Goal: Task Accomplishment & Management: Manage account settings

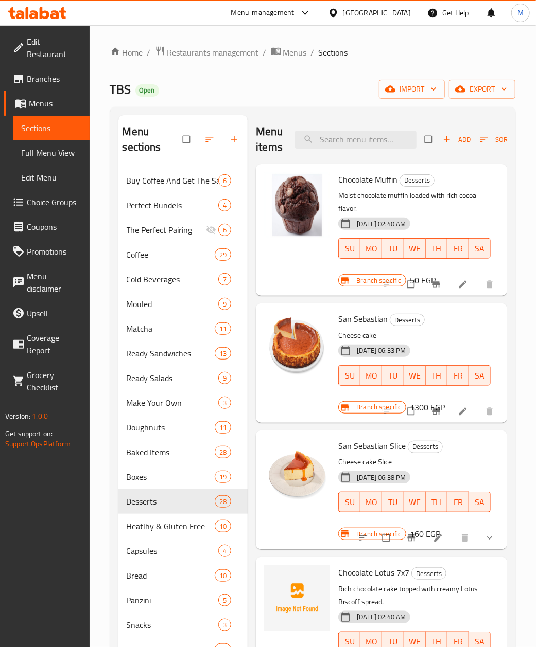
scroll to position [0, 68]
click at [464, 97] on button "export" at bounding box center [482, 89] width 66 height 19
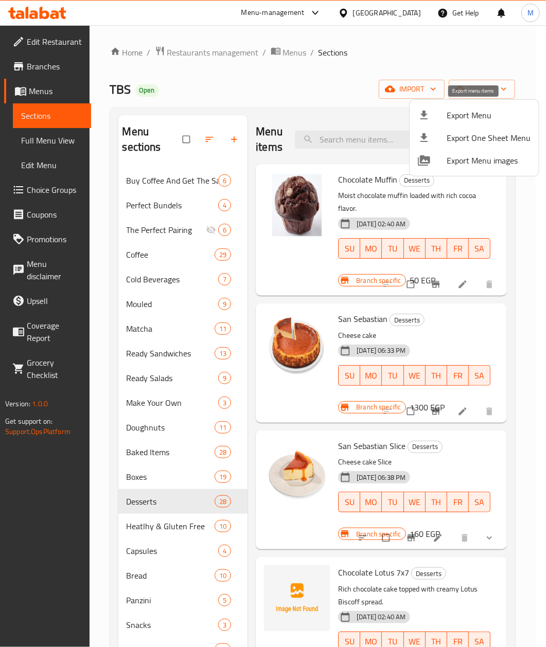
click at [435, 119] on div at bounding box center [432, 115] width 29 height 12
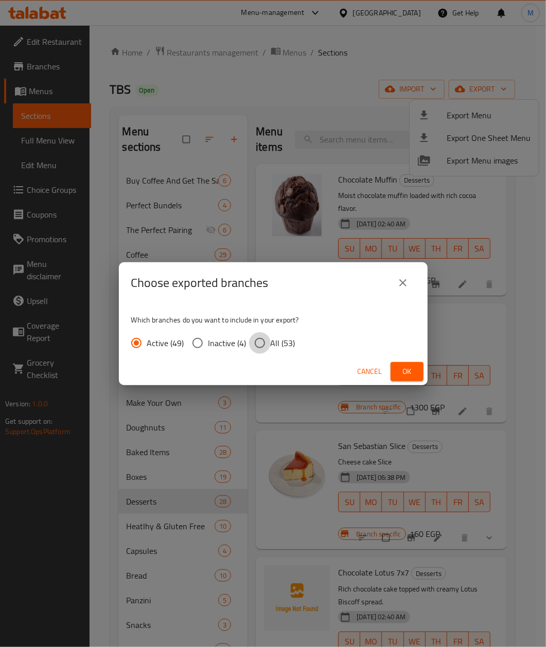
click at [253, 342] on input "All (53)" at bounding box center [260, 343] width 22 height 22
radio input "true"
click at [411, 372] on span "Ok" at bounding box center [407, 371] width 16 height 13
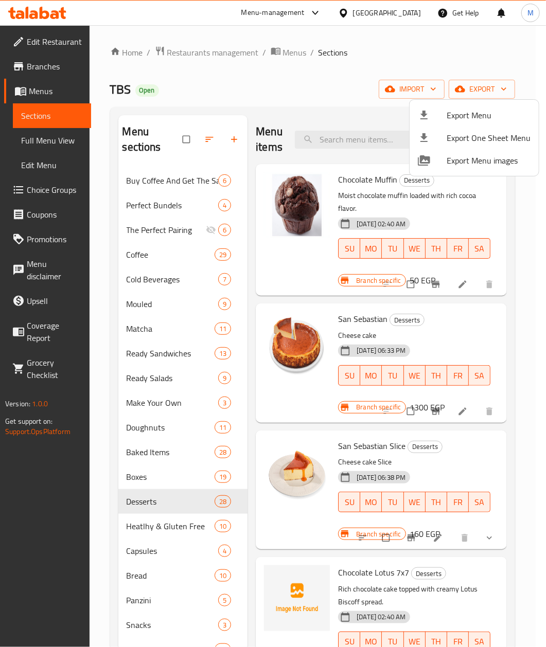
click at [412, 19] on div at bounding box center [273, 323] width 546 height 647
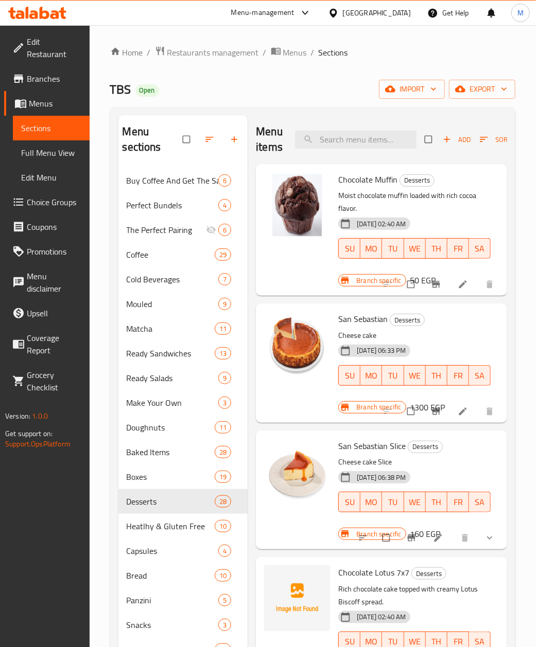
click at [406, 13] on div "Egypt" at bounding box center [377, 12] width 68 height 11
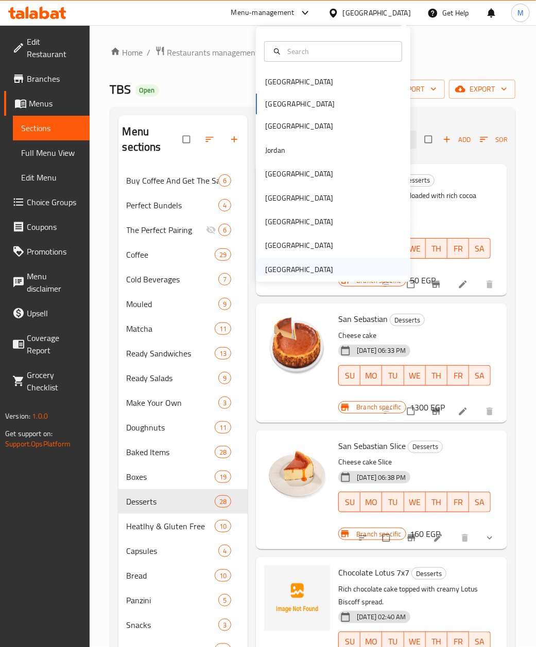
click at [299, 272] on div "[GEOGRAPHIC_DATA]" at bounding box center [299, 269] width 68 height 11
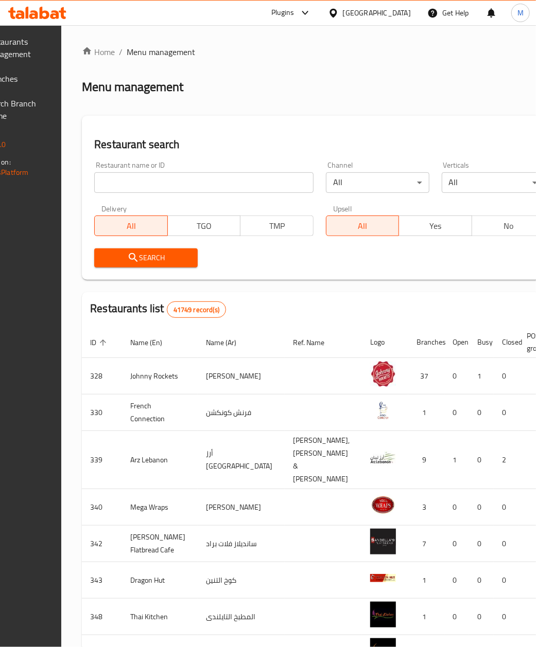
click at [305, 13] on icon at bounding box center [305, 13] width 6 height 4
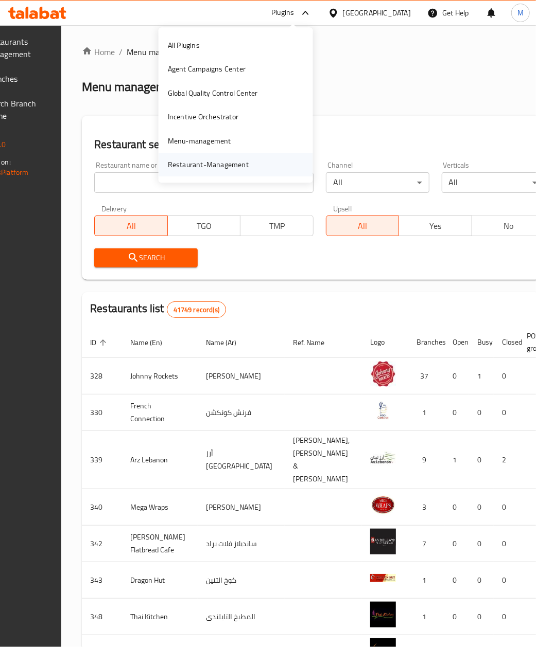
click at [245, 171] on div "Restaurant-Management" at bounding box center [208, 165] width 97 height 24
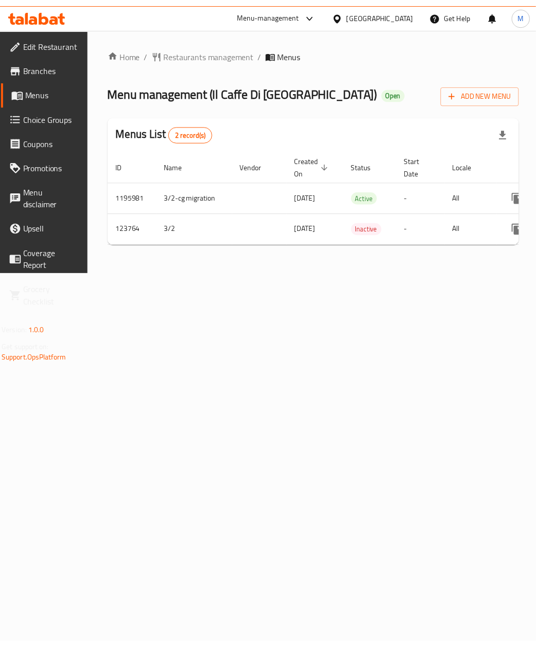
scroll to position [0, 97]
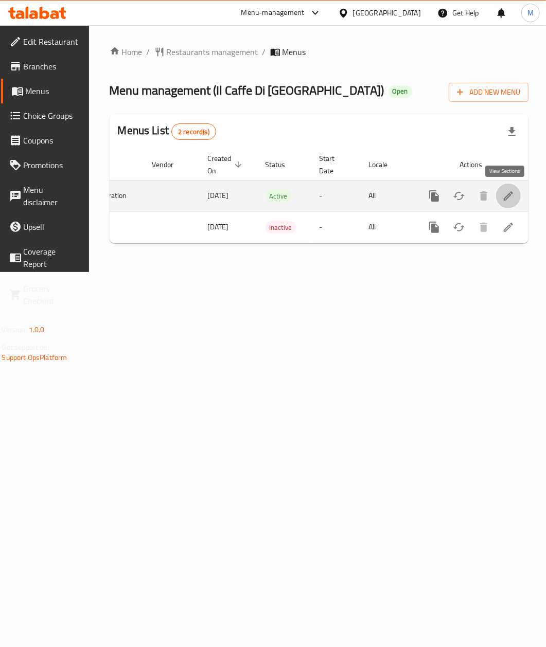
click at [505, 192] on icon "enhanced table" at bounding box center [508, 196] width 12 height 12
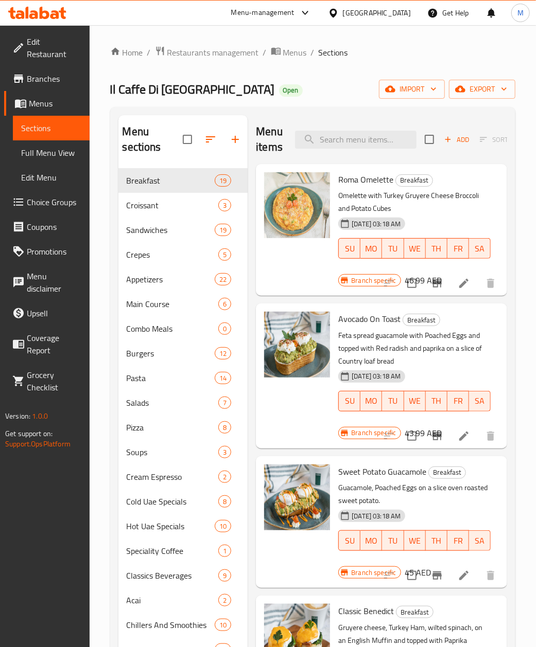
click at [443, 371] on div "[DATE] 03:18 AM SU MO TU WE TH FR SA" at bounding box center [414, 394] width 161 height 56
click at [153, 523] on span "Hot Uae Specials" at bounding box center [157, 526] width 60 height 12
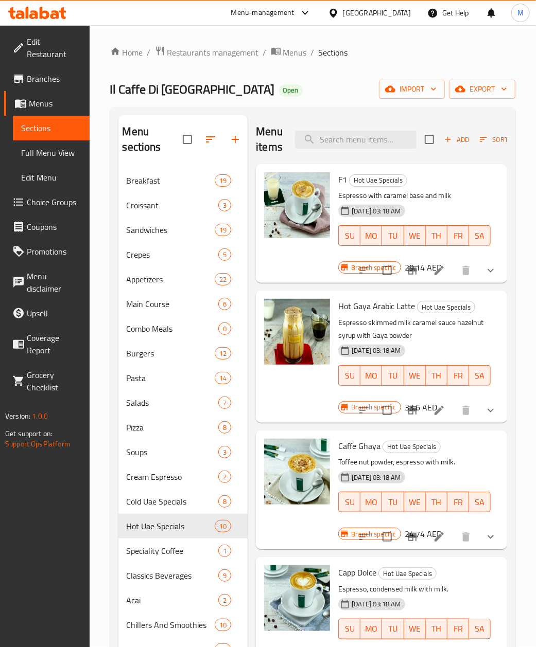
click at [460, 447] on h6 "Caffe Ghaya Hot Uae Specials" at bounding box center [414, 446] width 152 height 14
click at [487, 545] on button "show more" at bounding box center [490, 537] width 25 height 25
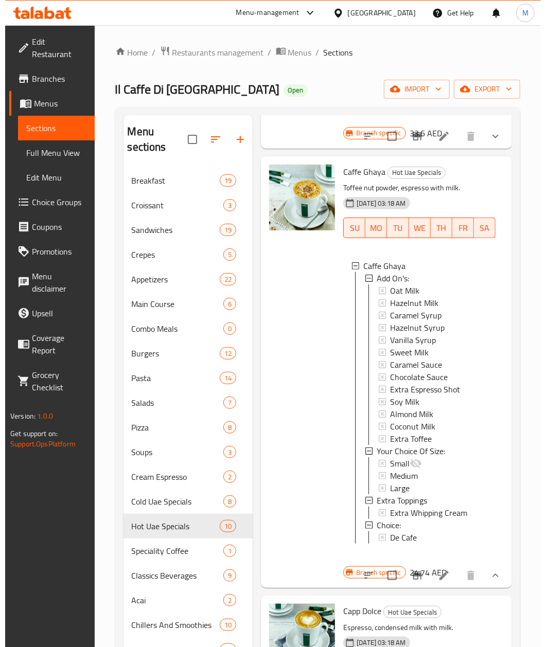
scroll to position [343, 0]
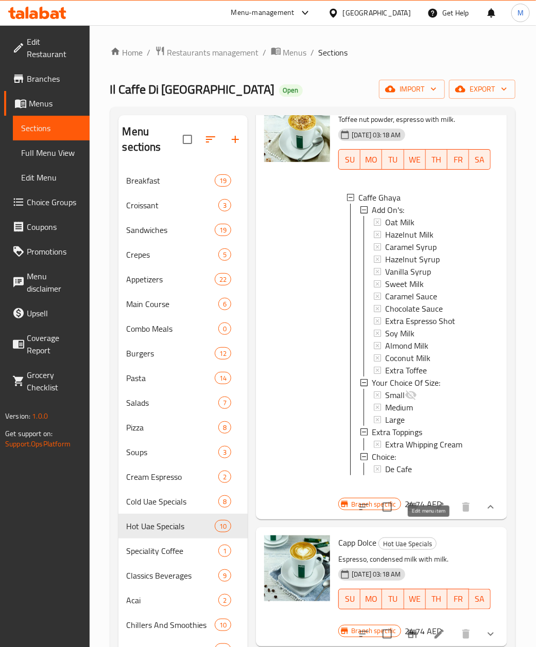
click at [434, 512] on icon at bounding box center [438, 507] width 9 height 9
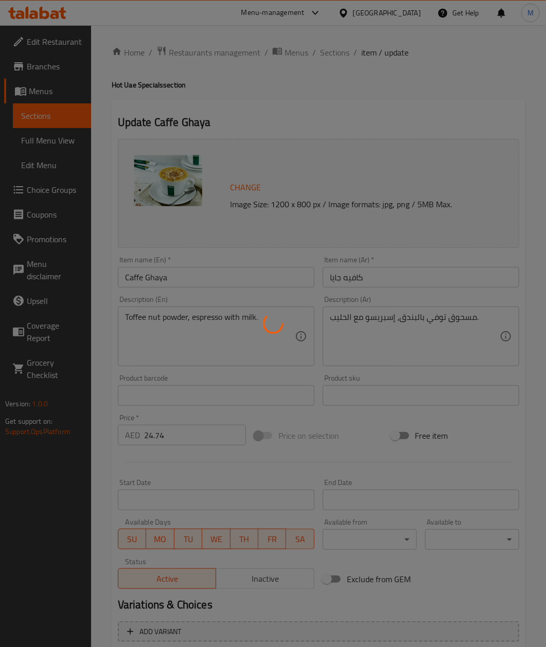
type input "الاضافات:"
type input "0"
type input "12"
type input "اختيارك من الحجم:"
type input "1"
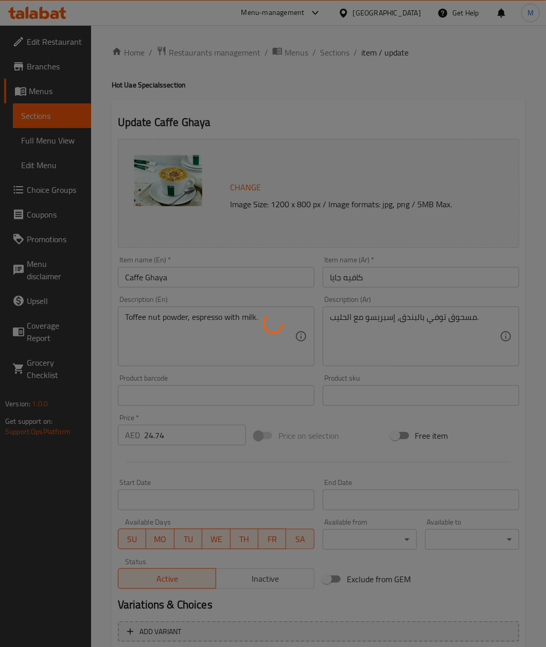
type input "1"
type input "الطبقة الإضافية"
type input "0"
type input "1"
type input "اختيار:"
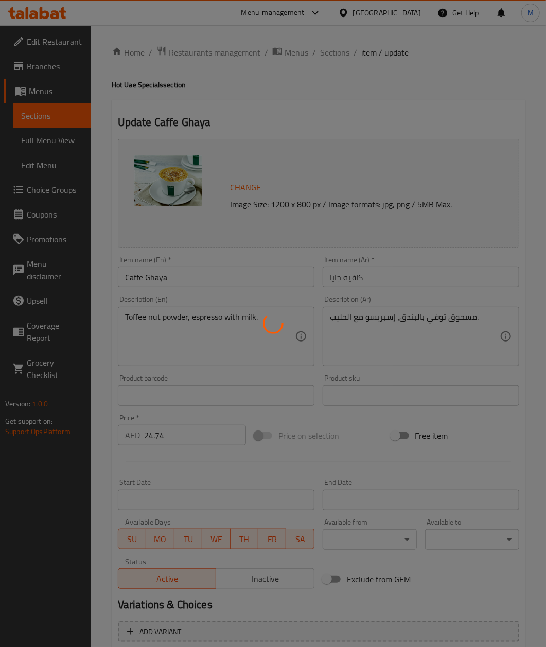
type input "0"
type input "1"
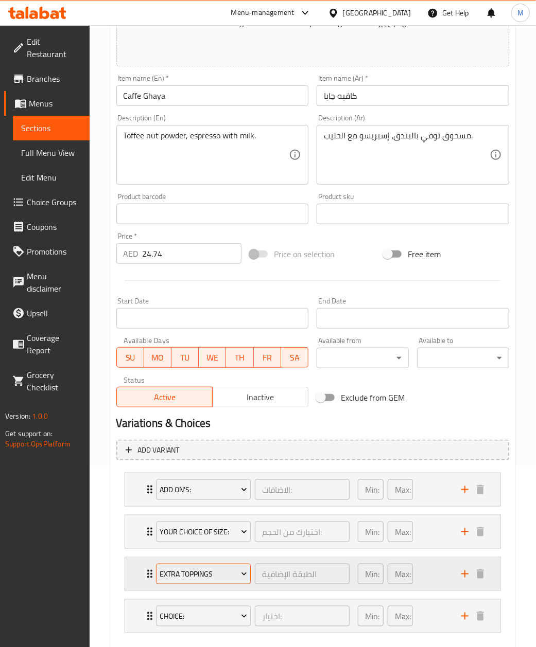
scroll to position [240, 0]
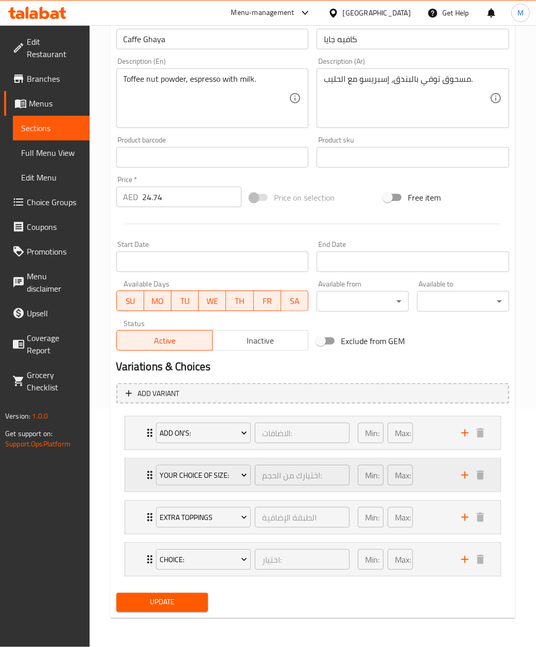
click at [141, 480] on div "Your Choice Of Size: اختيارك من الحجم: ​ Min: 1 ​ Max: 1 ​" at bounding box center [312, 475] width 375 height 33
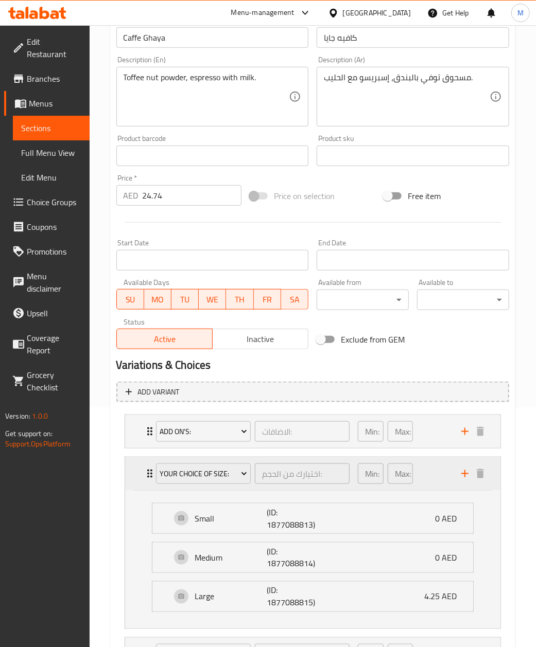
click at [147, 478] on icon "Expand" at bounding box center [149, 474] width 5 height 8
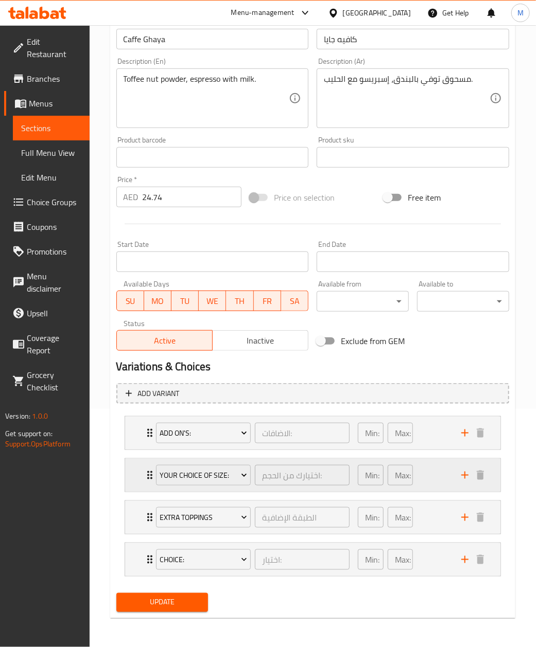
click at [145, 472] on icon "Expand" at bounding box center [150, 475] width 12 height 12
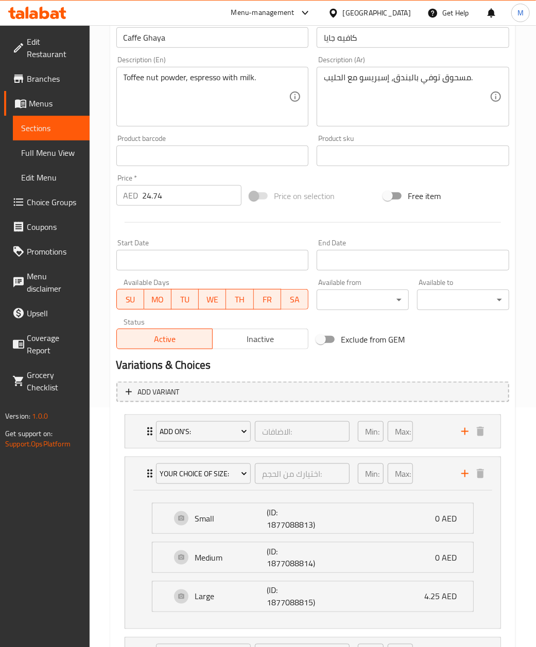
scroll to position [103, 0]
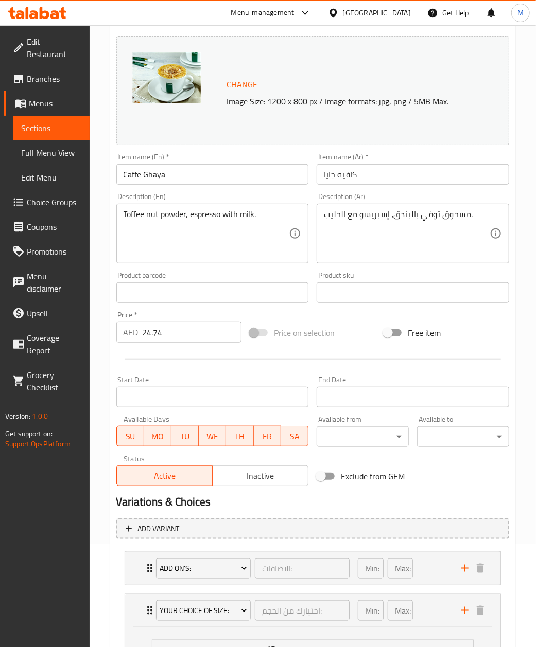
click at [155, 184] on input "Caffe Ghaya" at bounding box center [212, 174] width 192 height 21
click at [48, 122] on span "Sections" at bounding box center [51, 128] width 60 height 12
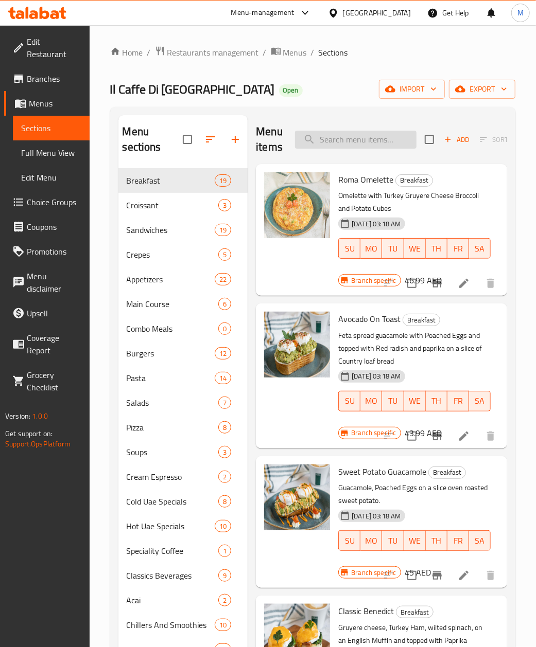
click at [357, 149] on input "search" at bounding box center [355, 140] width 121 height 18
paste input "Caffe Ghaya"
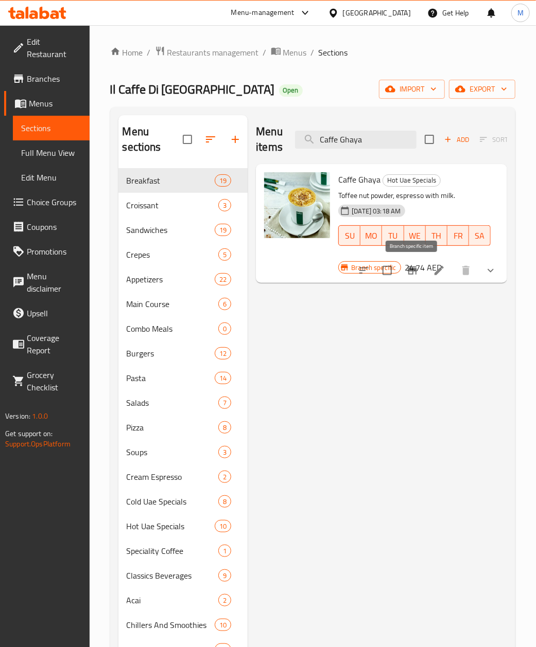
type input "Caffe Ghaya"
click at [411, 276] on icon "Branch-specific-item" at bounding box center [412, 271] width 12 height 12
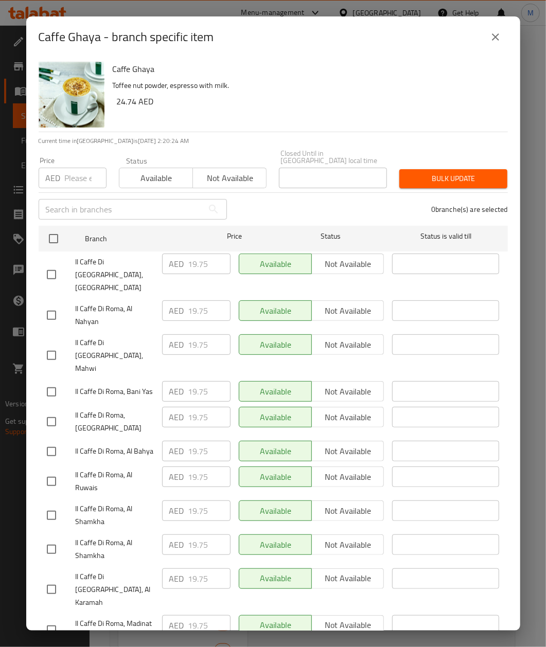
click at [486, 31] on button "close" at bounding box center [495, 37] width 25 height 25
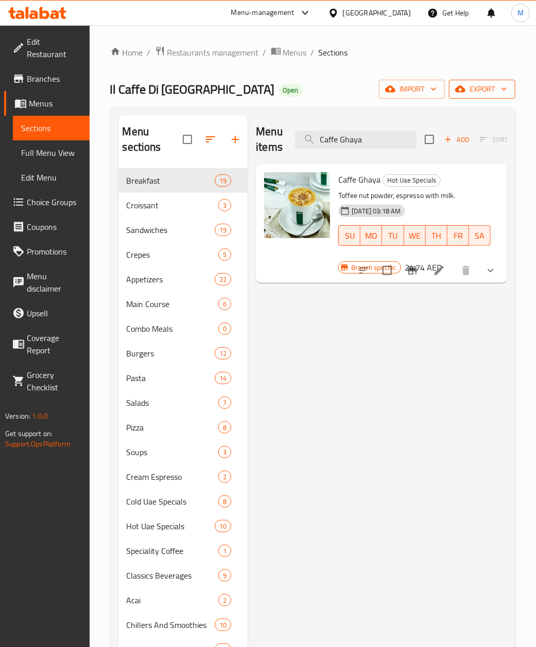
click at [476, 84] on span "export" at bounding box center [482, 89] width 50 height 13
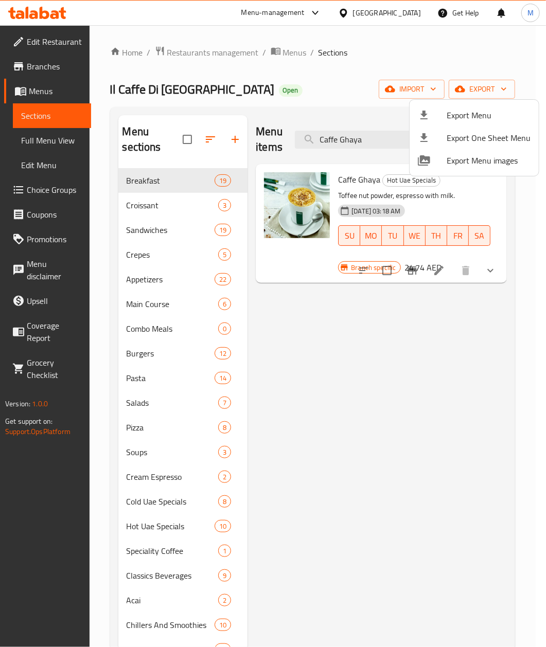
click at [465, 116] on span "Export Menu" at bounding box center [489, 115] width 84 height 12
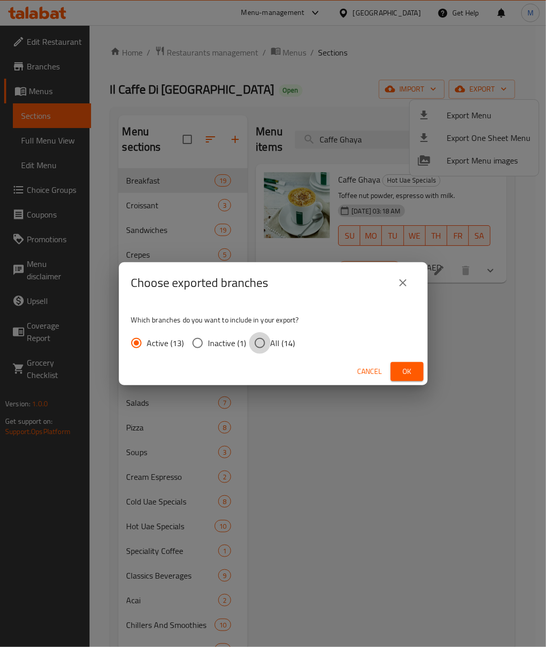
click at [259, 336] on input "All (14)" at bounding box center [260, 343] width 22 height 22
radio input "true"
click at [406, 369] on span "Ok" at bounding box center [407, 371] width 16 height 13
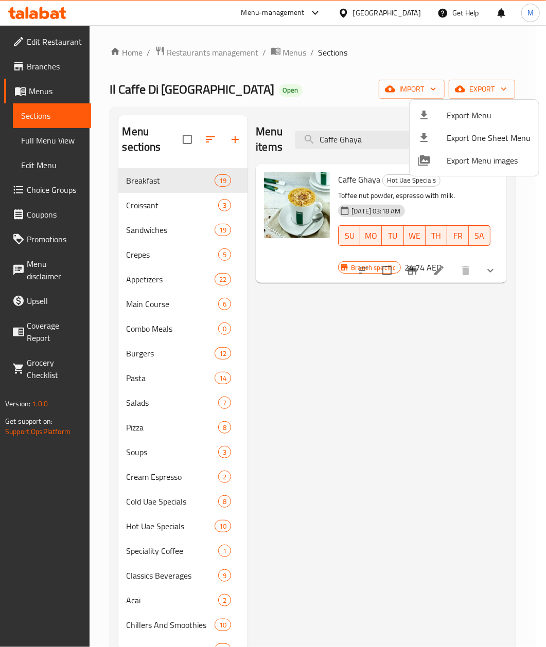
click at [410, 274] on div at bounding box center [273, 323] width 546 height 647
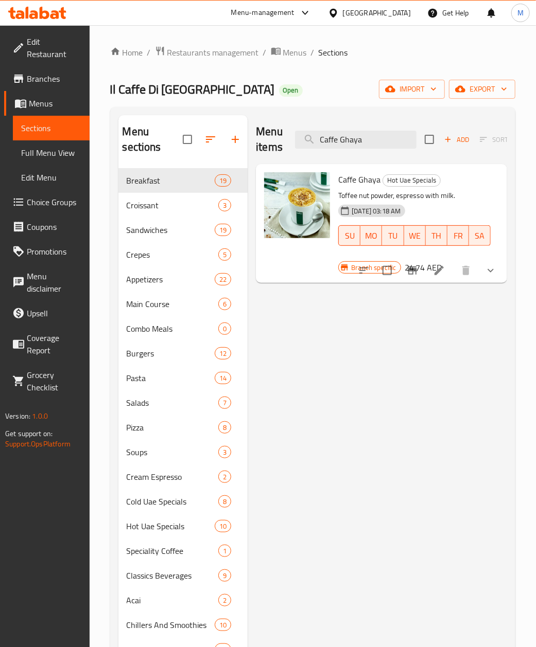
click at [414, 269] on icon "Branch-specific-item" at bounding box center [412, 271] width 9 height 8
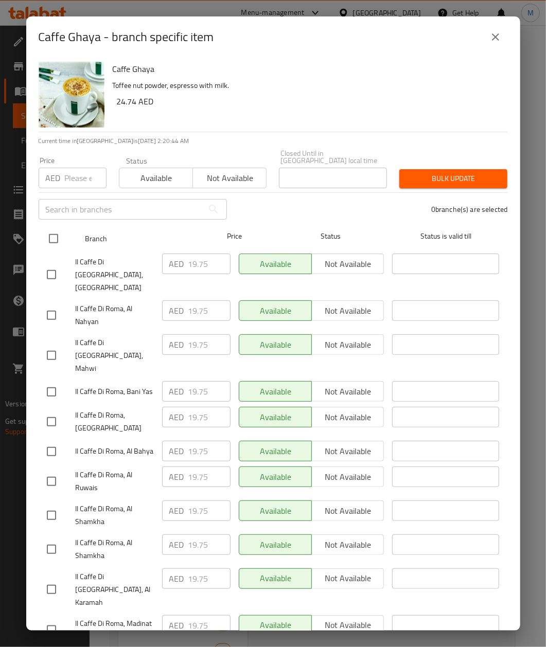
click at [59, 234] on input "checkbox" at bounding box center [54, 239] width 22 height 22
checkbox input "true"
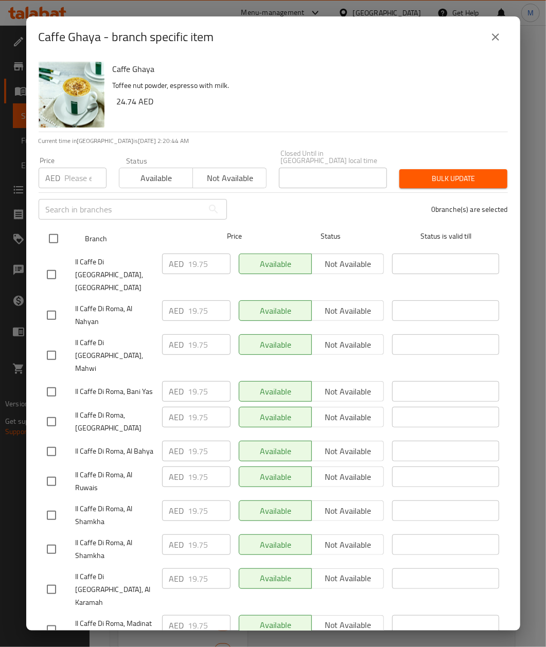
checkbox input "true"
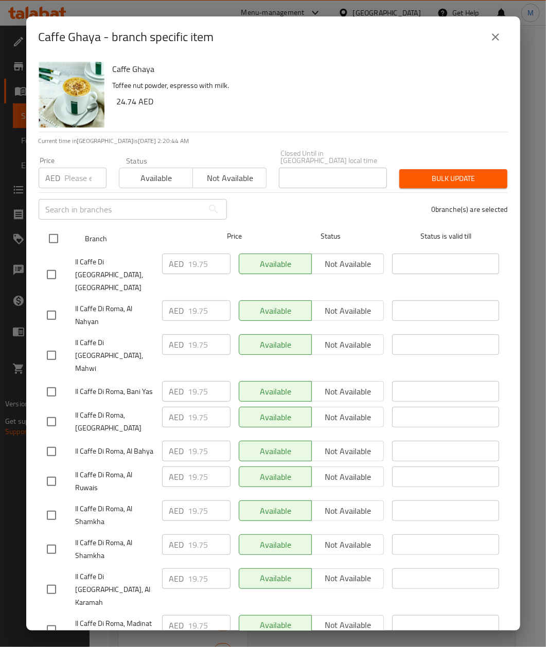
checkbox input "true"
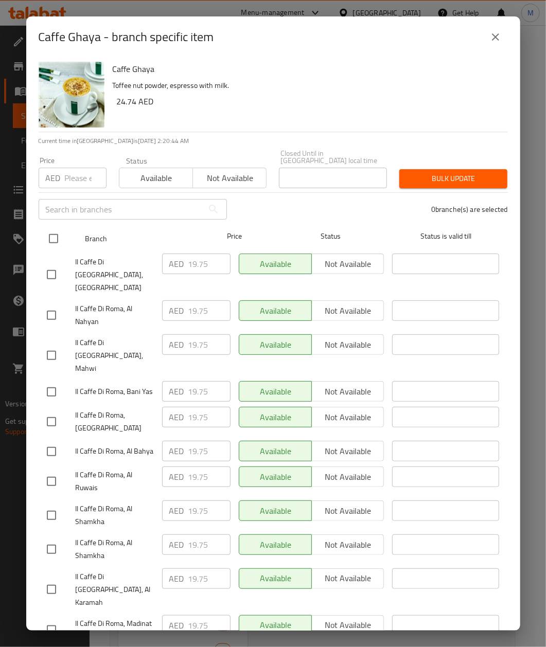
checkbox input "true"
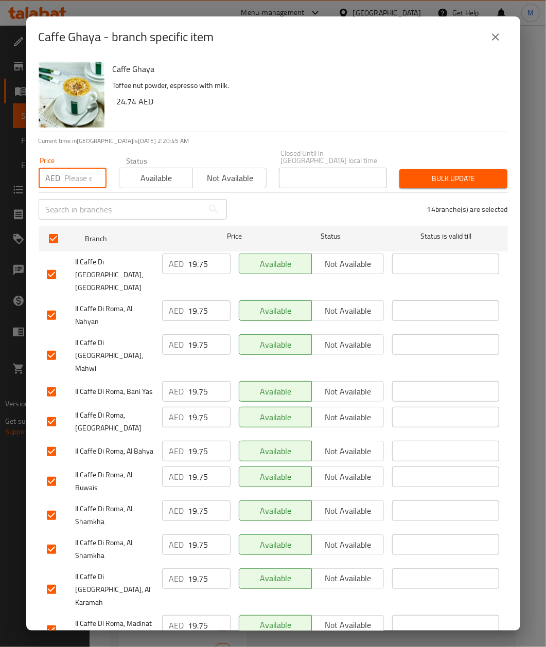
click at [67, 183] on input "number" at bounding box center [86, 178] width 42 height 21
paste input "24.74"
type input "24.74"
click at [256, 106] on h6 "24.74 AED" at bounding box center [308, 101] width 383 height 14
click at [427, 177] on span "Bulk update" at bounding box center [454, 178] width 92 height 13
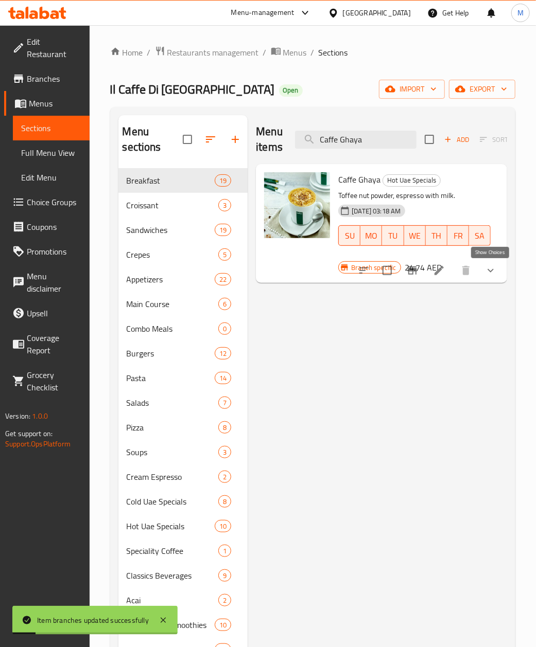
click at [486, 274] on icon "show more" at bounding box center [490, 271] width 12 height 12
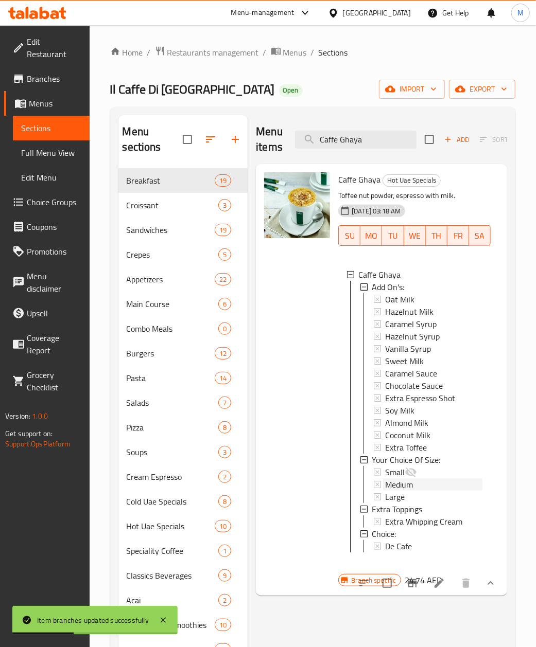
click at [405, 487] on span "Medium" at bounding box center [399, 485] width 28 height 12
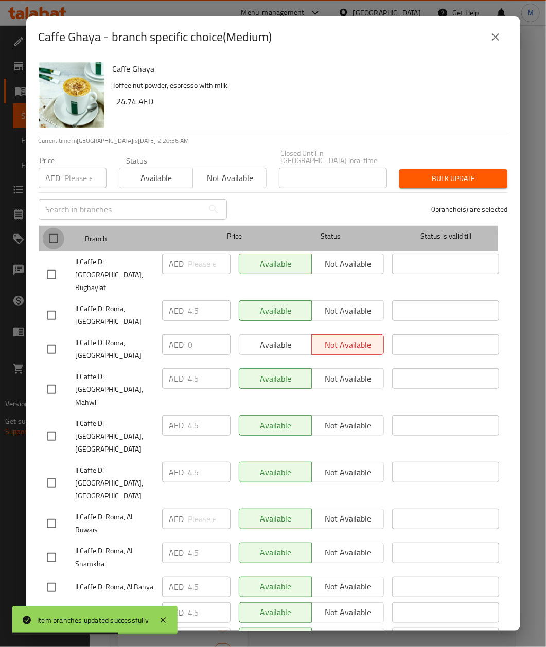
click at [54, 243] on input "checkbox" at bounding box center [54, 239] width 22 height 22
checkbox input "true"
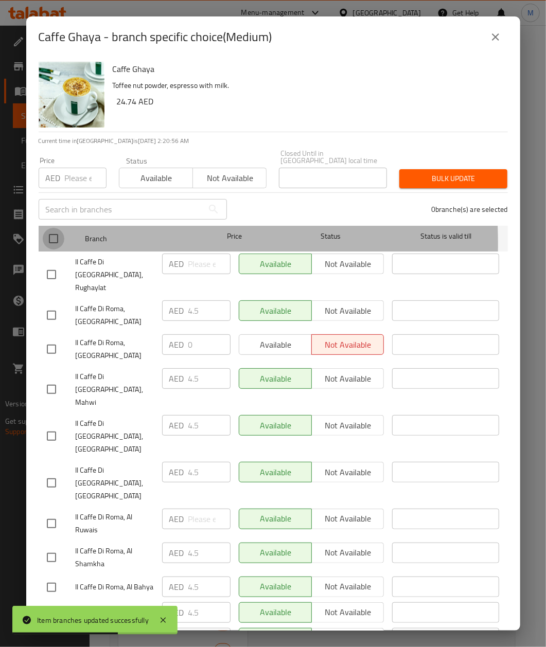
checkbox input "true"
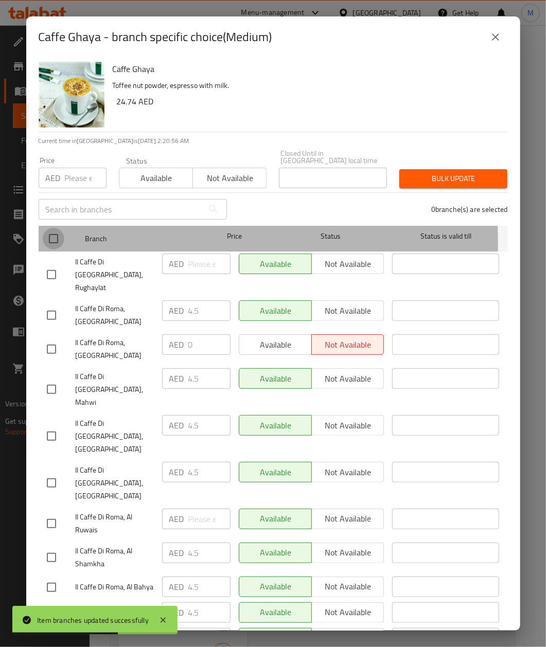
checkbox input "true"
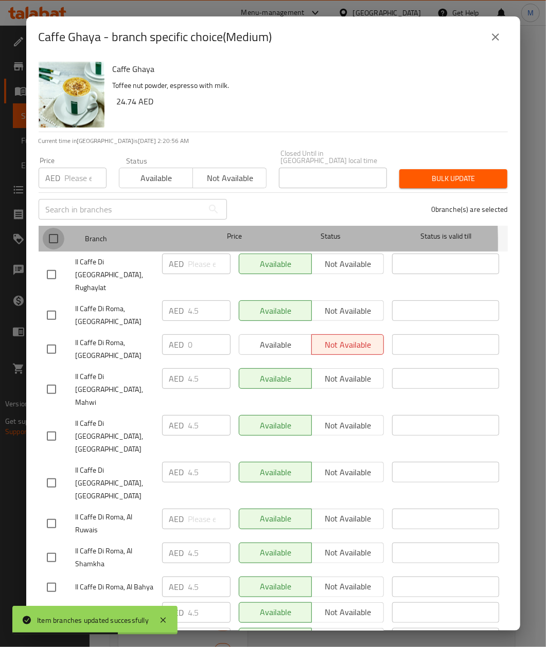
checkbox input "true"
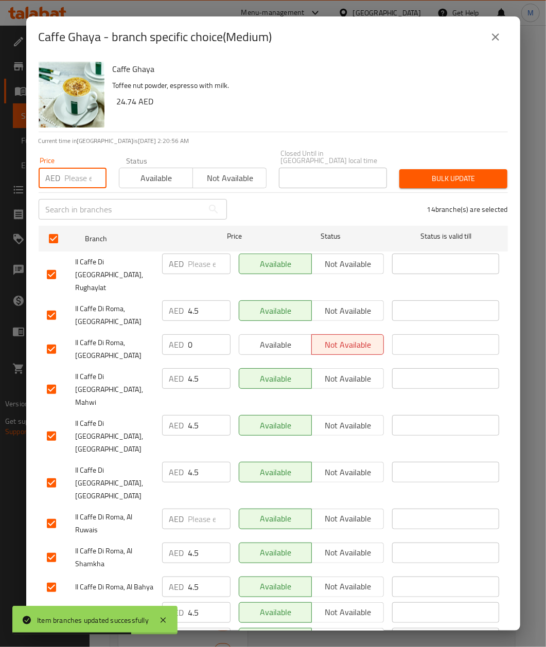
click at [79, 171] on input "number" at bounding box center [86, 178] width 42 height 21
paste input "4.5"
type input "4.5"
click at [290, 111] on div "Caffe Ghaya Toffee nut powder, espresso with milk. 24.74 AED" at bounding box center [306, 95] width 395 height 74
click at [69, 178] on input "4.5" at bounding box center [86, 178] width 42 height 21
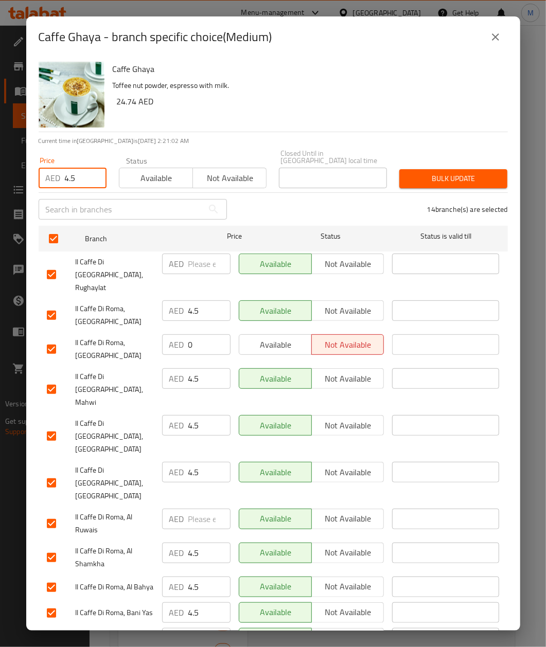
click at [434, 180] on span "Bulk update" at bounding box center [454, 178] width 92 height 13
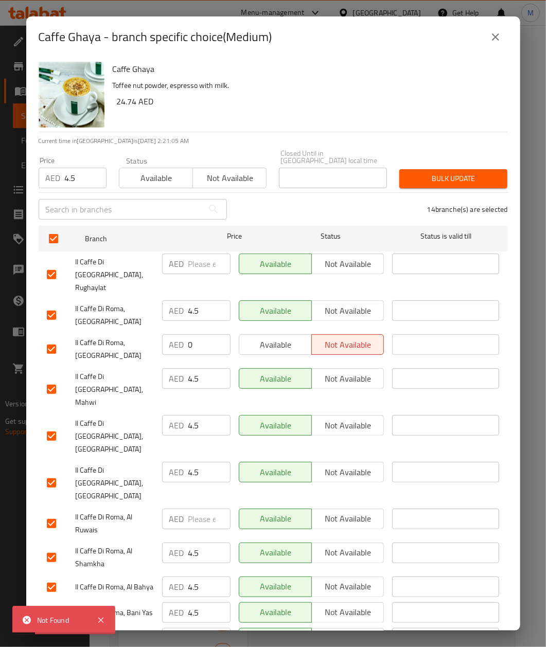
click at [491, 40] on icon "close" at bounding box center [495, 37] width 12 height 12
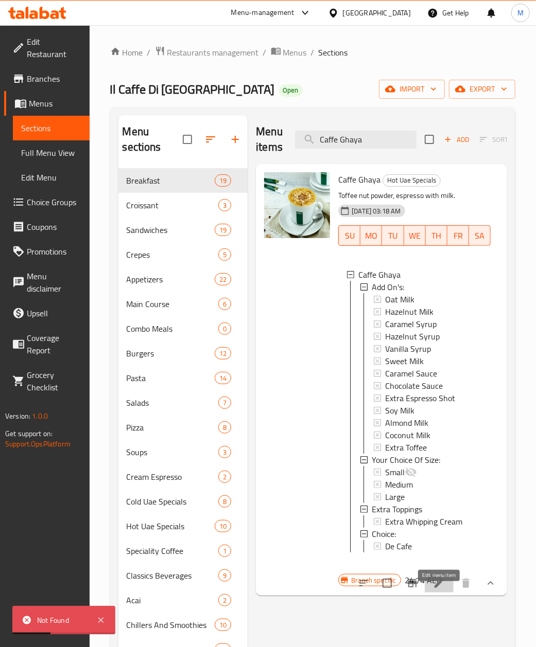
click at [441, 590] on icon at bounding box center [439, 583] width 12 height 12
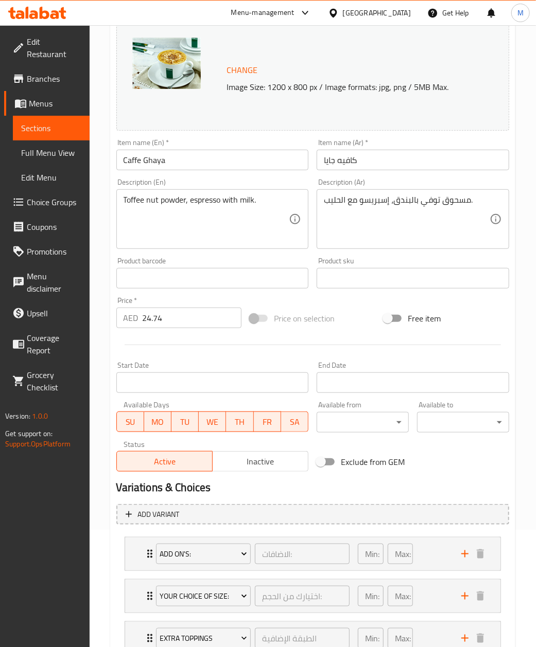
scroll to position [240, 0]
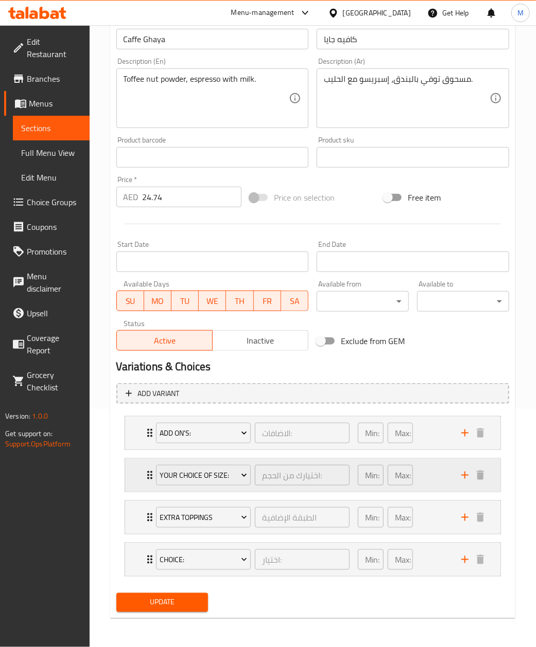
click at [145, 476] on icon "Expand" at bounding box center [150, 475] width 12 height 12
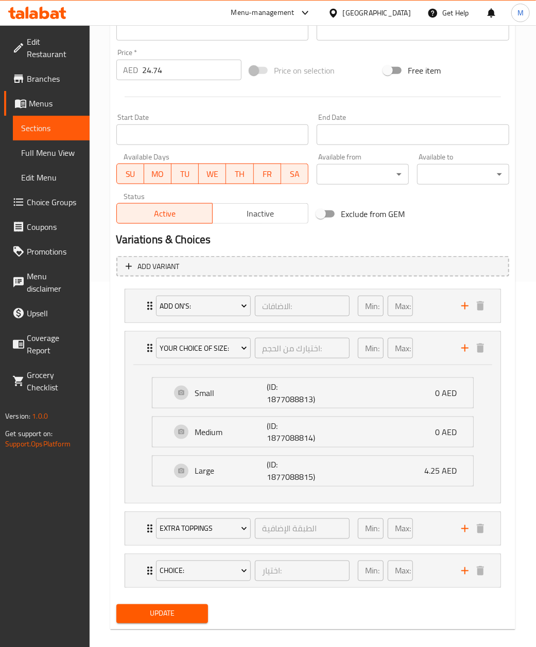
scroll to position [377, 0]
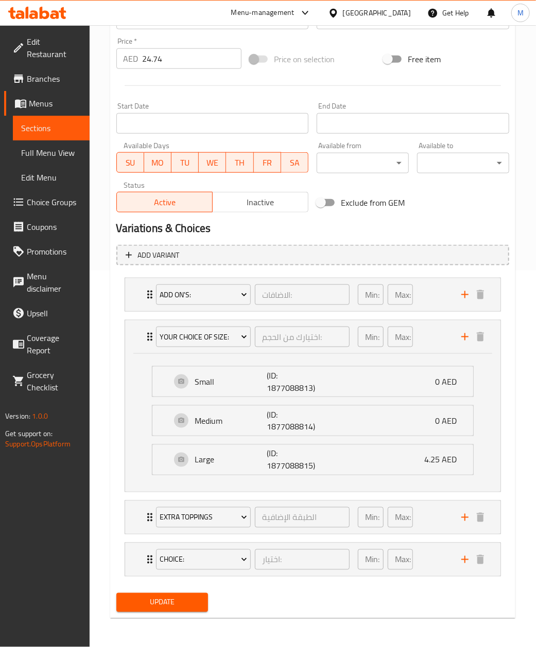
click at [38, 122] on span "Sections" at bounding box center [51, 128] width 60 height 12
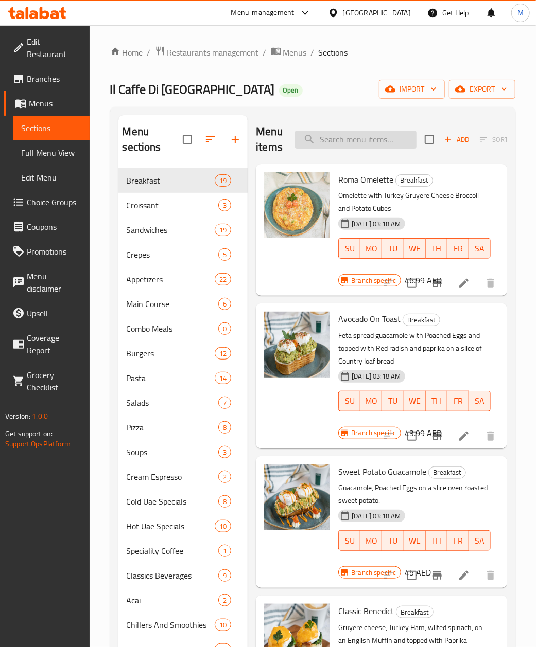
click at [336, 147] on input "search" at bounding box center [355, 140] width 121 height 18
paste input "Caffe Rosa"
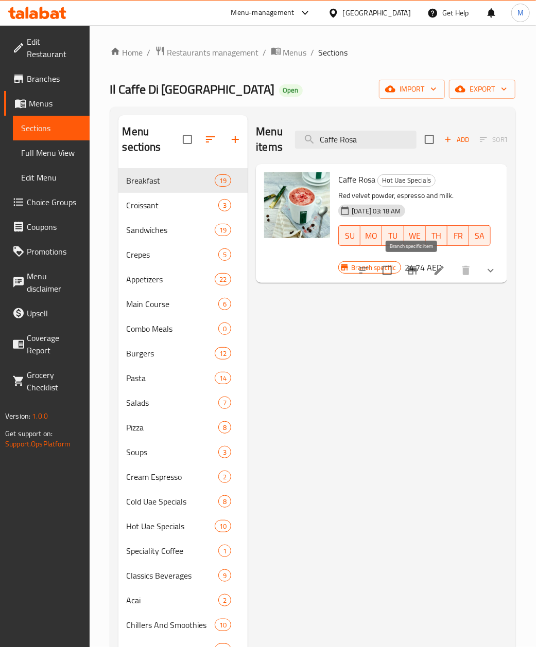
type input "Caffe Rosa"
click at [408, 268] on icon "Branch-specific-item" at bounding box center [412, 271] width 12 height 12
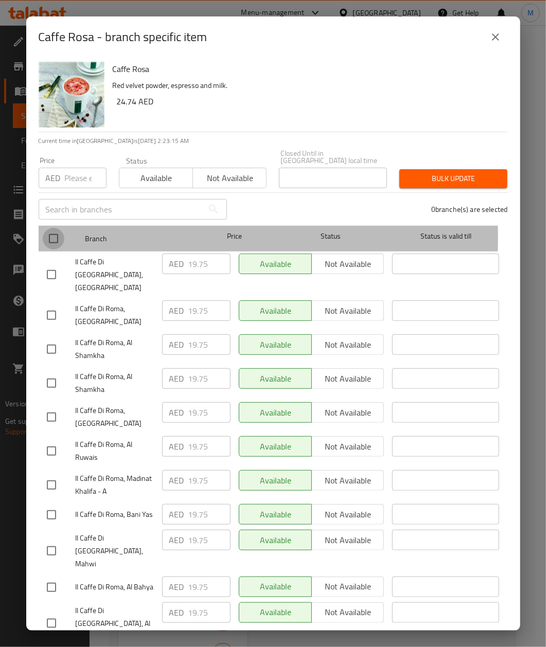
drag, startPoint x: 44, startPoint y: 238, endPoint x: 79, endPoint y: 202, distance: 49.5
click at [46, 238] on input "checkbox" at bounding box center [54, 239] width 22 height 22
checkbox input "true"
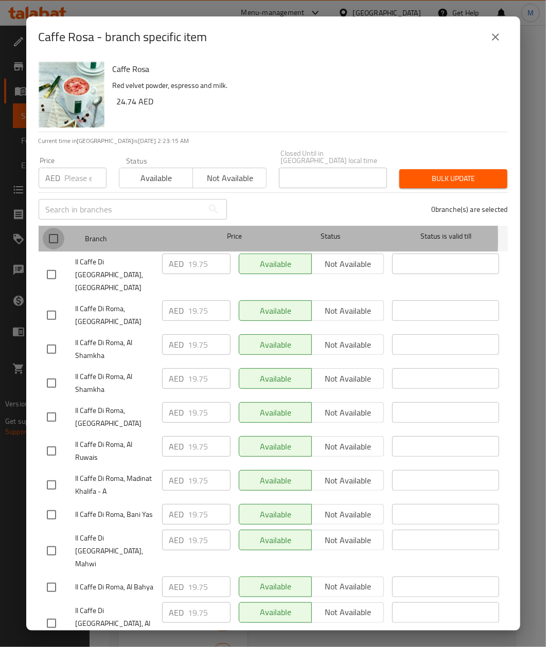
checkbox input "true"
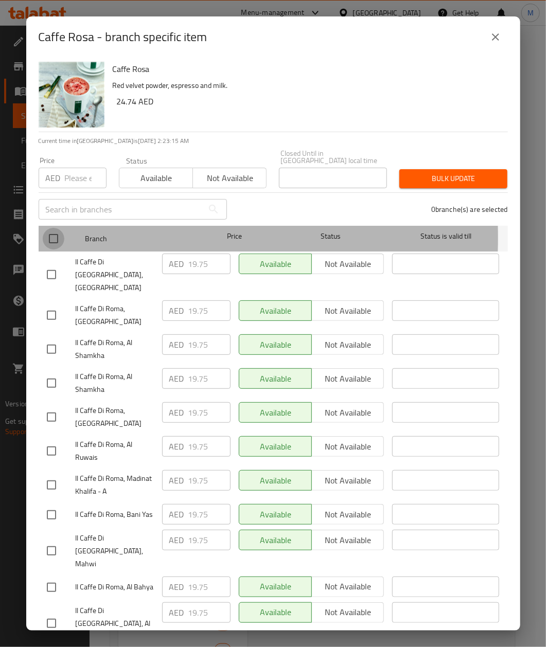
checkbox input "true"
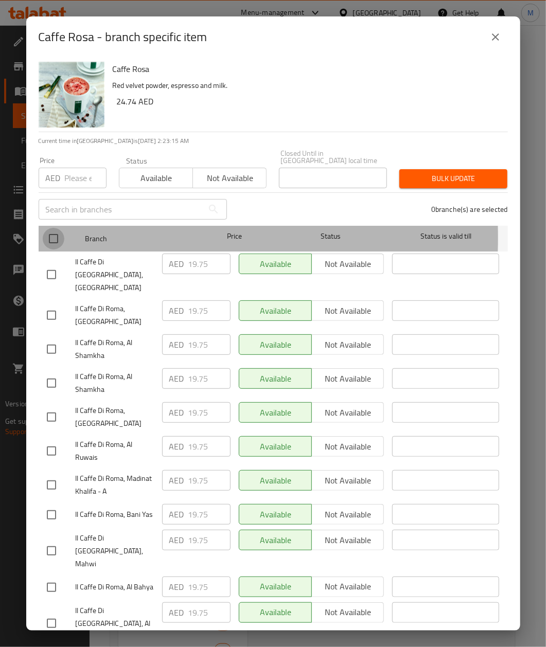
checkbox input "true"
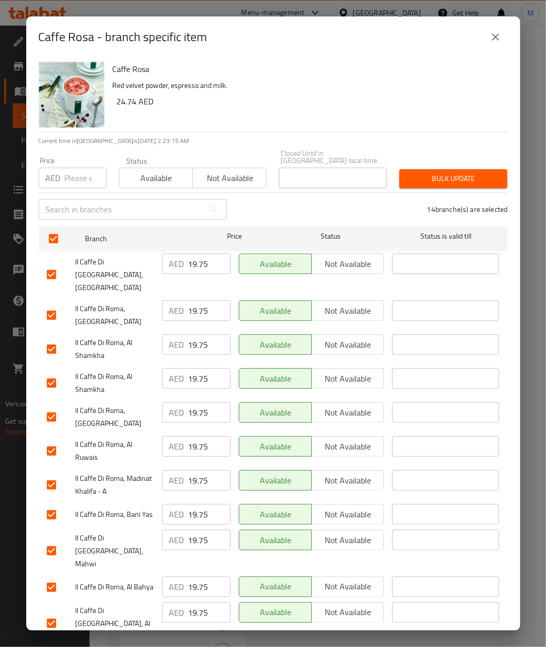
click at [87, 186] on input "number" at bounding box center [86, 178] width 42 height 21
paste input "24.74"
type input "24.74"
click at [284, 103] on h6 "24.74 AED" at bounding box center [308, 101] width 383 height 14
drag, startPoint x: 462, startPoint y: 186, endPoint x: 346, endPoint y: 194, distance: 116.1
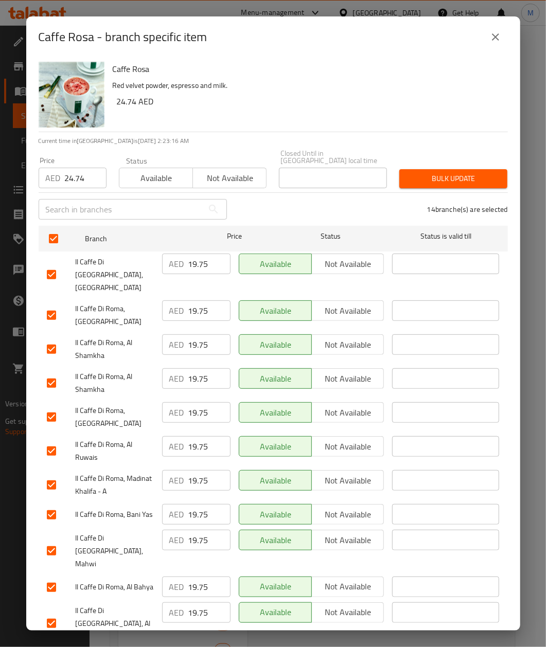
click at [456, 186] on button "Bulk update" at bounding box center [453, 178] width 108 height 19
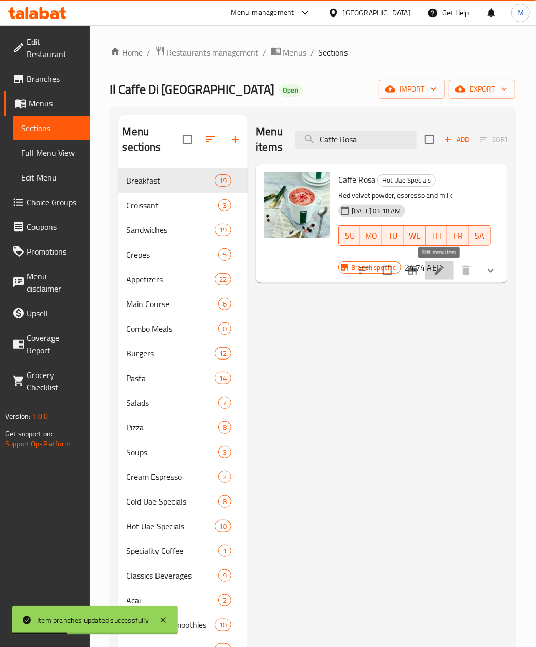
click at [443, 273] on icon at bounding box center [439, 271] width 12 height 12
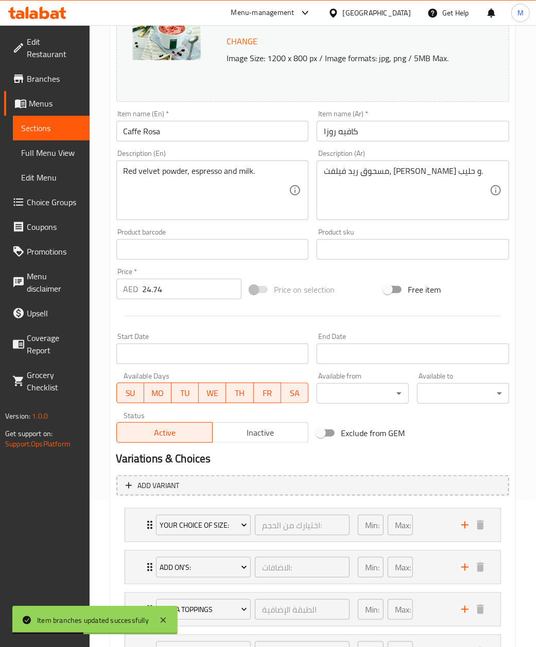
scroll to position [240, 0]
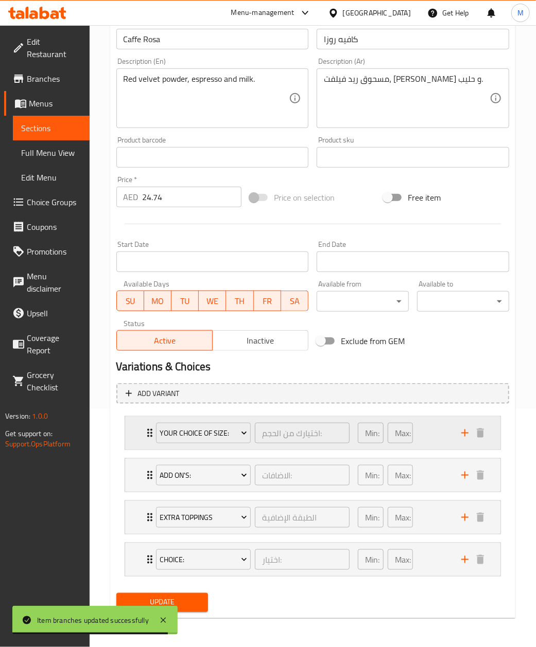
click at [151, 429] on div "Your Choice Of Size: اختيارك من الحجم: ​" at bounding box center [253, 433] width 206 height 33
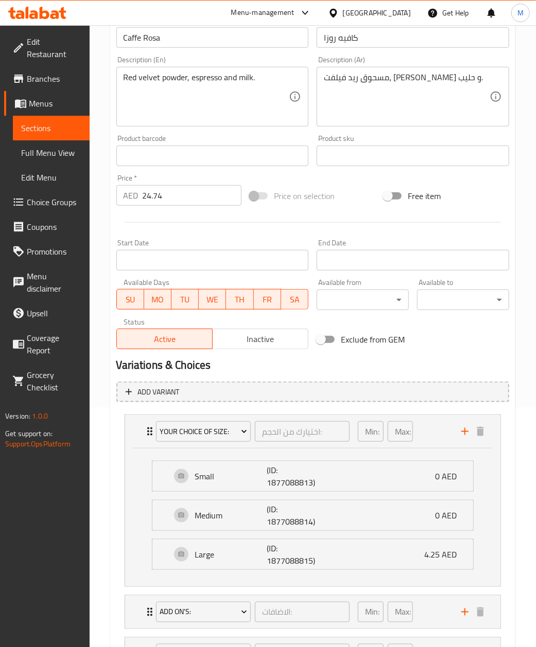
click at [470, 350] on div "Change Image Size: 1200 x 800 px / Image formats: jpg, png / 5MB Max. Item name…" at bounding box center [312, 124] width 401 height 459
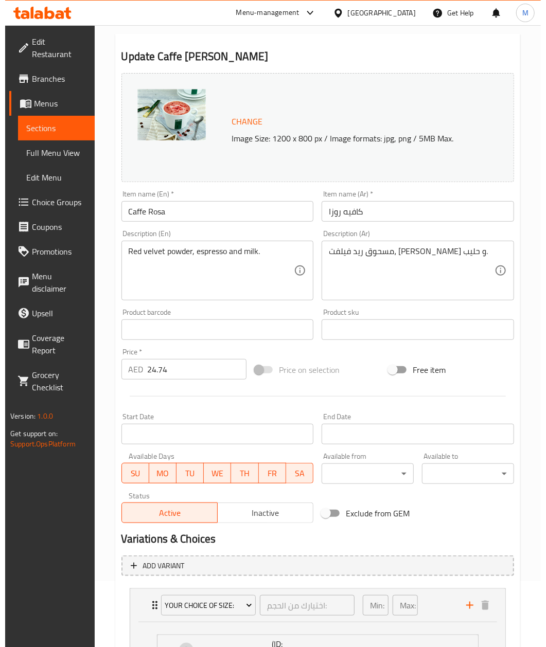
scroll to position [0, 0]
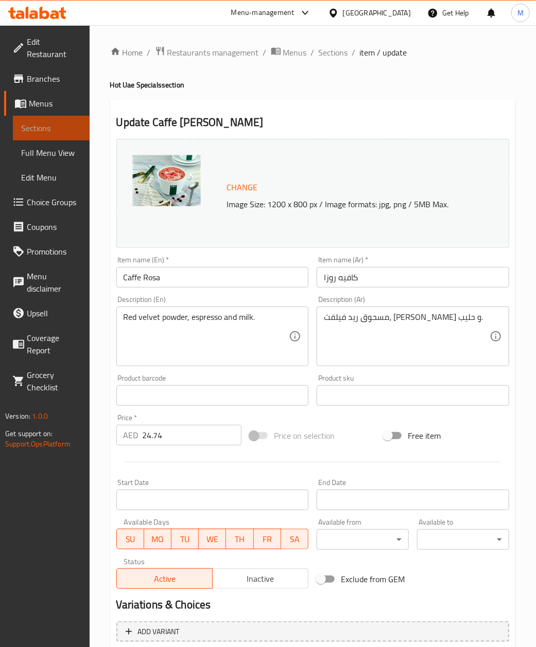
click at [36, 122] on span "Sections" at bounding box center [51, 128] width 60 height 12
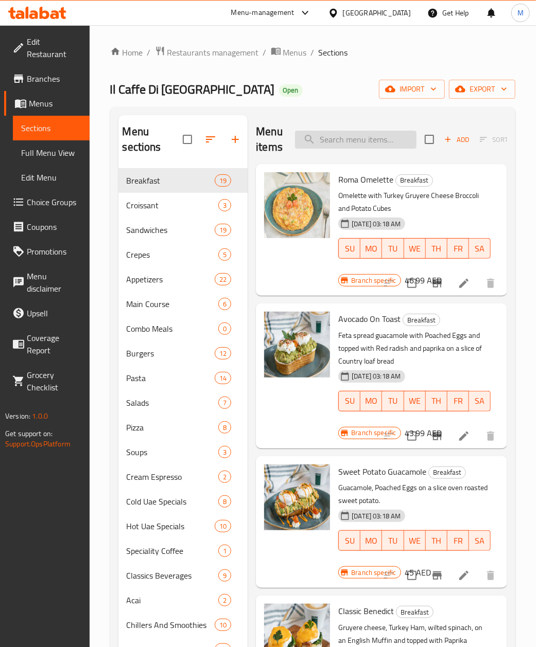
click at [344, 138] on input "search" at bounding box center [355, 140] width 121 height 18
paste input "Capp Dolce"
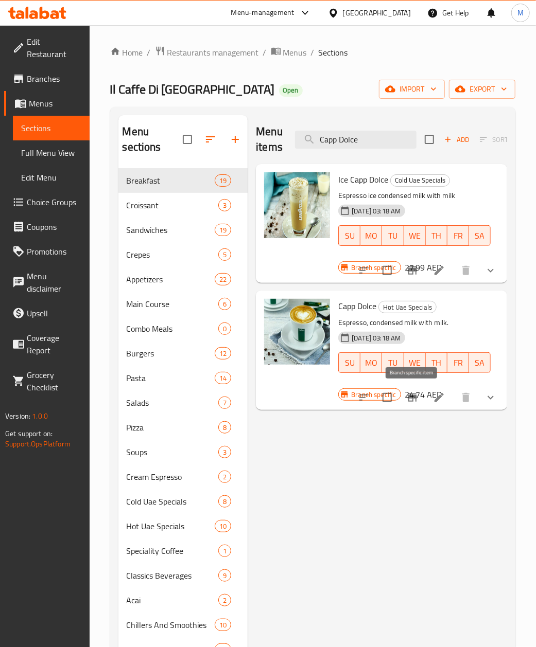
type input "Capp Dolce"
click at [416, 400] on icon "Branch-specific-item" at bounding box center [412, 398] width 12 height 12
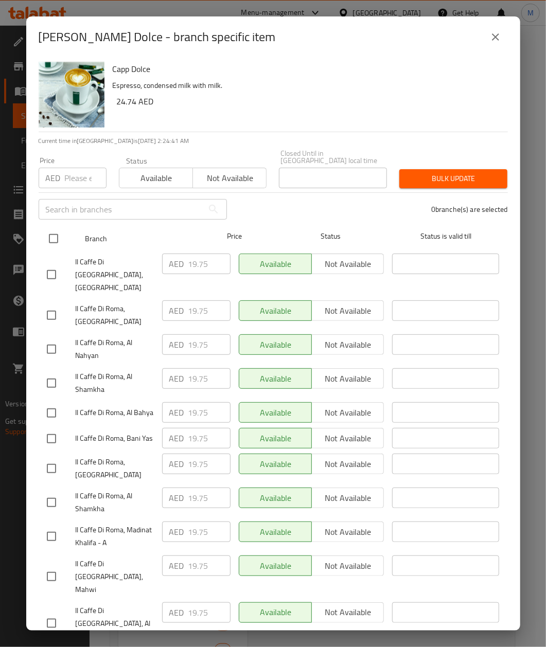
drag, startPoint x: 48, startPoint y: 232, endPoint x: 60, endPoint y: 224, distance: 13.9
click at [48, 232] on input "checkbox" at bounding box center [54, 239] width 22 height 22
checkbox input "true"
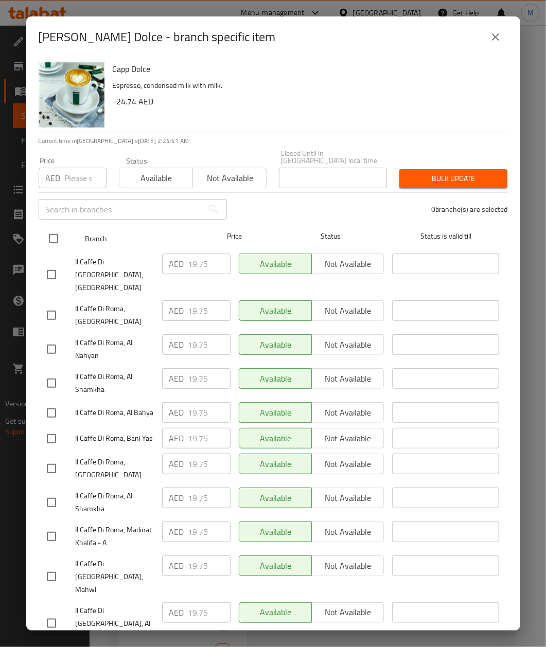
checkbox input "true"
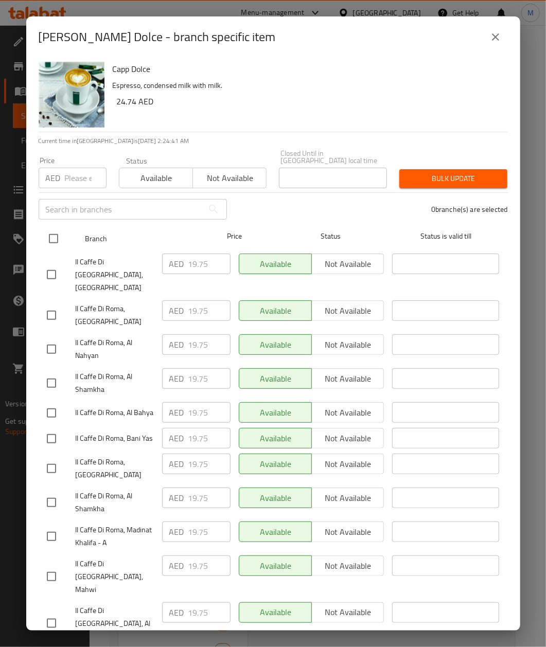
checkbox input "true"
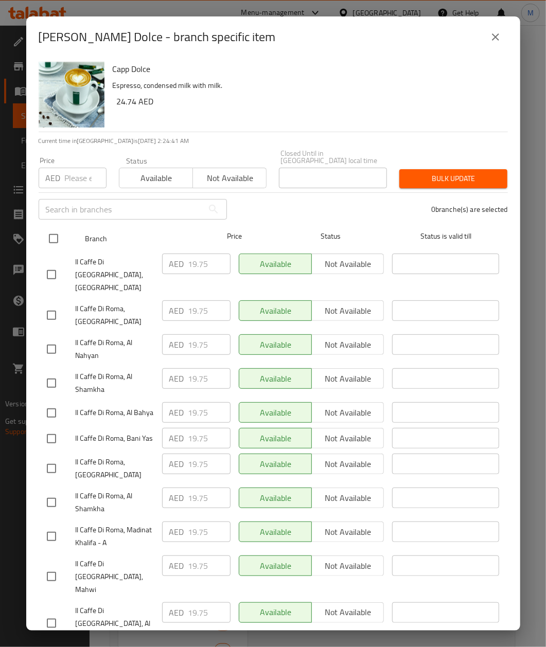
checkbox input "true"
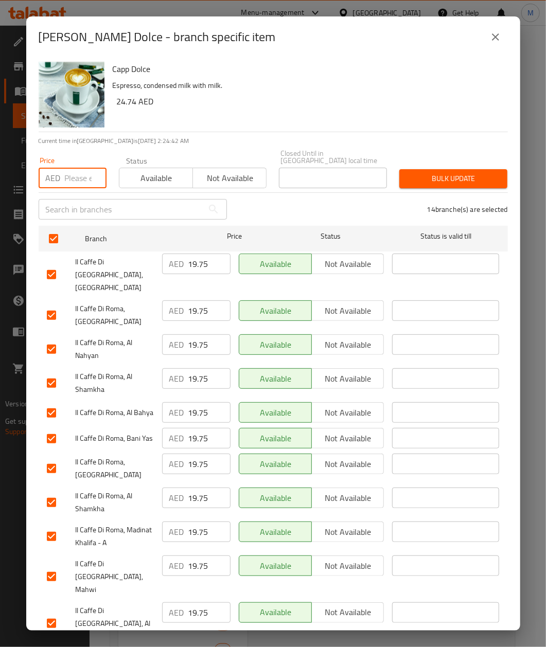
click at [74, 178] on input "number" at bounding box center [86, 178] width 42 height 21
paste input "24.74"
type input "24.74"
drag, startPoint x: 270, startPoint y: 96, endPoint x: 359, endPoint y: 147, distance: 102.6
click at [278, 95] on h6 "24.74 AED" at bounding box center [308, 101] width 383 height 14
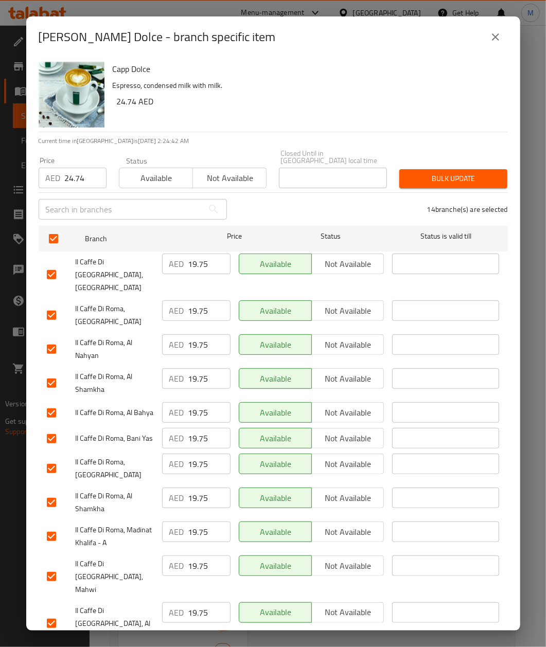
click at [450, 182] on span "Bulk update" at bounding box center [454, 178] width 92 height 13
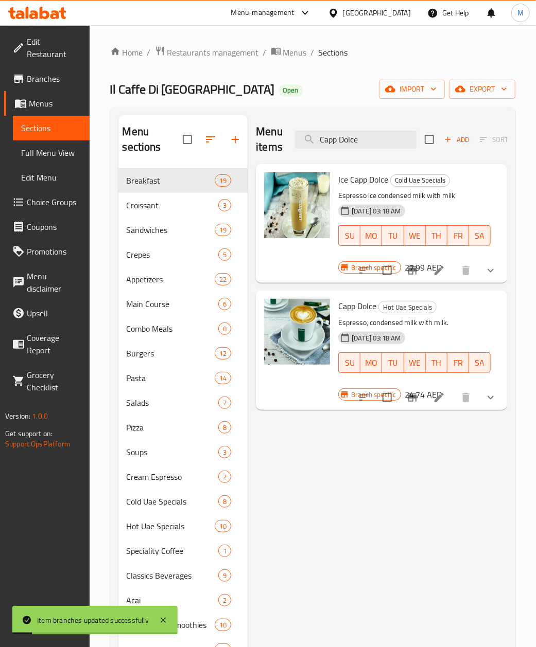
click at [439, 399] on icon at bounding box center [438, 397] width 9 height 9
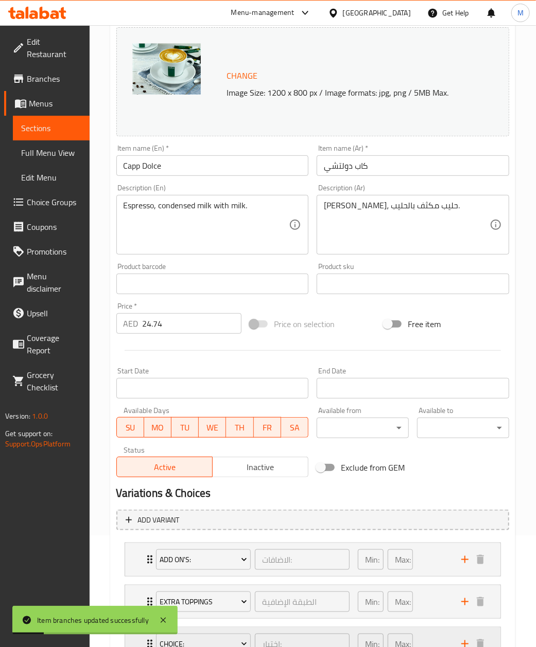
scroll to position [240, 0]
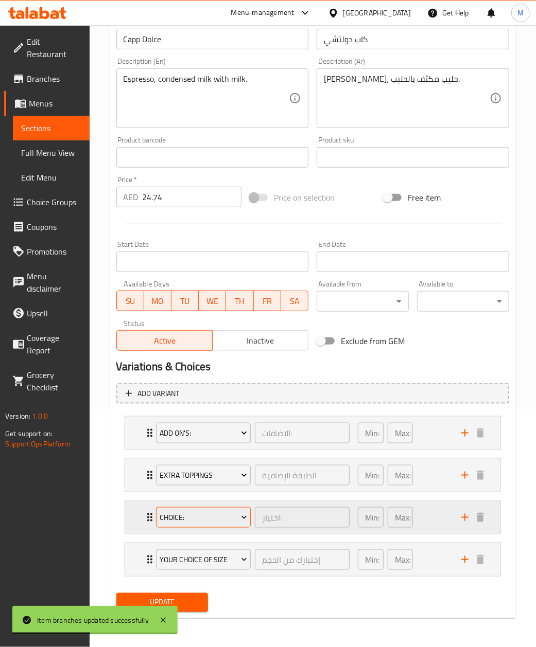
drag, startPoint x: 150, startPoint y: 560, endPoint x: 244, endPoint y: 517, distance: 103.2
click at [149, 563] on icon "Expand" at bounding box center [149, 560] width 5 height 8
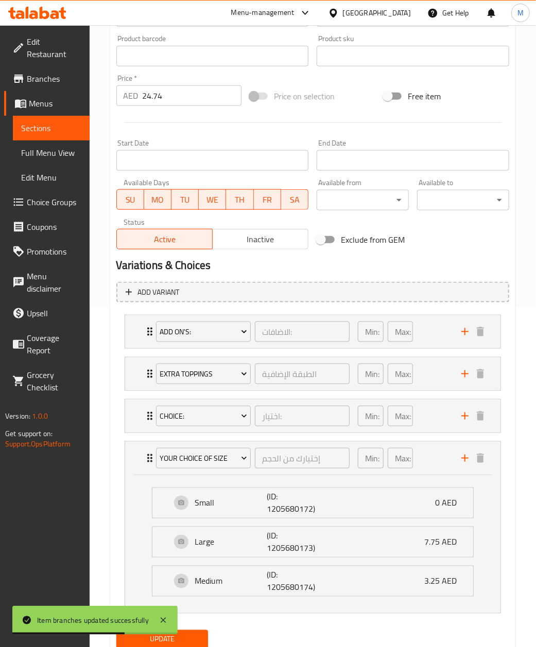
scroll to position [380, 0]
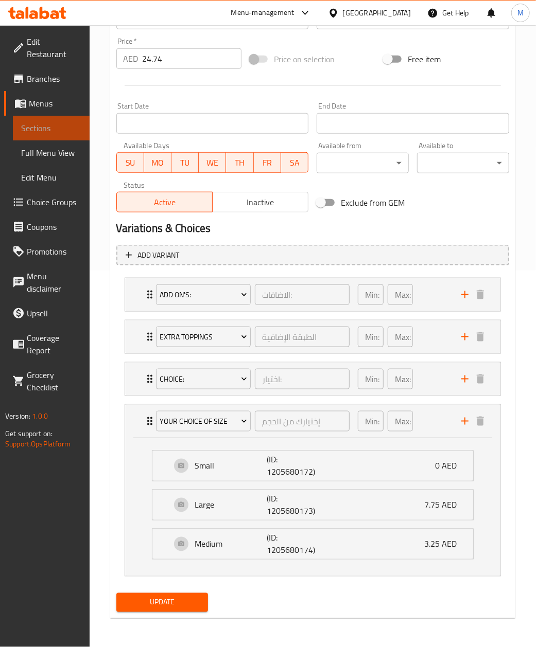
click at [45, 122] on span "Sections" at bounding box center [51, 128] width 60 height 12
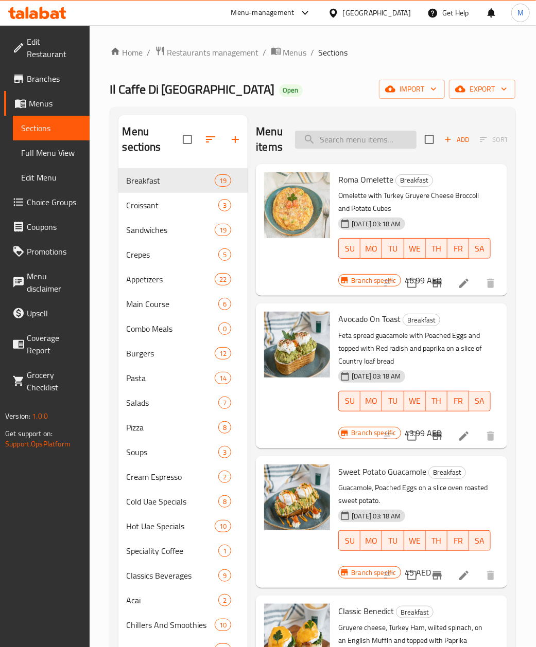
click at [351, 140] on input "search" at bounding box center [355, 140] width 121 height 18
paste input "Caffe Maya"
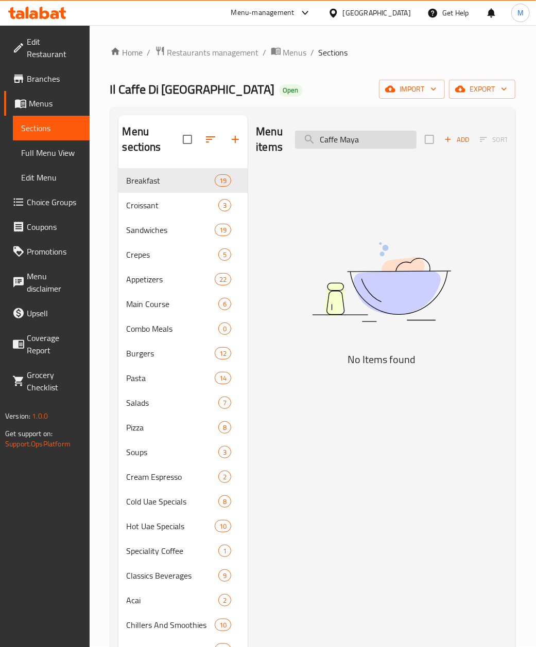
click at [319, 136] on input "Caffe Maya" at bounding box center [355, 140] width 121 height 18
click at [372, 143] on input "Caffe Maya" at bounding box center [355, 140] width 121 height 18
type input "Caffe Maya"
click at [334, 137] on input "Caffe Maya" at bounding box center [355, 140] width 121 height 18
click at [335, 137] on input "Caffe Maya" at bounding box center [355, 140] width 121 height 18
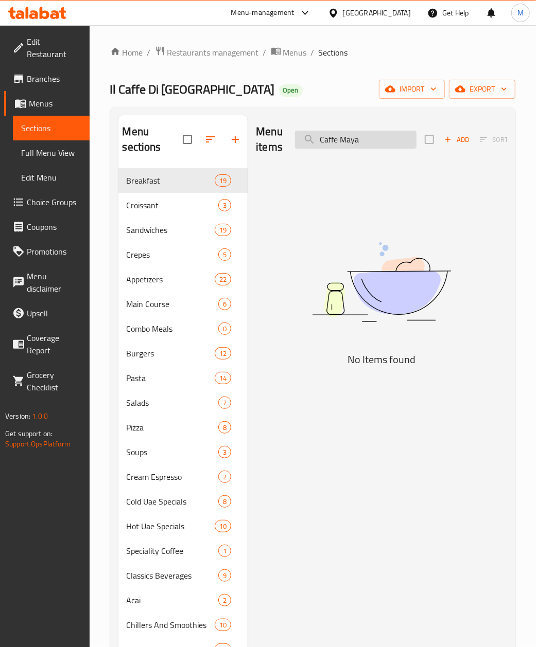
click at [335, 137] on input "Caffe Maya" at bounding box center [355, 140] width 121 height 18
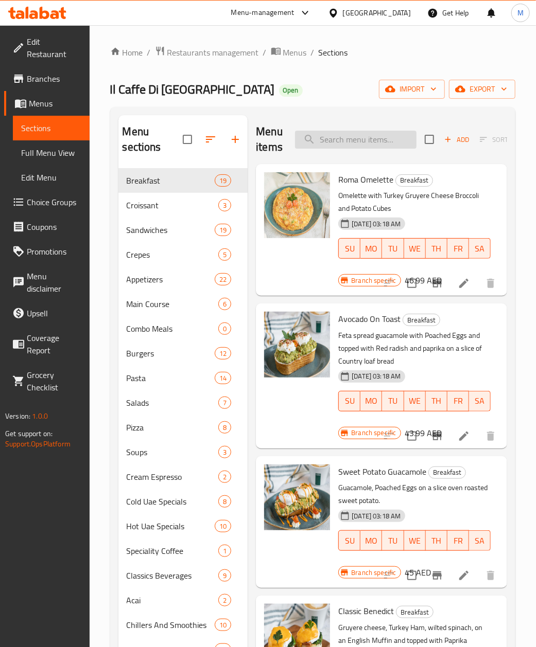
click at [338, 134] on input "search" at bounding box center [355, 140] width 121 height 18
paste input "Caffe Maya"
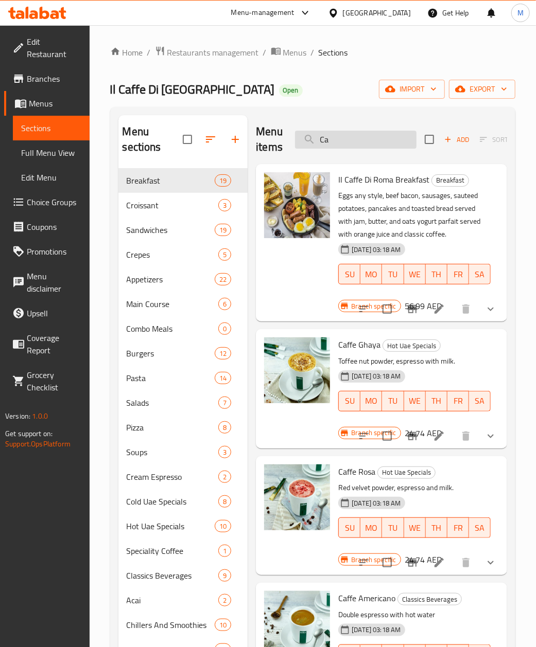
type input "C"
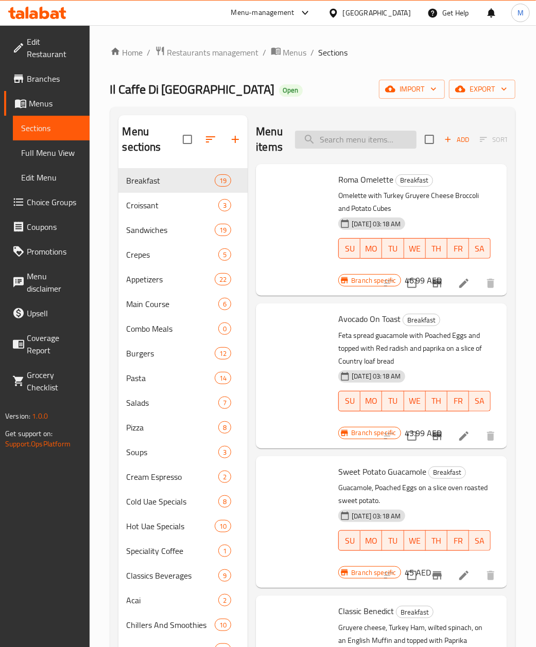
paste input "Caffe Maya"
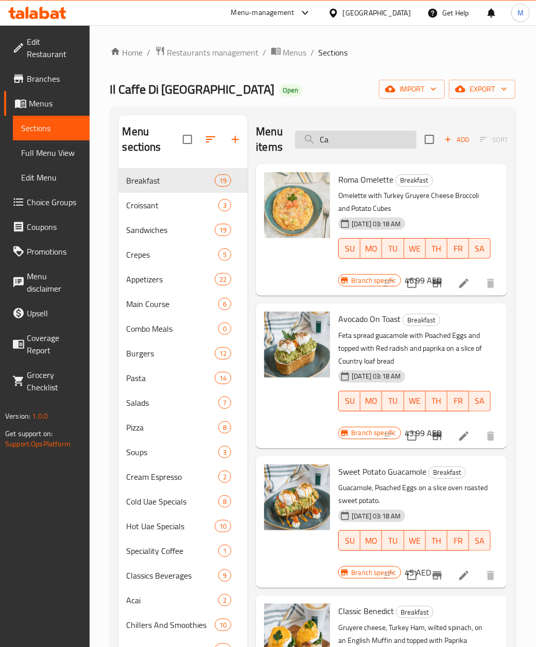
type input "C"
paste input "Caffe Maya"
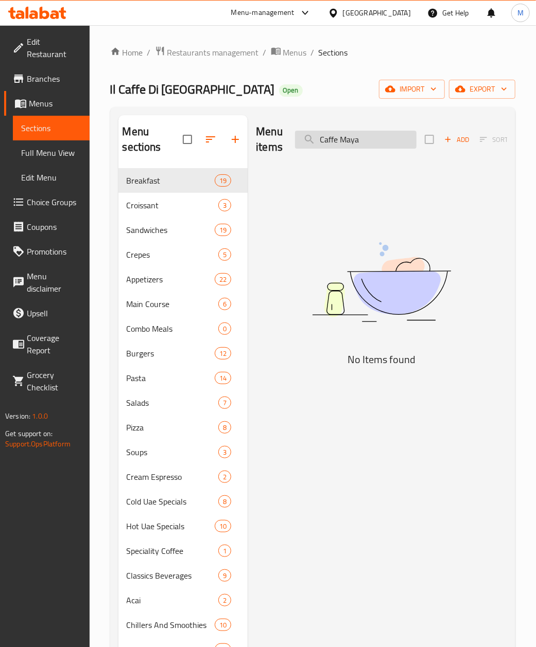
click at [344, 146] on input "Caffe Maya" at bounding box center [355, 140] width 121 height 18
paste input "Ginger shot"
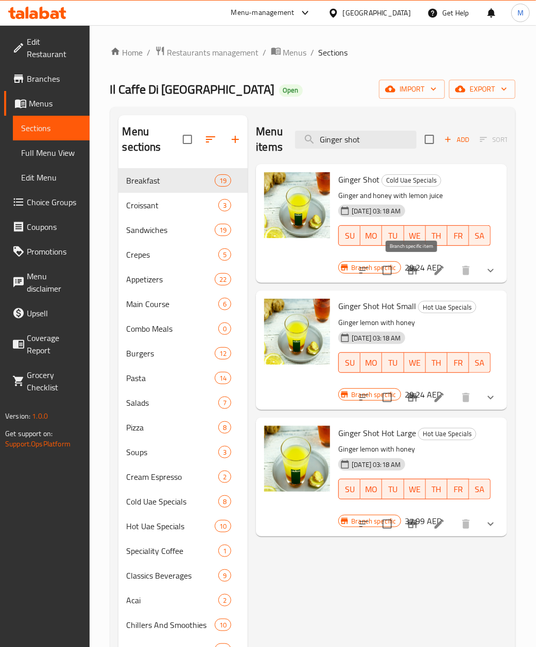
type input "Ginger shot"
click at [416, 269] on icon "Branch-specific-item" at bounding box center [412, 271] width 9 height 8
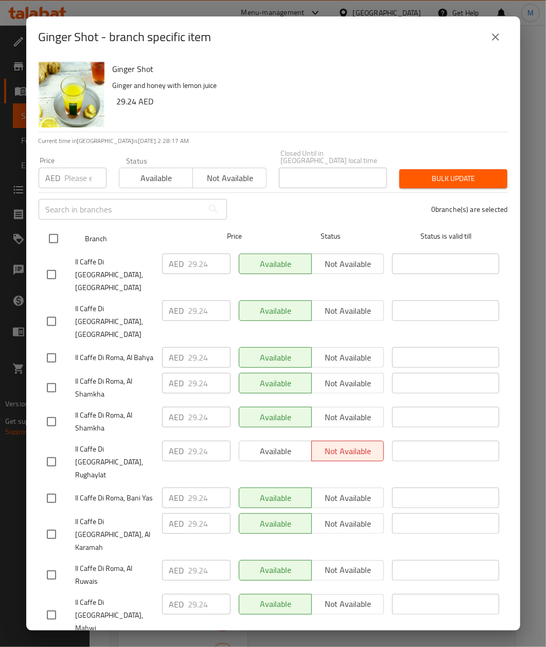
click at [50, 227] on div at bounding box center [62, 239] width 39 height 30
click at [58, 231] on input "checkbox" at bounding box center [54, 239] width 22 height 22
checkbox input "true"
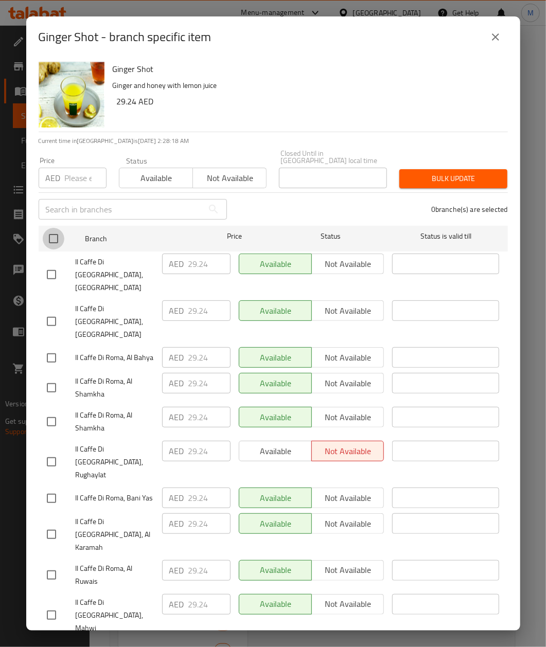
checkbox input "true"
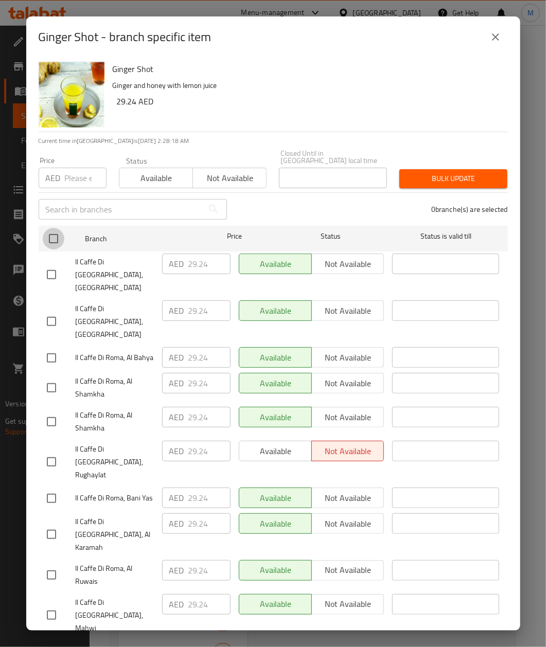
checkbox input "true"
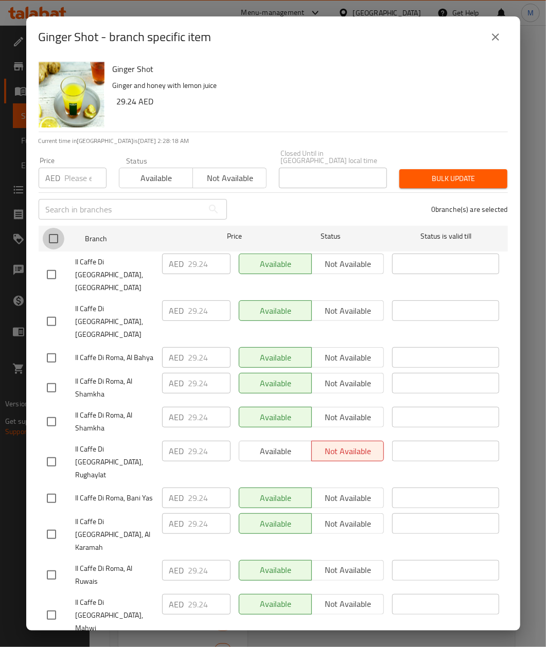
checkbox input "true"
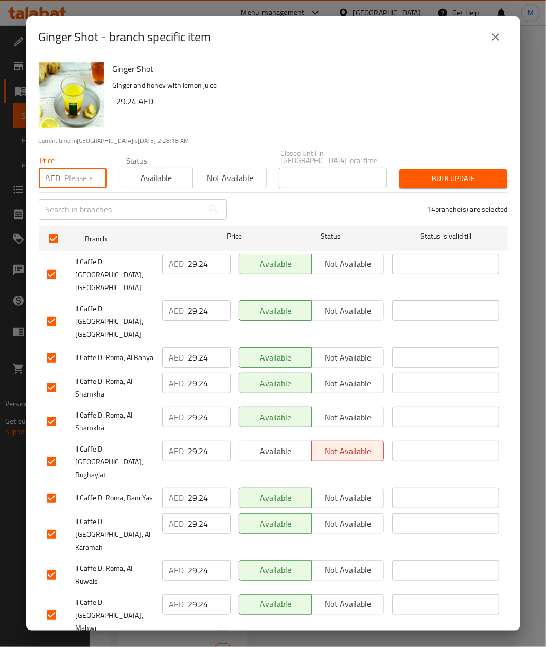
click at [72, 180] on input "number" at bounding box center [86, 178] width 42 height 21
paste input "29.24"
type input "29.24"
drag, startPoint x: 283, startPoint y: 89, endPoint x: 275, endPoint y: 94, distance: 9.4
click at [285, 94] on div "Ginger Shot Ginger and honey with lemon juice 29.24 AED" at bounding box center [306, 95] width 395 height 74
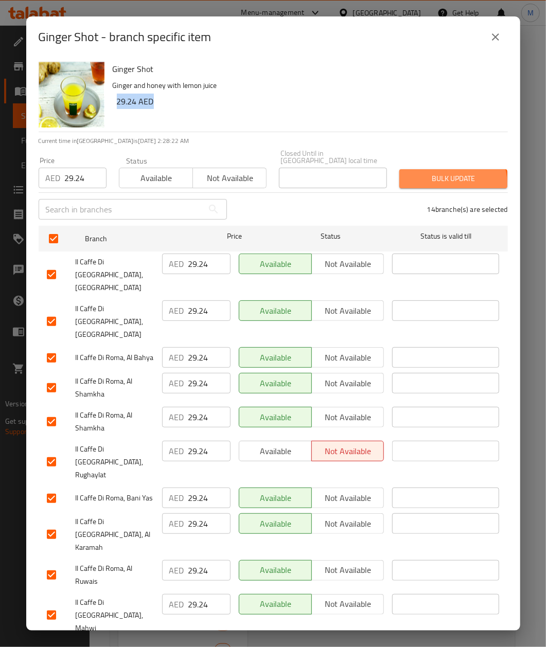
click at [443, 184] on span "Bulk update" at bounding box center [454, 178] width 92 height 13
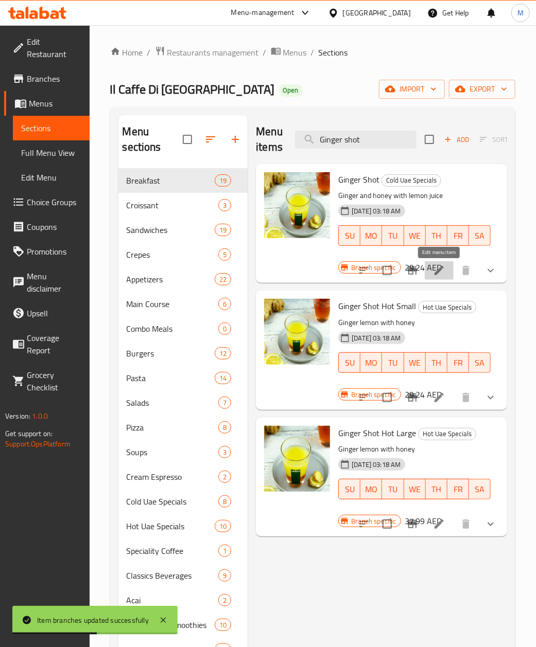
click at [434, 274] on icon at bounding box center [439, 271] width 12 height 12
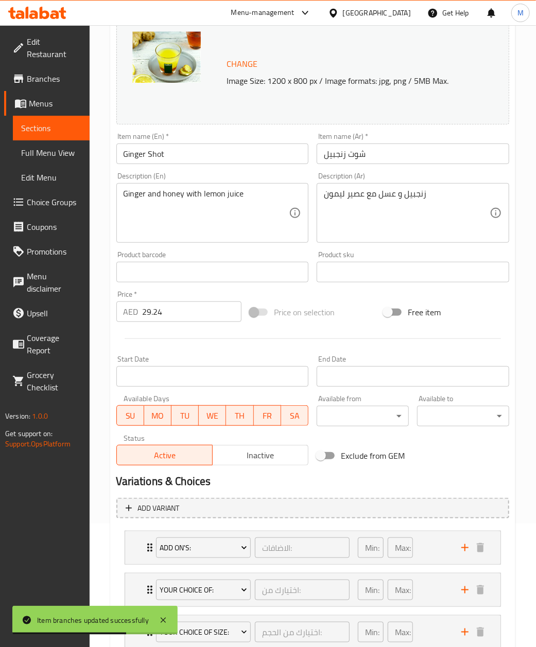
scroll to position [198, 0]
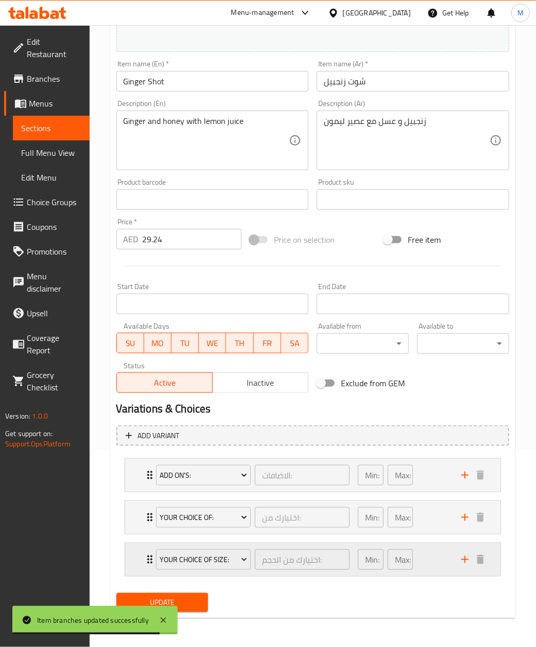
click at [151, 554] on div "Your Choice Of Size: اختيارك من الحجم: ​" at bounding box center [253, 559] width 206 height 33
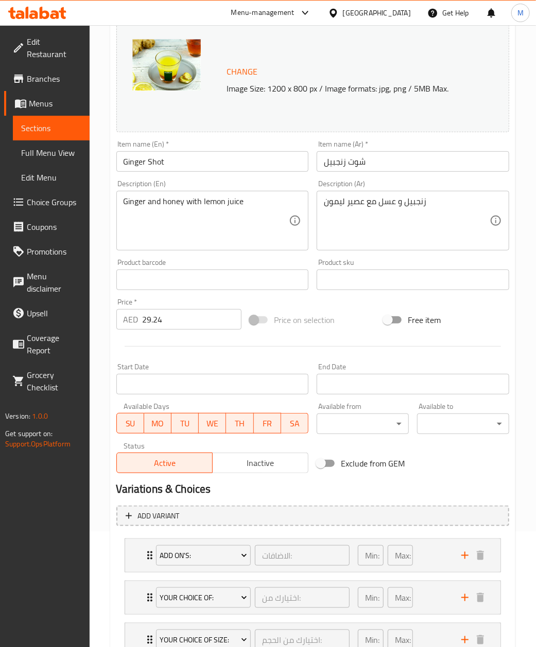
scroll to position [92, 0]
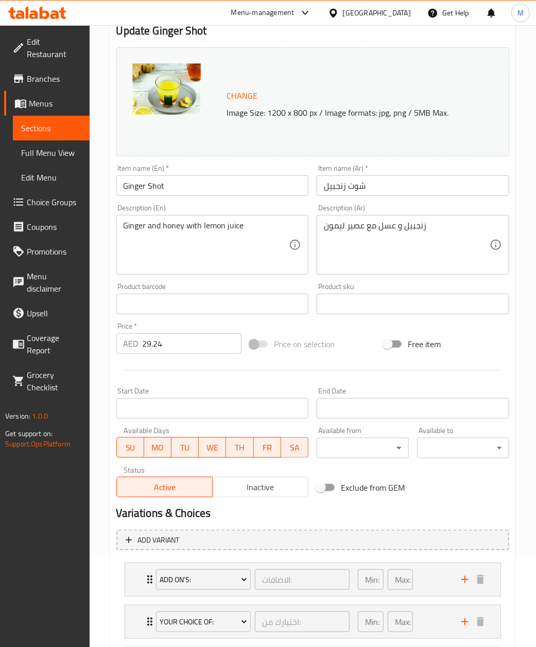
click at [350, 359] on div at bounding box center [312, 370] width 401 height 25
click at [40, 122] on span "Sections" at bounding box center [51, 128] width 60 height 12
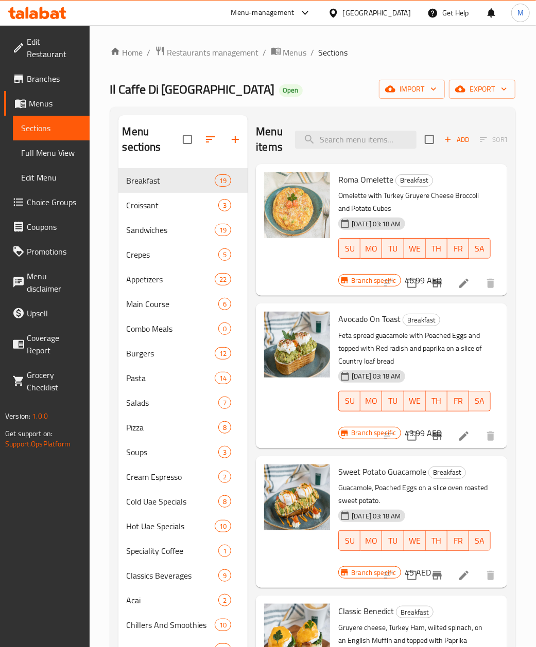
click at [435, 364] on p "Feta spread guacamole with Poached Eggs and topped with Red radish and paprika …" at bounding box center [414, 348] width 152 height 39
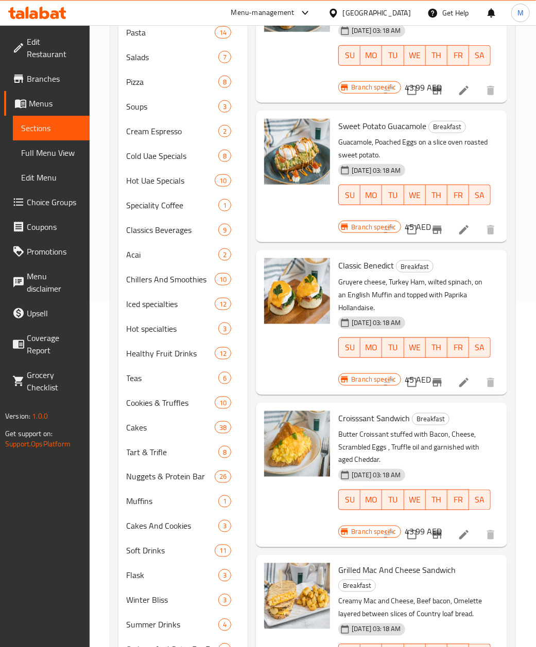
scroll to position [106, 0]
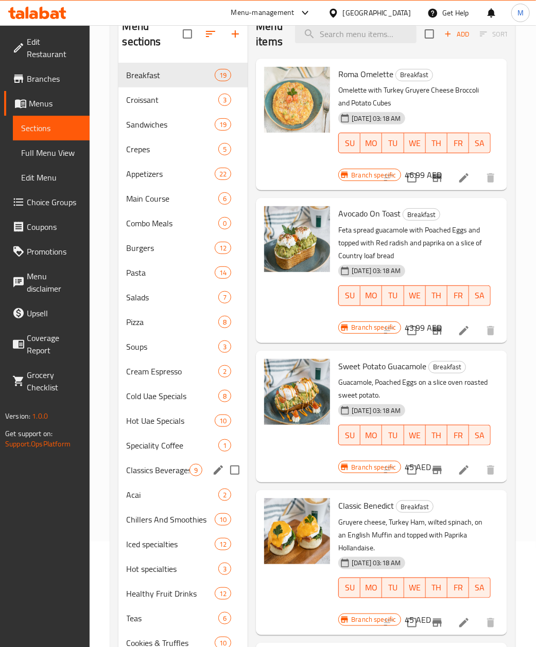
click at [136, 477] on span "Classics Beverages" at bounding box center [158, 470] width 63 height 12
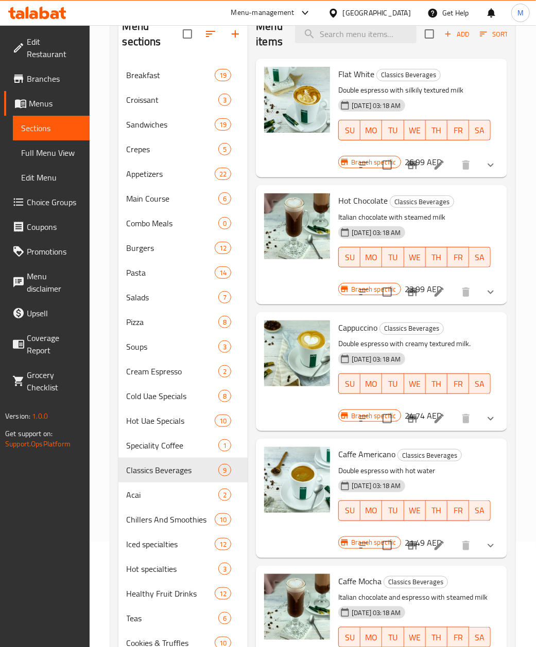
click at [463, 348] on p "Double espresso with creamy textured milk." at bounding box center [414, 344] width 152 height 13
click at [408, 164] on icon "Branch-specific-item" at bounding box center [412, 165] width 12 height 12
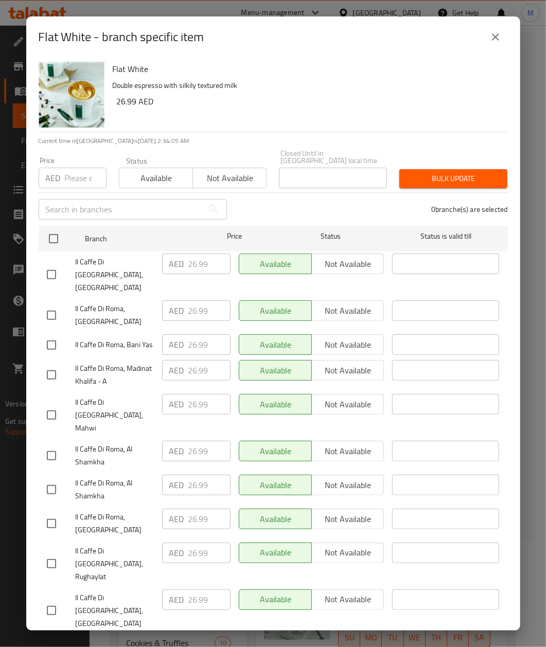
drag, startPoint x: 57, startPoint y: 245, endPoint x: 64, endPoint y: 221, distance: 25.2
click at [56, 245] on input "checkbox" at bounding box center [54, 239] width 22 height 22
checkbox input "true"
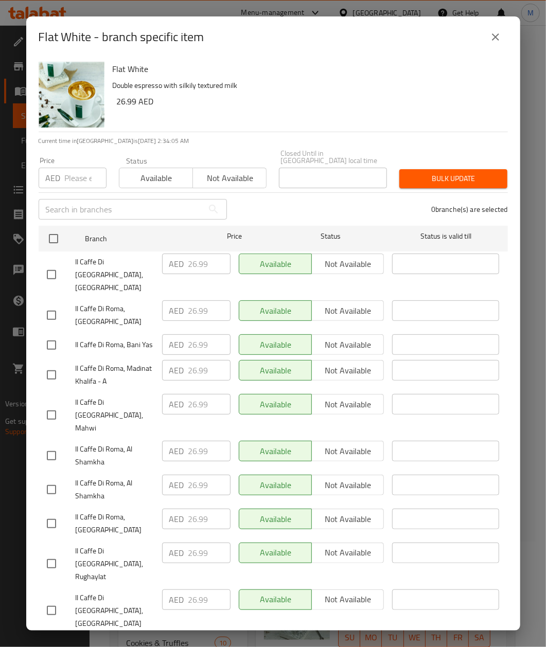
checkbox input "true"
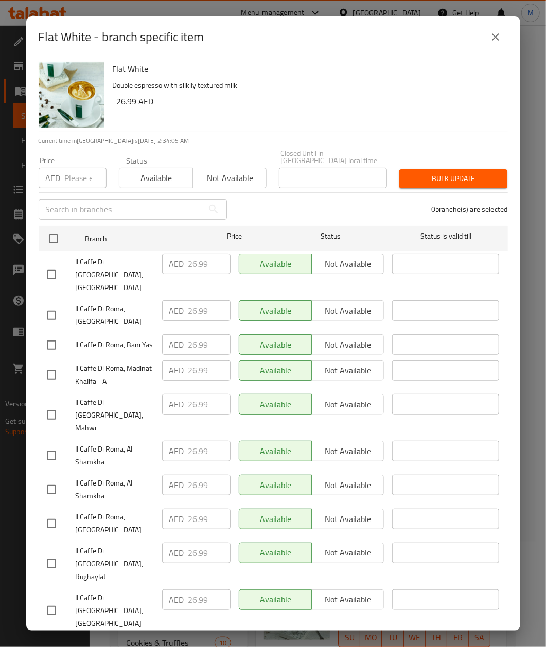
checkbox input "true"
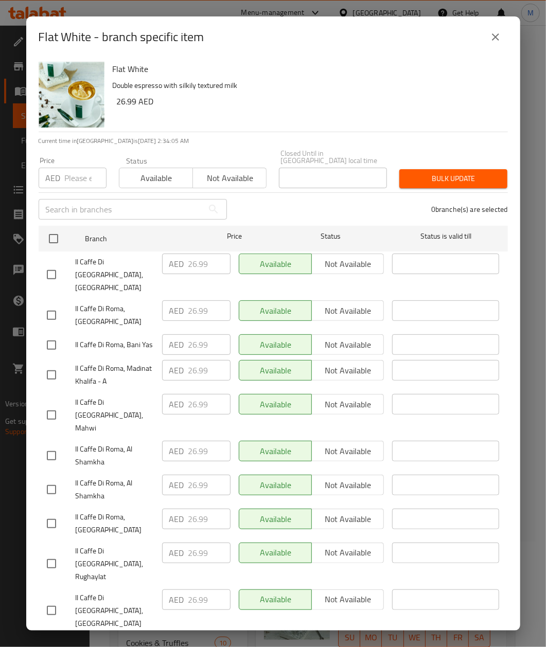
checkbox input "true"
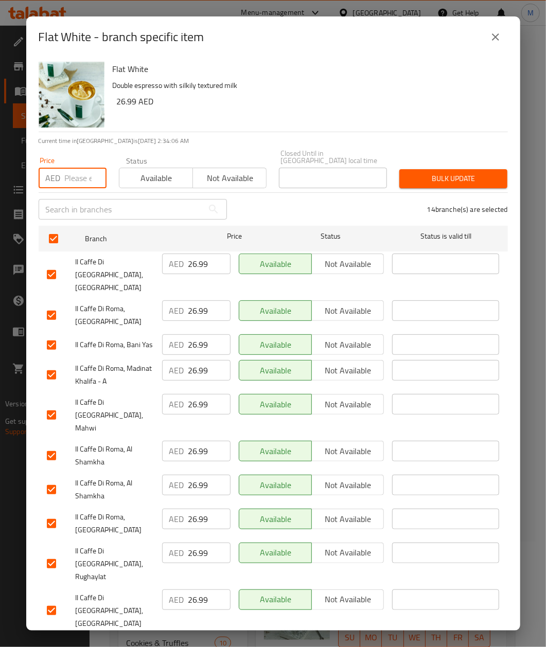
click at [68, 187] on input "number" at bounding box center [86, 178] width 42 height 21
paste input "26.99"
type input "26.99"
click at [324, 93] on div "Flat White Double espresso with silkily textured milk 26.99 AED" at bounding box center [306, 95] width 395 height 74
click at [458, 180] on span "Bulk update" at bounding box center [454, 178] width 92 height 13
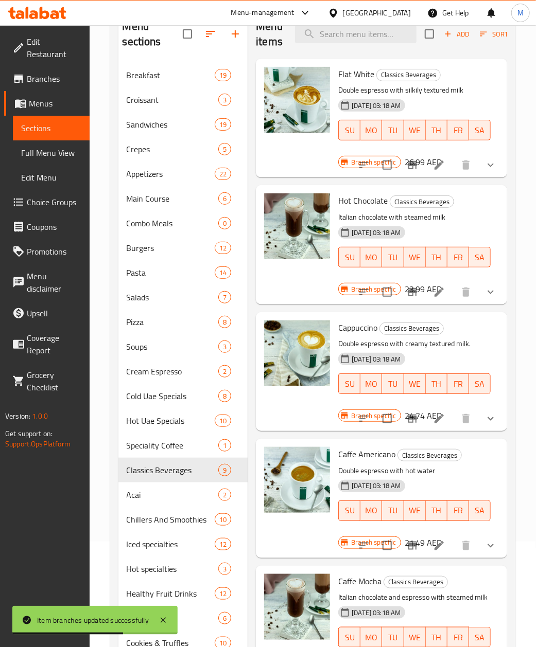
click at [460, 477] on div "[DATE] 03:18 AM SU MO TU WE TH FR SA" at bounding box center [414, 504] width 161 height 56
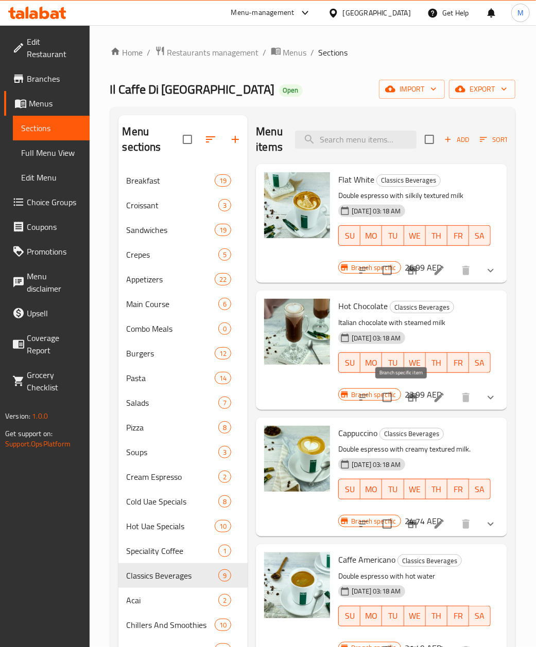
click at [410, 404] on button "Branch-specific-item" at bounding box center [412, 397] width 25 height 25
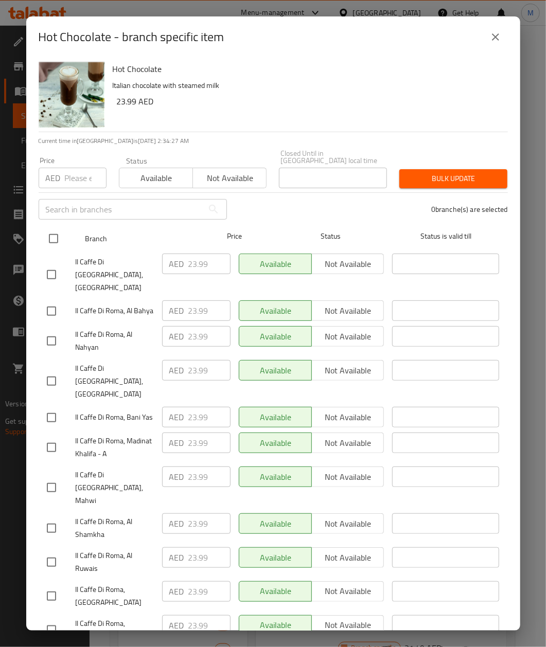
drag, startPoint x: 56, startPoint y: 236, endPoint x: 56, endPoint y: 241, distance: 5.7
click at [56, 236] on input "checkbox" at bounding box center [54, 239] width 22 height 22
checkbox input "true"
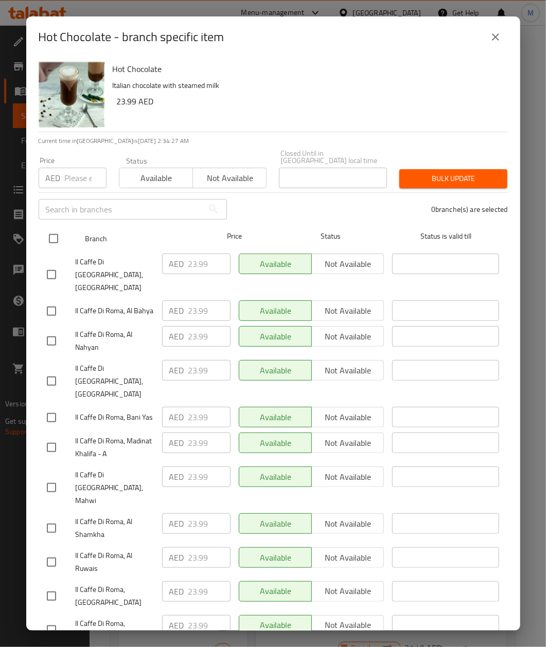
checkbox input "true"
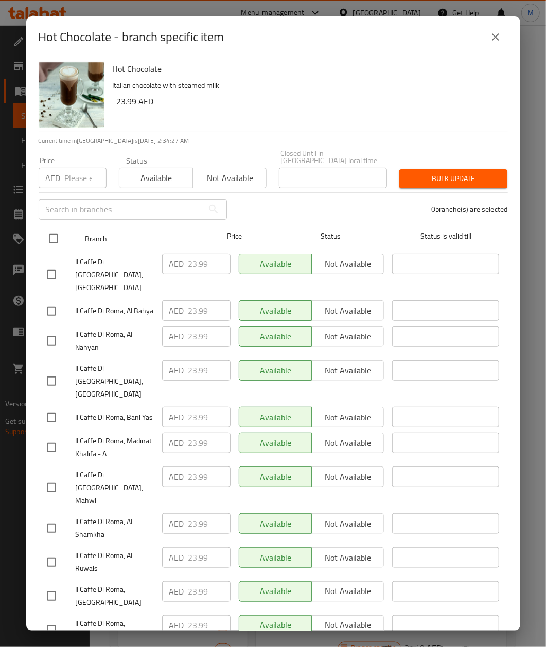
checkbox input "true"
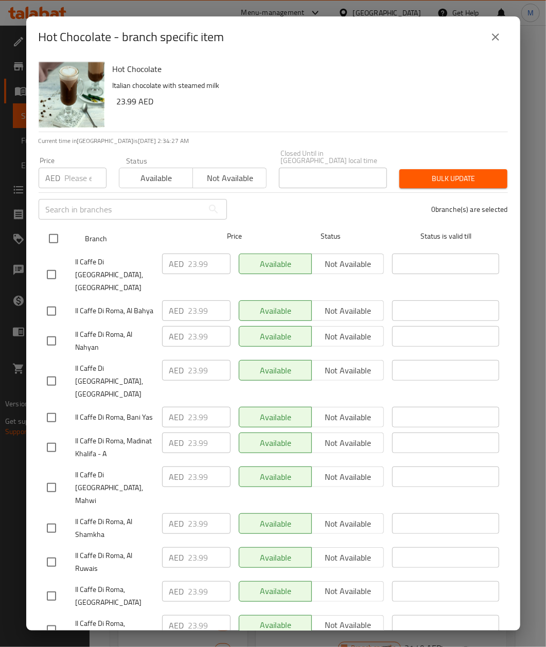
checkbox input "true"
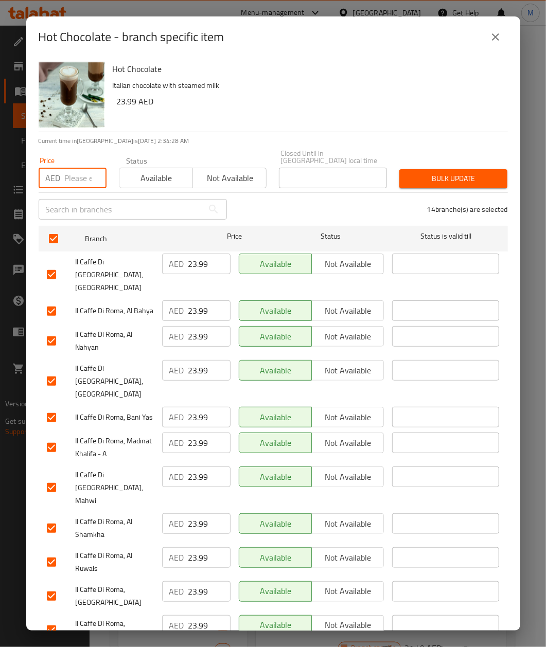
click at [80, 180] on input "number" at bounding box center [86, 178] width 42 height 21
paste input "23.99"
type input "23.99"
click at [235, 112] on div "Hot Chocolate Italian chocolate with steamed milk 23.99 AED" at bounding box center [306, 95] width 395 height 74
click at [423, 178] on span "Bulk update" at bounding box center [454, 178] width 92 height 13
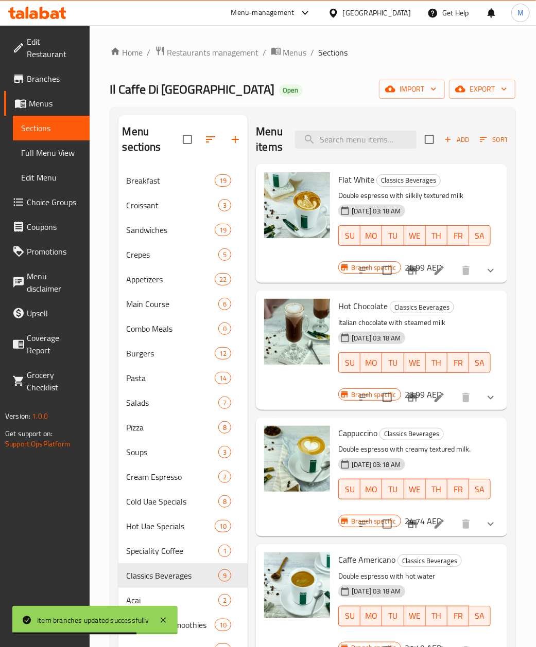
click at [446, 462] on div "[DATE] 03:18 AM SU MO TU WE TH FR SA" at bounding box center [414, 482] width 161 height 56
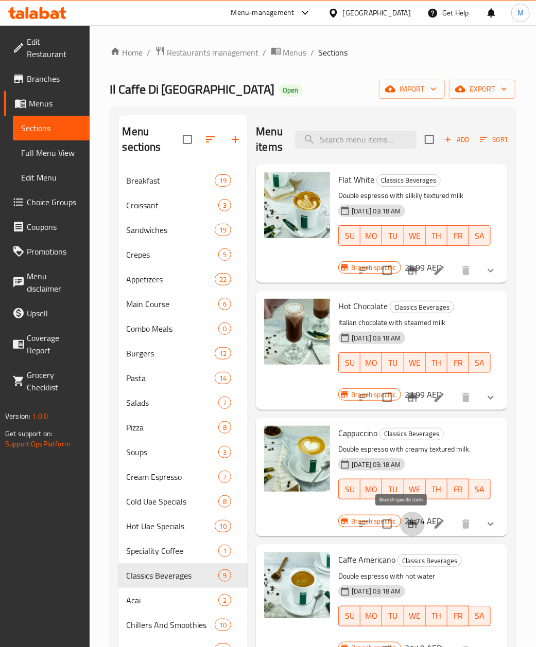
click at [406, 528] on icon "Branch-specific-item" at bounding box center [412, 524] width 12 height 12
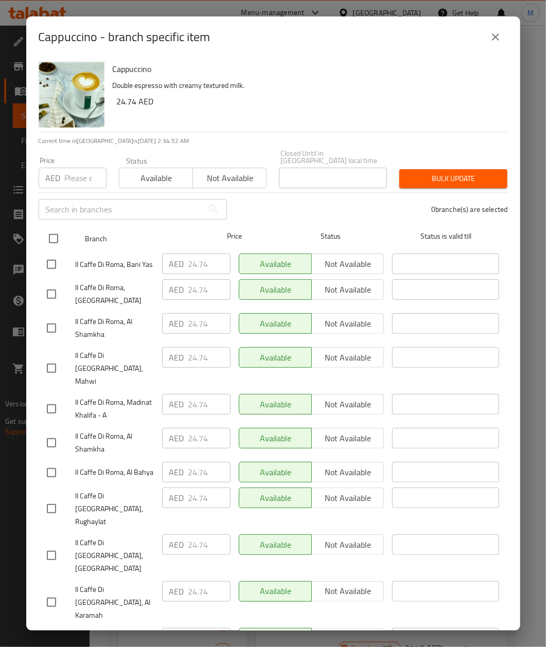
click at [52, 240] on input "checkbox" at bounding box center [54, 239] width 22 height 22
checkbox input "true"
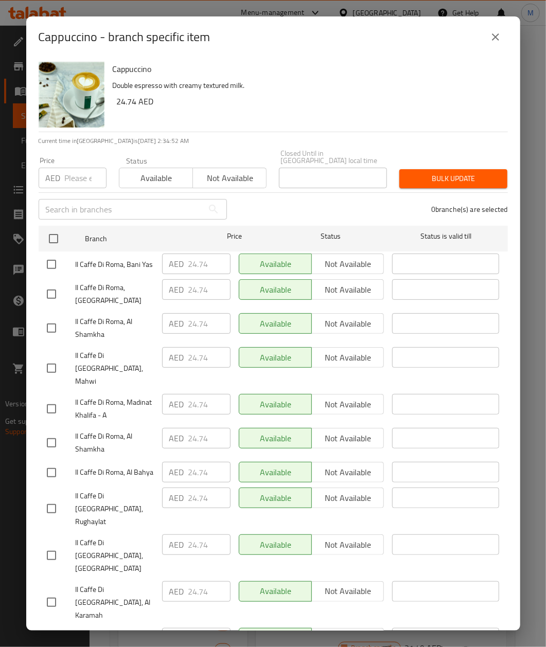
checkbox input "true"
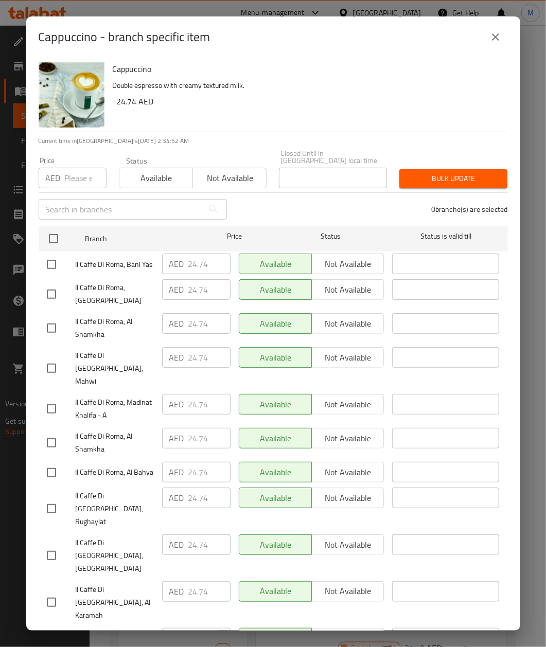
checkbox input "true"
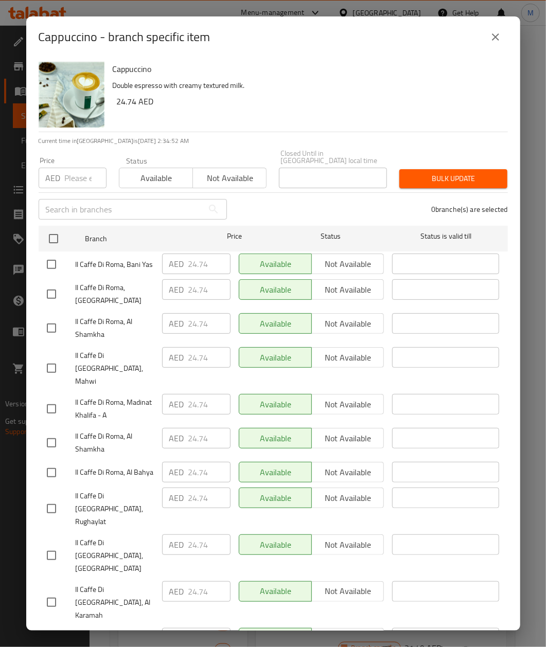
checkbox input "true"
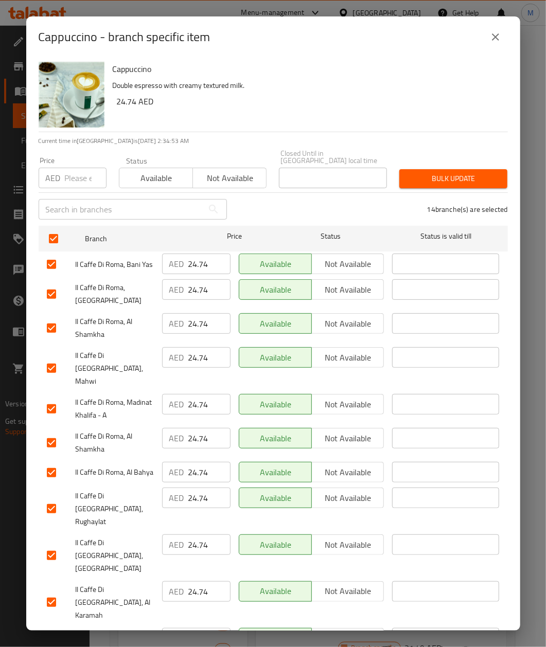
click at [73, 181] on input "number" at bounding box center [86, 178] width 42 height 21
paste input "24.74"
type input "24.74"
click at [257, 103] on h6 "24.74 AED" at bounding box center [308, 101] width 383 height 14
click at [422, 173] on span "Bulk update" at bounding box center [454, 178] width 92 height 13
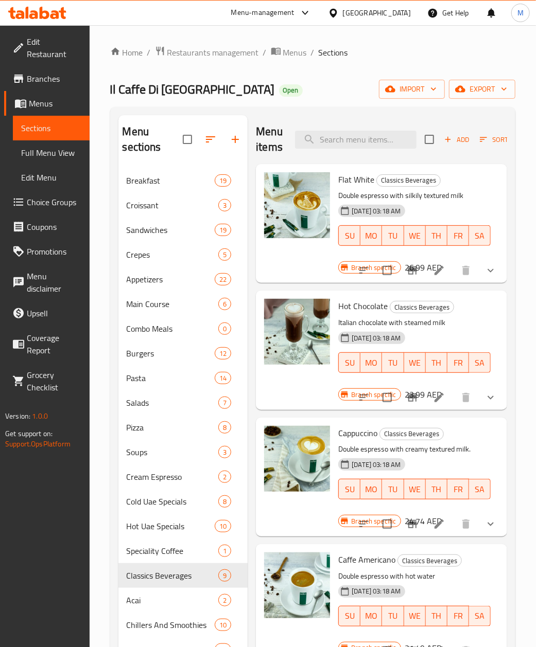
click at [434, 464] on div "[DATE] 03:18 AM SU MO TU WE TH FR SA" at bounding box center [414, 482] width 161 height 56
click at [408, 525] on icon "Branch-specific-item" at bounding box center [412, 524] width 9 height 8
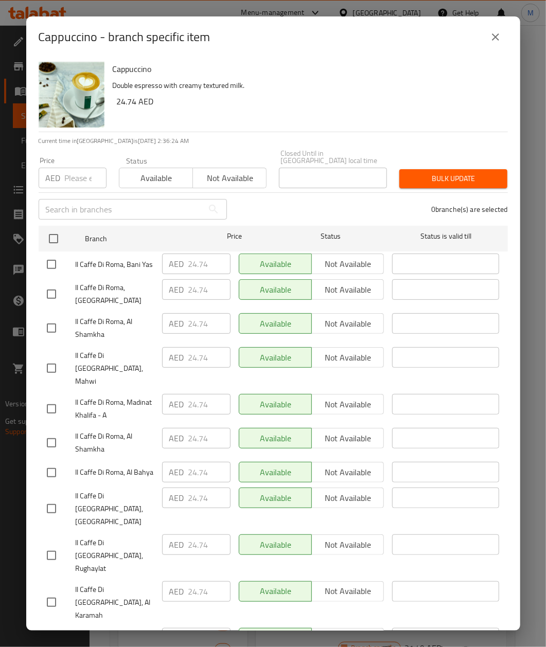
click at [498, 33] on icon "close" at bounding box center [495, 36] width 7 height 7
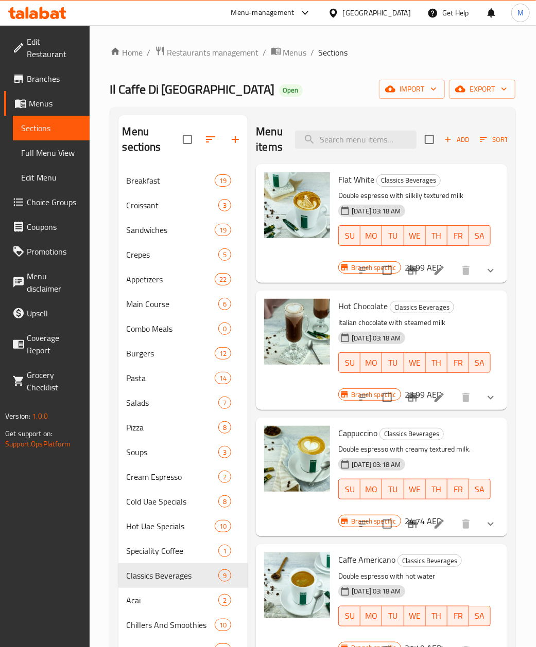
click at [445, 464] on div "[DATE] 03:18 AM SU MO TU WE TH FR SA" at bounding box center [414, 482] width 161 height 56
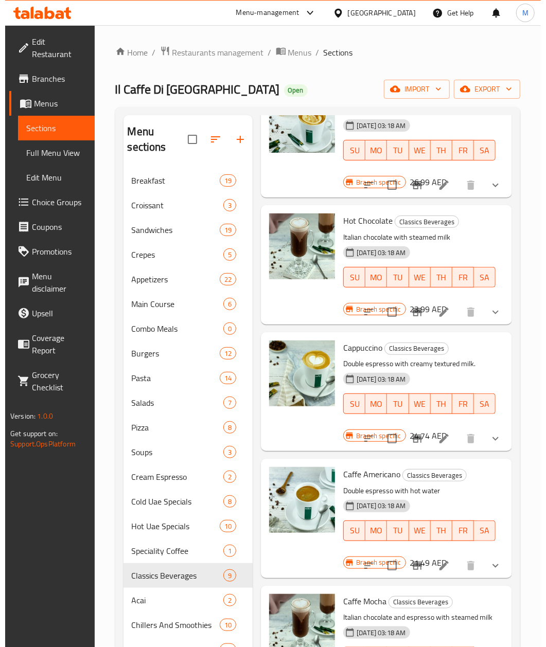
scroll to position [206, 0]
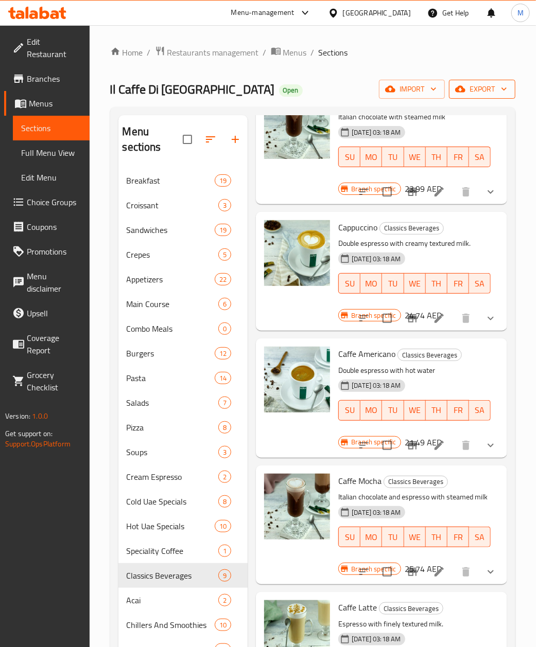
click at [497, 97] on button "export" at bounding box center [482, 89] width 66 height 19
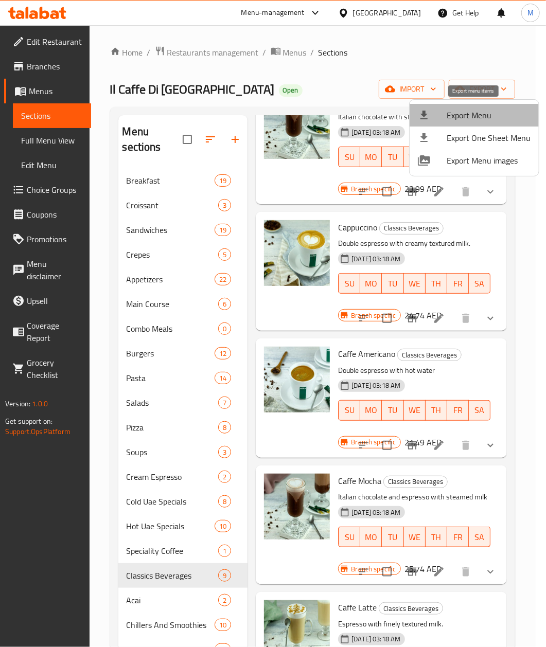
click at [474, 113] on span "Export Menu" at bounding box center [489, 115] width 84 height 12
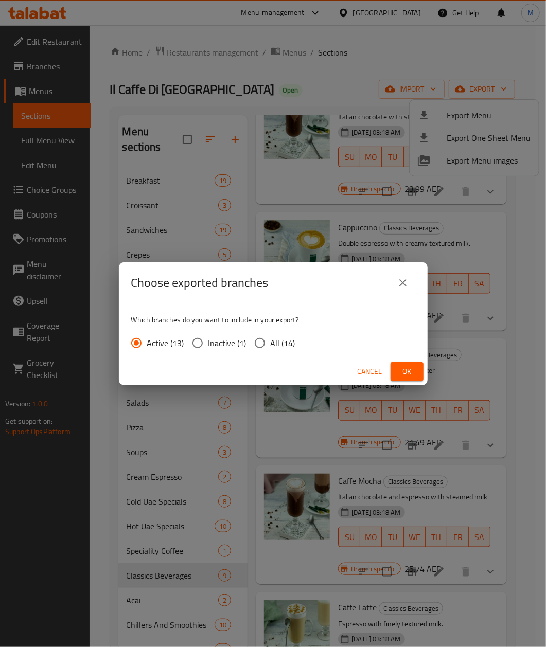
click at [258, 348] on input "All (14)" at bounding box center [260, 343] width 22 height 22
radio input "true"
click at [407, 376] on span "Ok" at bounding box center [407, 371] width 16 height 13
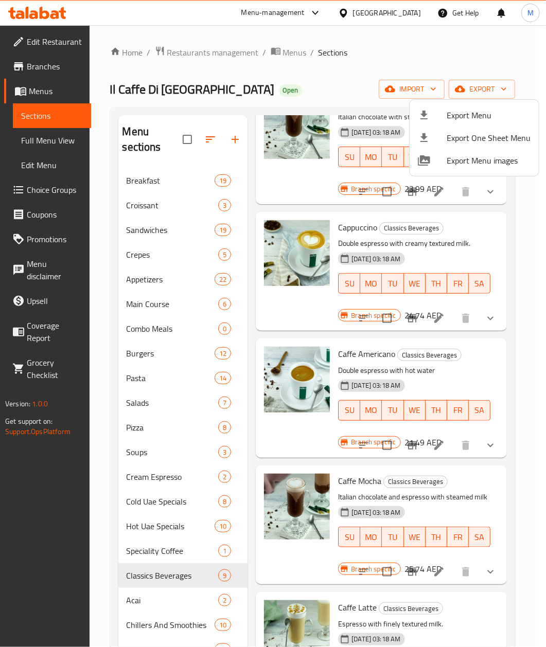
click at [36, 95] on div at bounding box center [273, 323] width 546 height 647
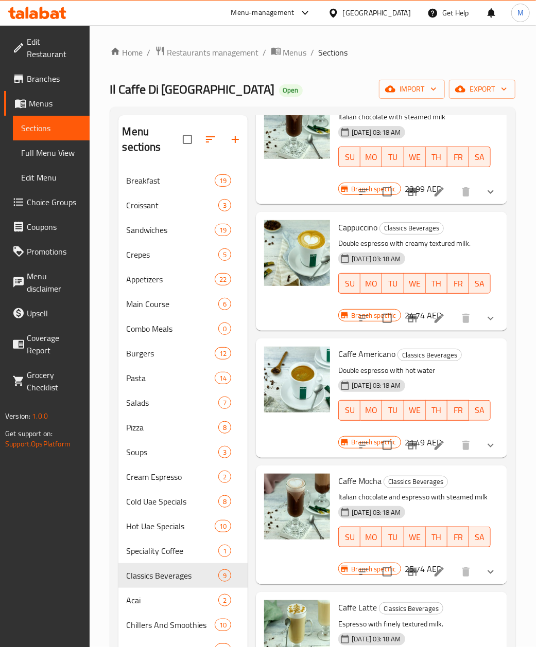
click at [36, 97] on span "Menus" at bounding box center [55, 103] width 52 height 12
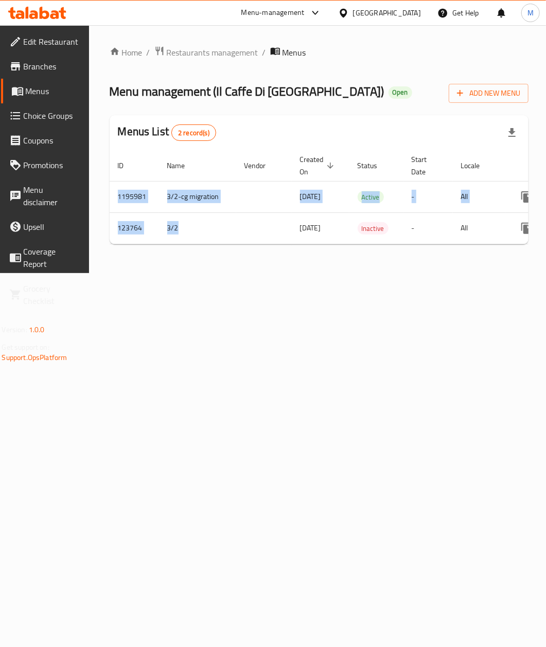
drag, startPoint x: 287, startPoint y: 245, endPoint x: 297, endPoint y: 246, distance: 9.8
click at [297, 244] on div "ID Name Vendor Created On sorted descending Status Start Date Locale Actions 11…" at bounding box center [319, 197] width 419 height 94
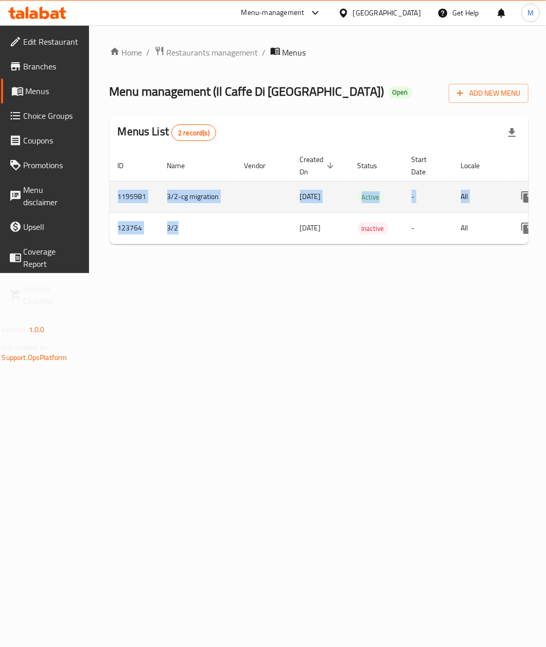
click at [128, 186] on td "1195981" at bounding box center [134, 196] width 49 height 31
click at [135, 196] on td "1195981" at bounding box center [134, 196] width 49 height 31
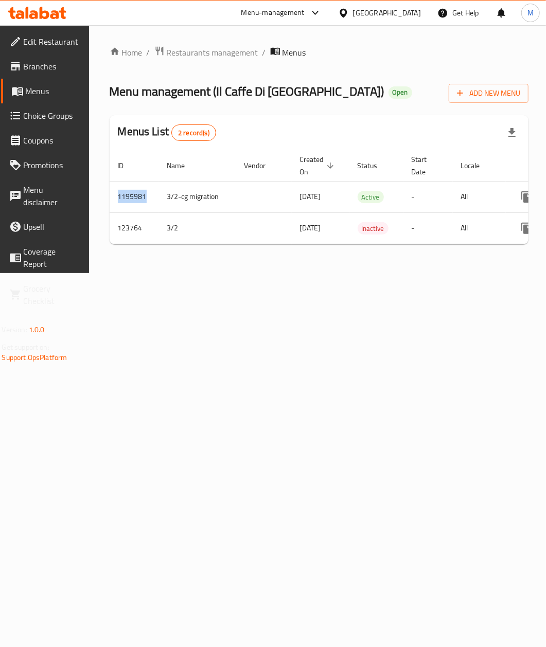
copy td "1195981"
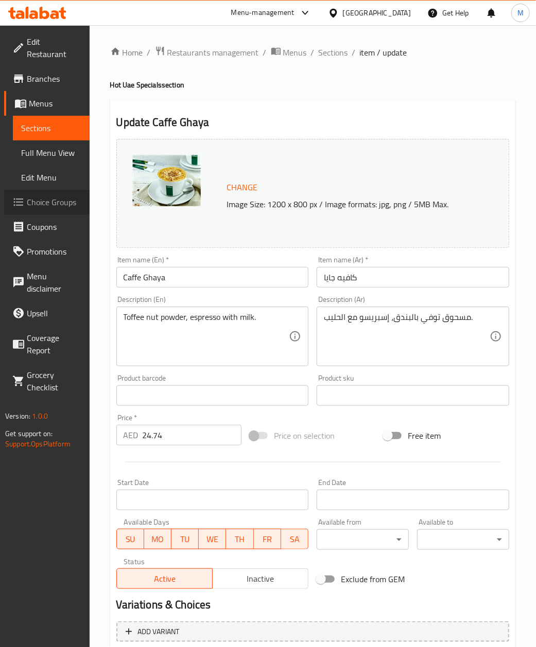
click at [45, 196] on span "Choice Groups" at bounding box center [54, 202] width 55 height 12
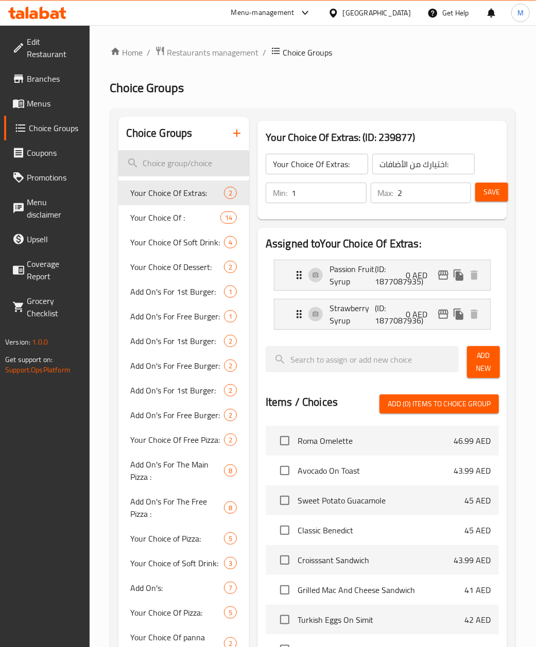
click at [186, 161] on input "search" at bounding box center [183, 163] width 131 height 26
paste input "Your Choice of Size :"
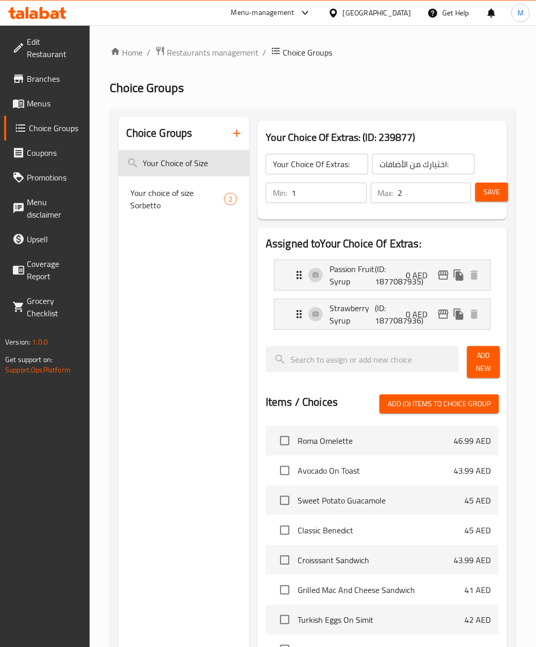
click at [216, 163] on input "Your Choice of Size" at bounding box center [183, 163] width 131 height 26
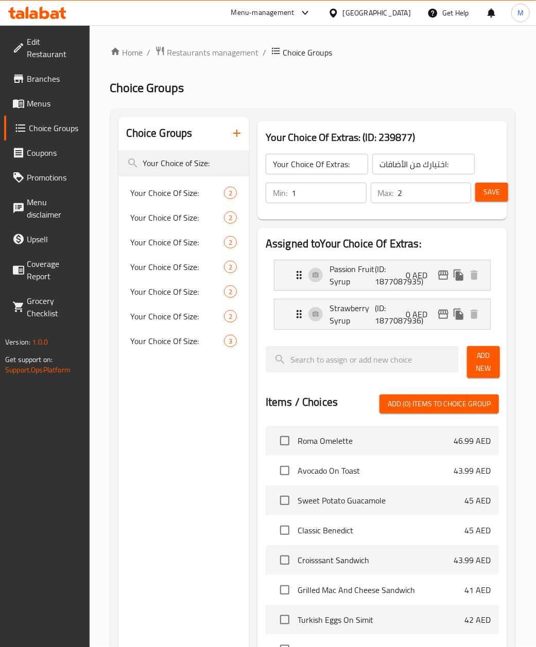
type input "Your Choice of Size:"
click at [165, 190] on span "Your Choice Of Size:" at bounding box center [177, 193] width 93 height 12
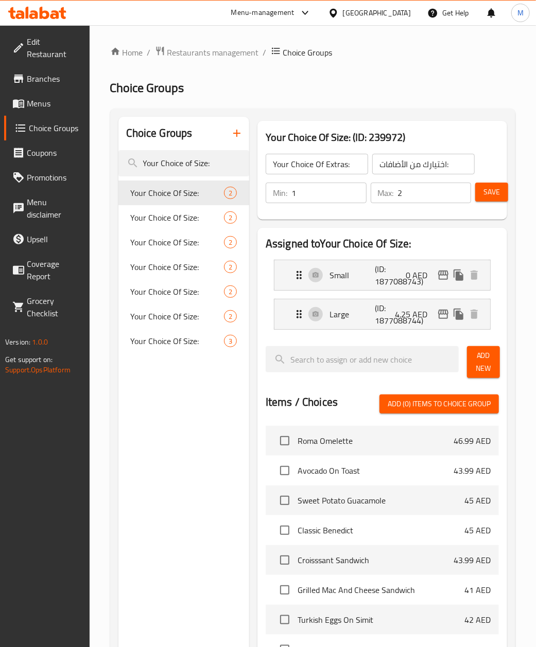
type input "Your Choice Of Size:"
type input "اختيارك من الحجم:"
type input "1"
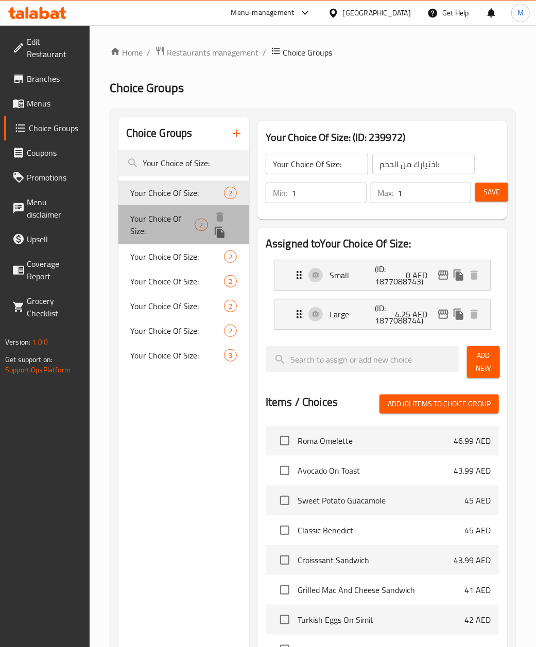
click at [173, 220] on span "Your Choice Of Size:" at bounding box center [163, 225] width 64 height 25
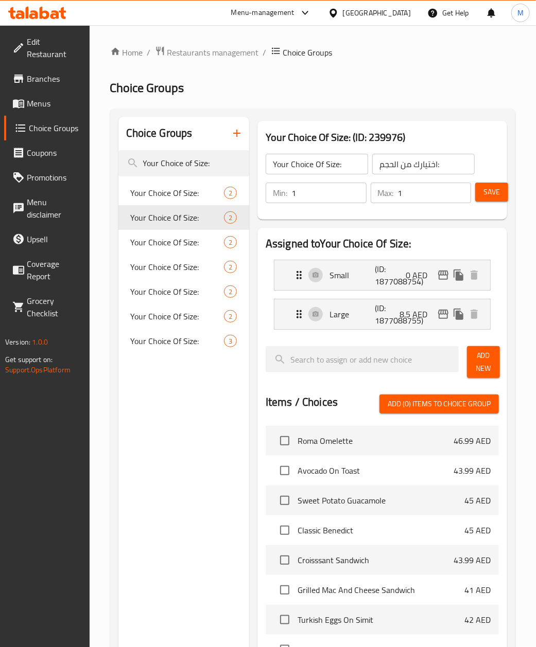
click at [196, 513] on div "Choice Groups Your Choice of Size: Your Choice Of Size: 2 Your Choice Of Size: …" at bounding box center [183, 506] width 131 height 778
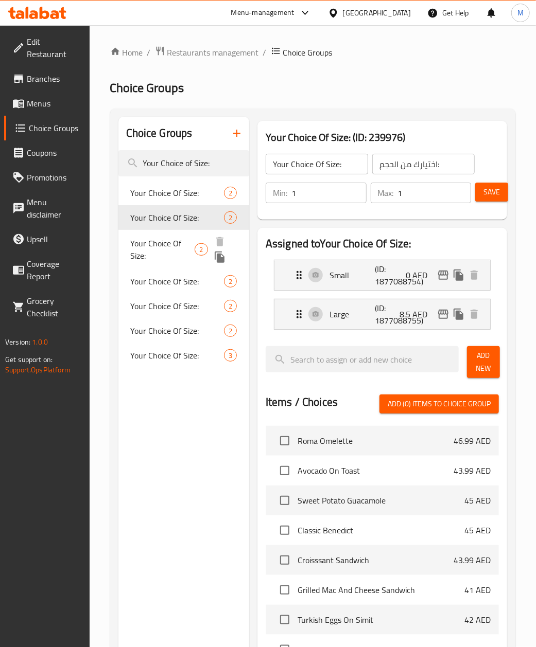
drag, startPoint x: 175, startPoint y: 243, endPoint x: 217, endPoint y: 528, distance: 287.1
click at [173, 243] on span "Your Choice Of Size:" at bounding box center [163, 249] width 64 height 25
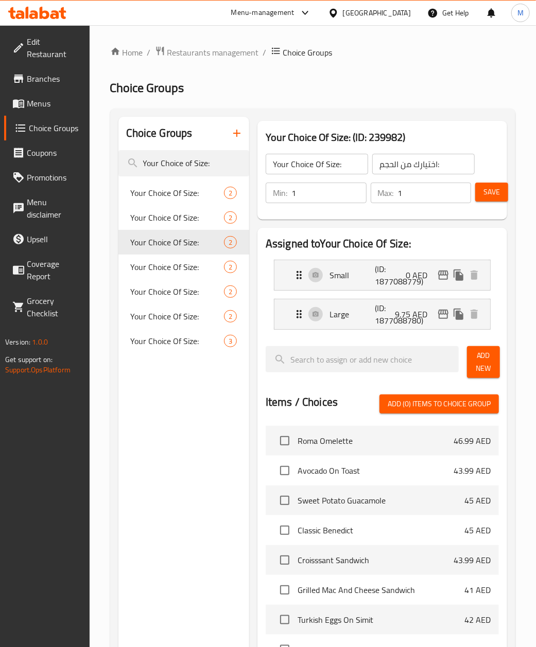
click at [217, 528] on div "Choice Groups Your Choice of Size: Your Choice Of Size: 2 Your Choice Of Size: …" at bounding box center [183, 506] width 131 height 778
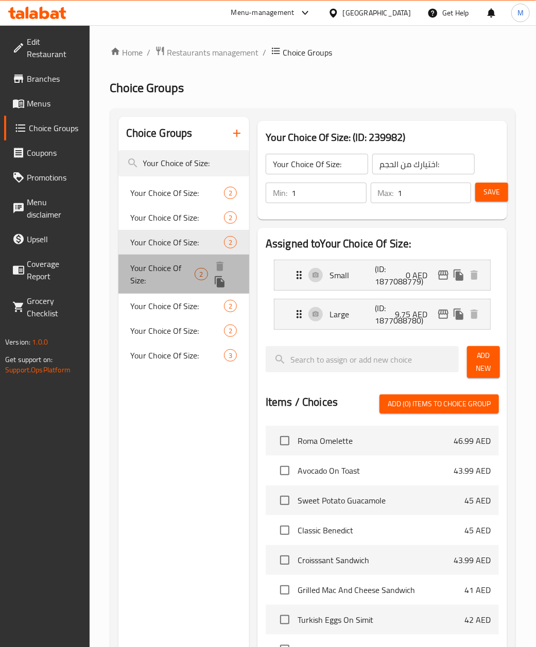
click at [172, 272] on span "Your Choice Of Size:" at bounding box center [163, 274] width 64 height 25
click at [208, 501] on div "Choice Groups Your Choice of Size: Your Choice Of Size: 2 Your Choice Of Size: …" at bounding box center [183, 506] width 131 height 778
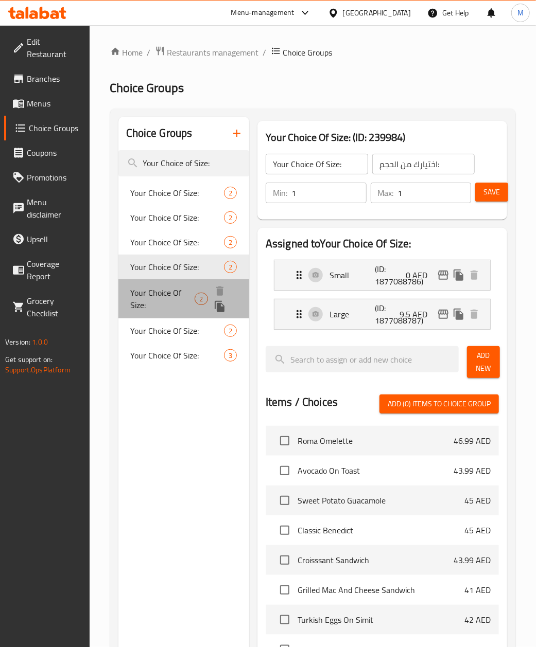
click at [157, 291] on span "Your Choice Of Size:" at bounding box center [163, 299] width 64 height 25
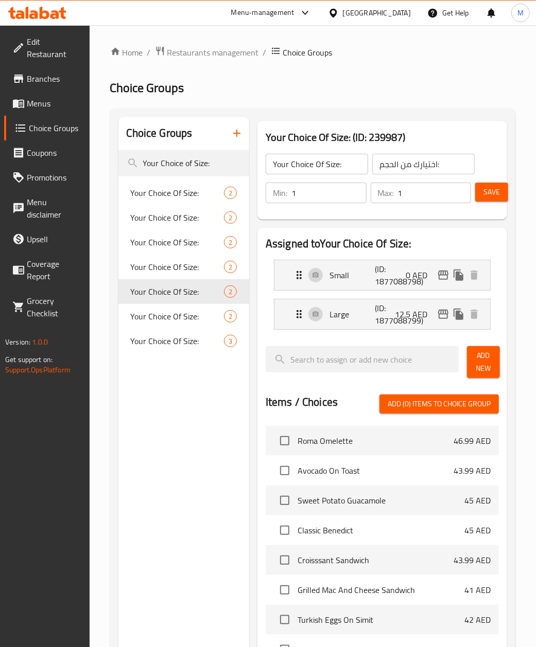
click at [195, 470] on div "Choice Groups Your Choice of Size: Your Choice Of Size: 2 Your Choice Of Size: …" at bounding box center [183, 506] width 131 height 778
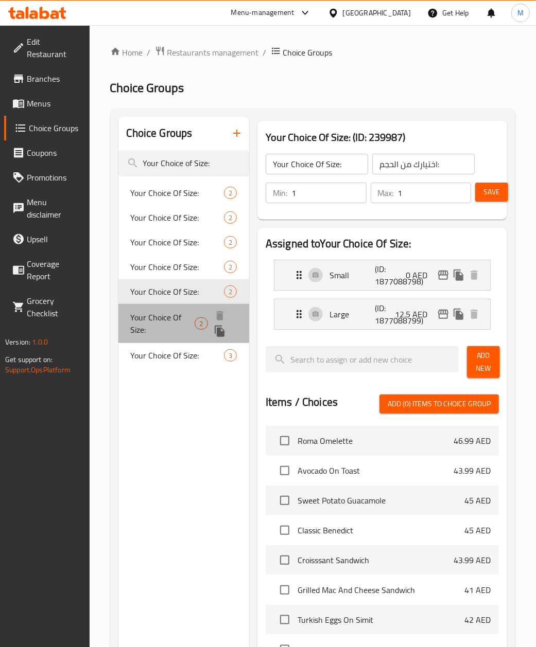
click at [161, 308] on div "Your Choice Of Size: 2" at bounding box center [183, 323] width 131 height 39
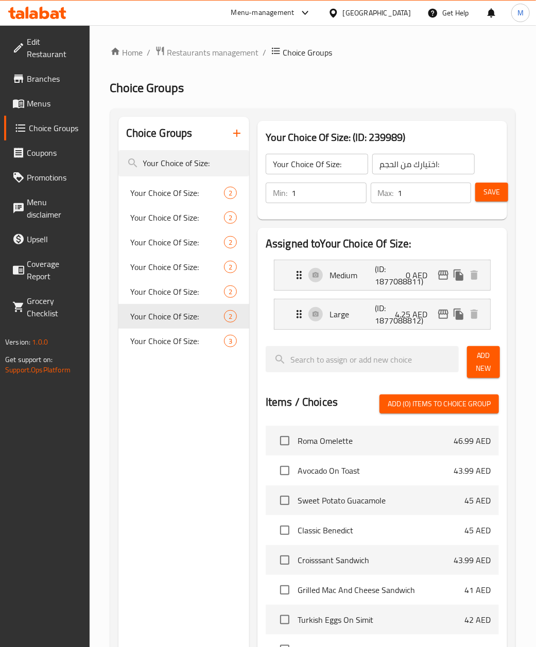
click at [197, 499] on div "Choice Groups Your Choice of Size: Your Choice Of Size: 2 Your Choice Of Size: …" at bounding box center [183, 506] width 131 height 778
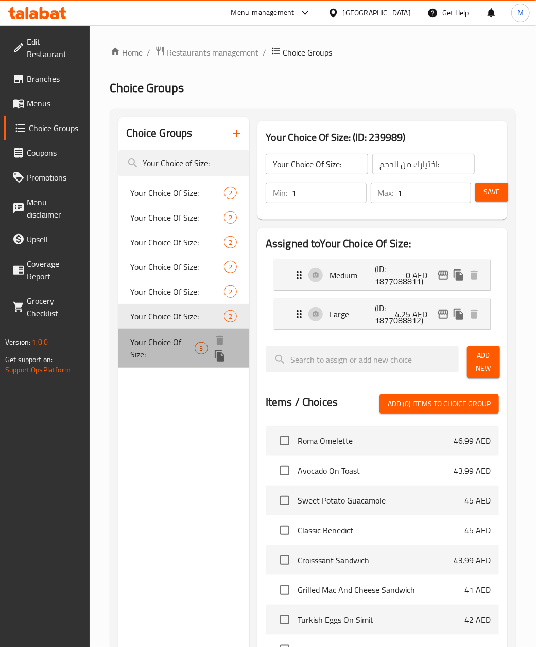
click at [154, 345] on span "Your Choice Of Size:" at bounding box center [163, 348] width 64 height 25
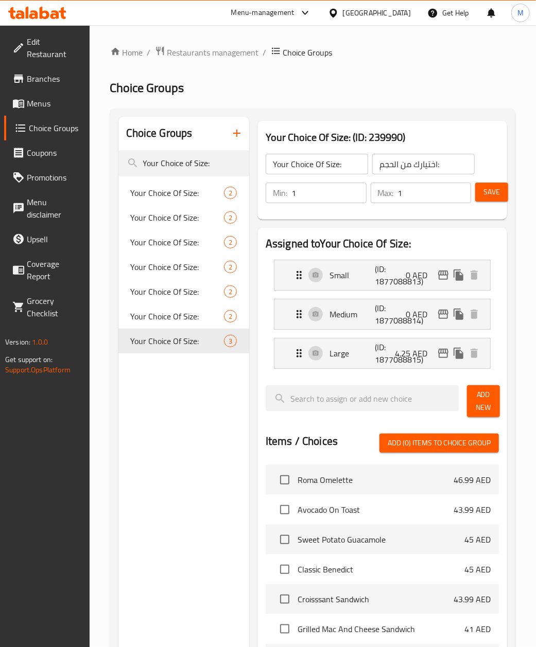
click at [195, 489] on div "Choice Groups Your Choice of Size: Your Choice Of Size: 2 Your Choice Of Size: …" at bounding box center [183, 525] width 131 height 817
click at [443, 314] on icon "edit" at bounding box center [443, 314] width 10 height 9
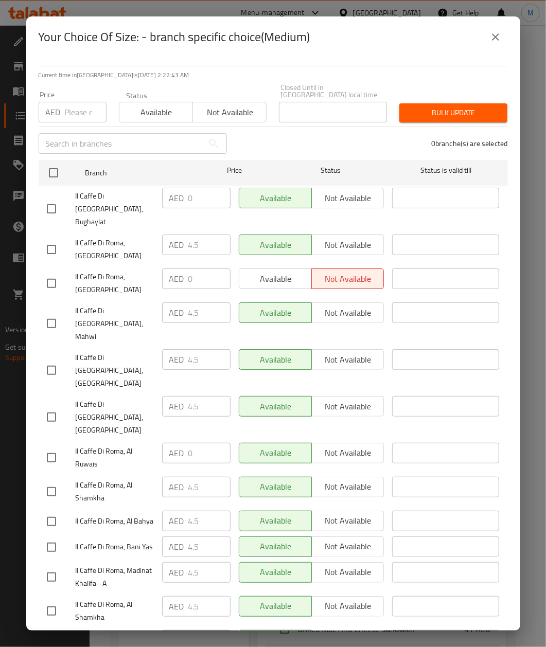
click at [52, 167] on input "checkbox" at bounding box center [54, 173] width 22 height 22
checkbox input "true"
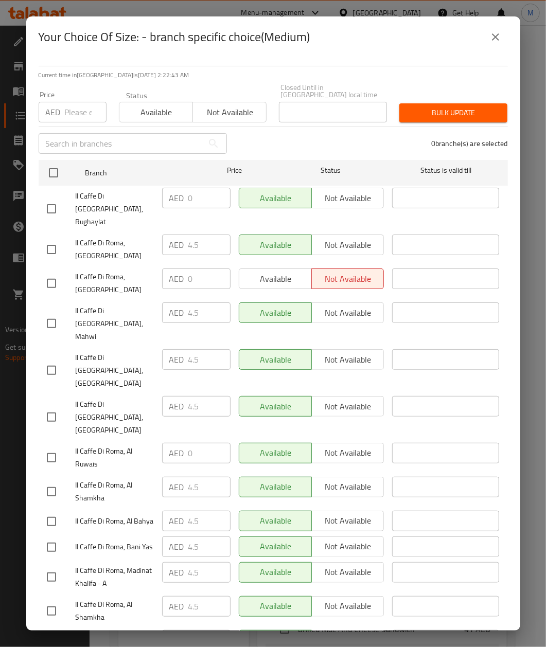
checkbox input "true"
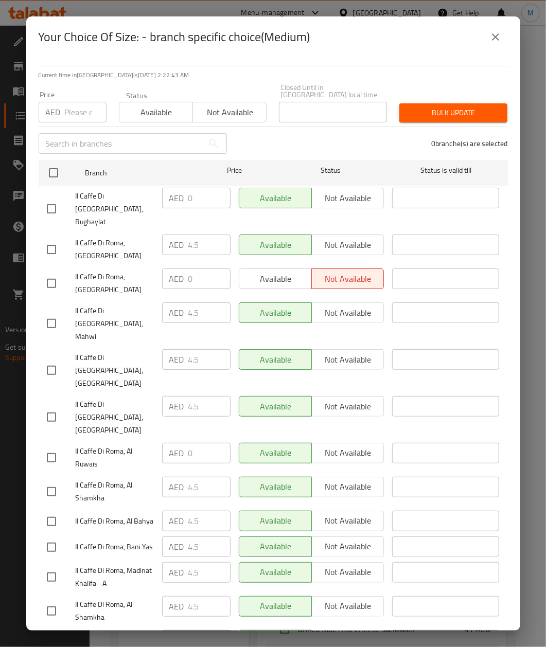
checkbox input "true"
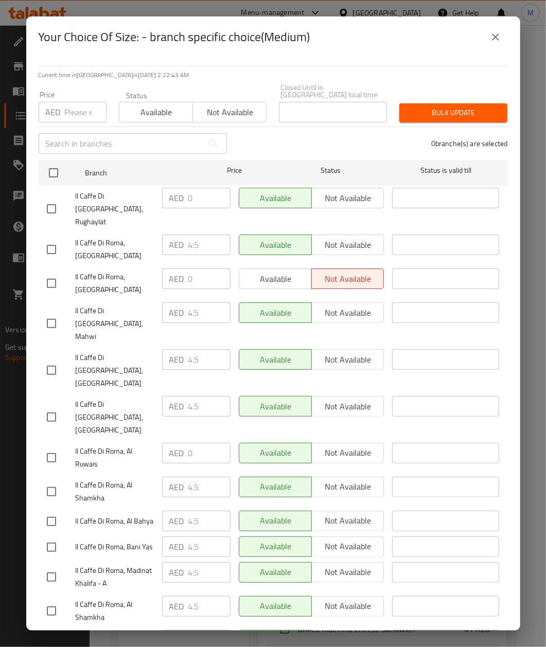
checkbox input "true"
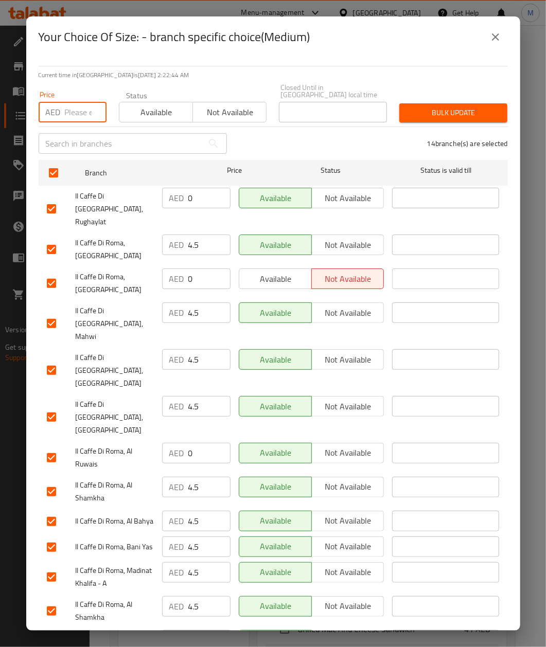
click at [65, 115] on input "number" at bounding box center [86, 112] width 42 height 21
paste input "4.5"
type input "4.5"
click at [438, 115] on span "Bulk update" at bounding box center [454, 113] width 92 height 13
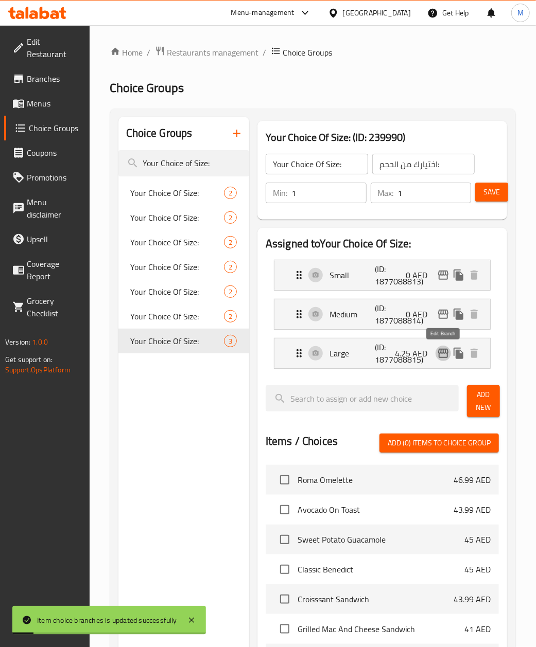
click at [443, 357] on icon "edit" at bounding box center [443, 353] width 12 height 12
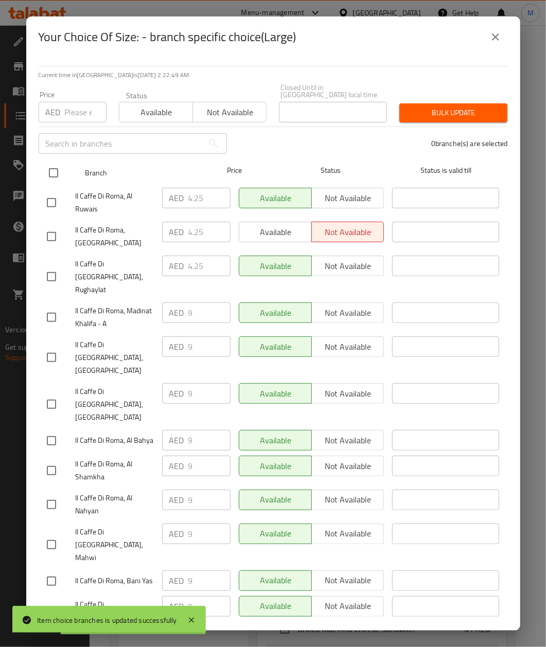
click at [54, 171] on input "checkbox" at bounding box center [54, 173] width 22 height 22
checkbox input "true"
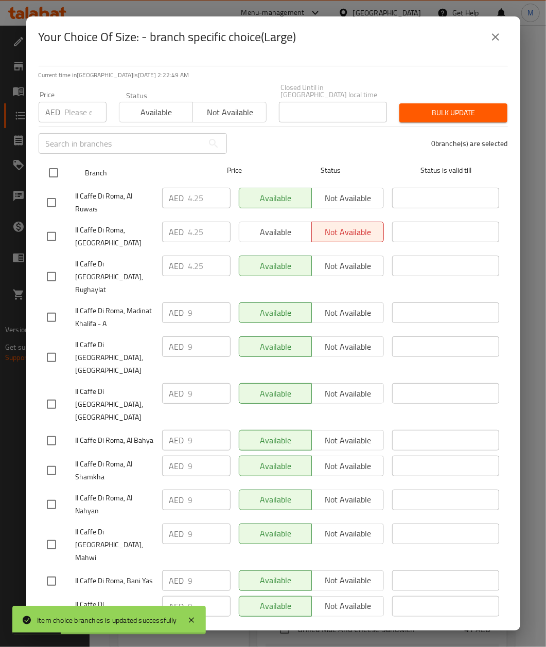
checkbox input "true"
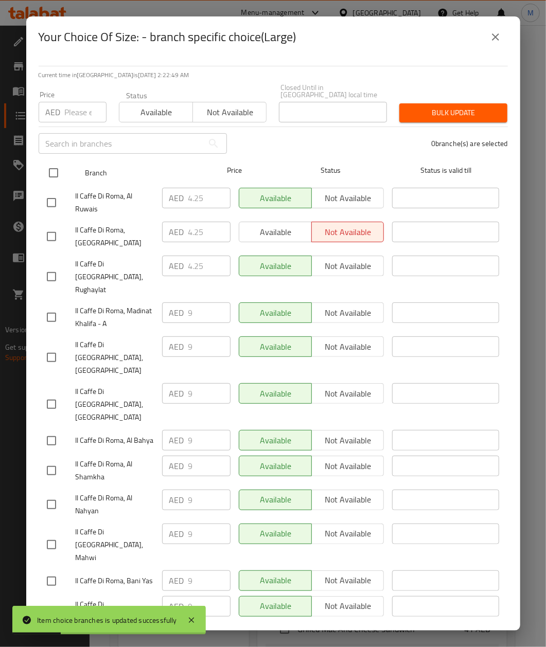
checkbox input "true"
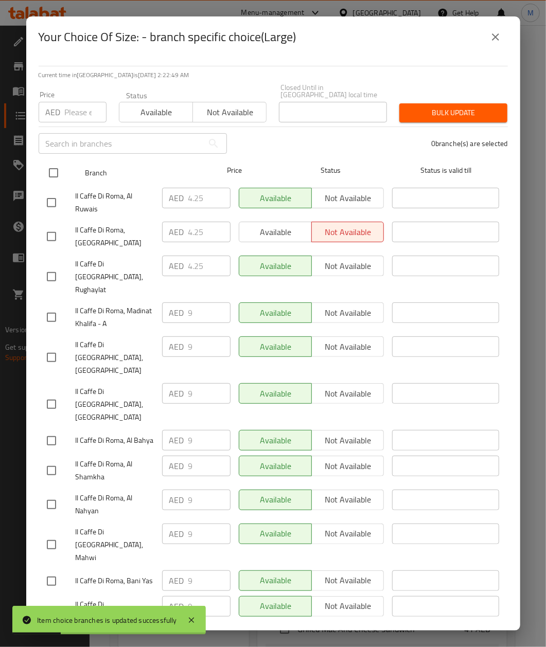
checkbox input "true"
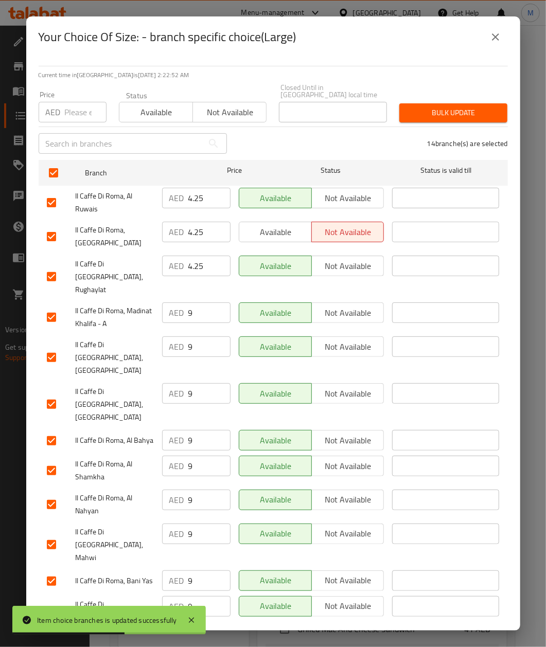
click at [74, 119] on input "number" at bounding box center [86, 112] width 42 height 21
type input "9"
click at [447, 110] on span "Bulk update" at bounding box center [454, 113] width 92 height 13
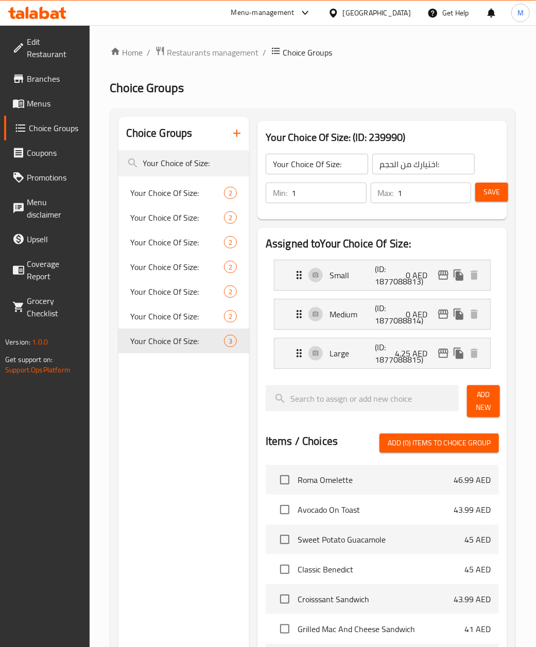
click at [219, 529] on div "Choice Groups Your Choice of Size: Your Choice Of Size: 2 Your Choice Of Size: …" at bounding box center [183, 525] width 131 height 817
click at [443, 313] on icon "edit" at bounding box center [443, 314] width 10 height 9
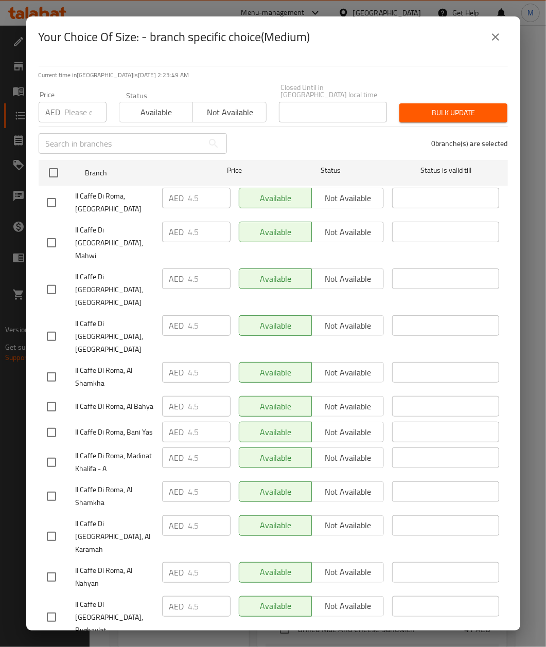
click at [490, 36] on icon "close" at bounding box center [495, 37] width 12 height 12
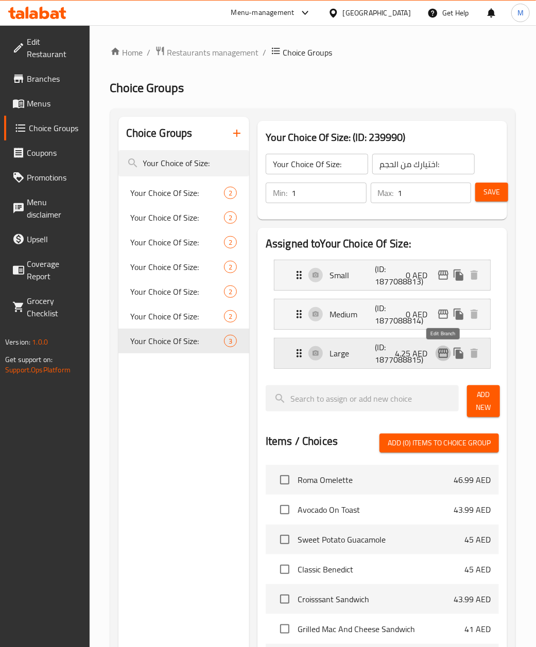
click at [447, 355] on icon "edit" at bounding box center [443, 353] width 10 height 9
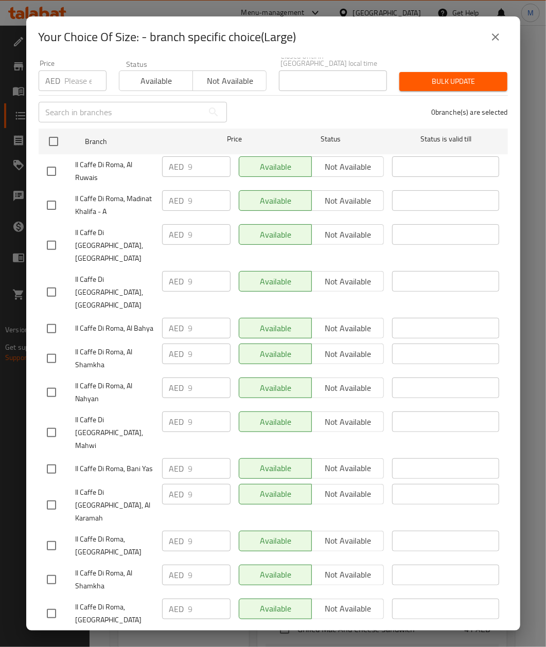
scroll to position [48, 0]
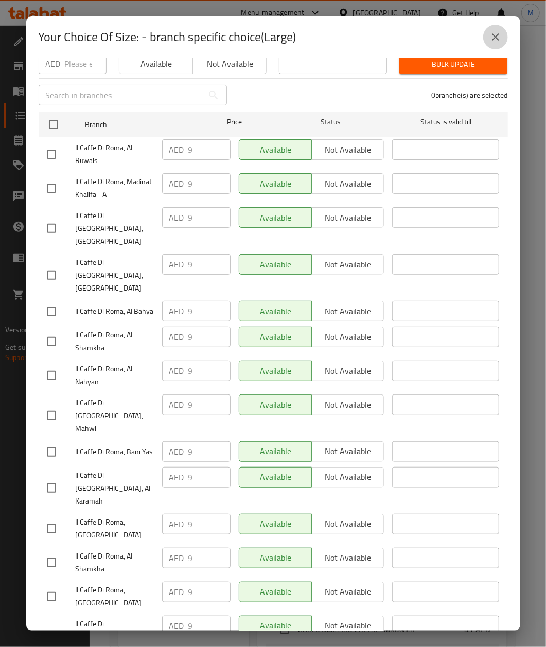
click at [491, 33] on icon "close" at bounding box center [495, 37] width 12 height 12
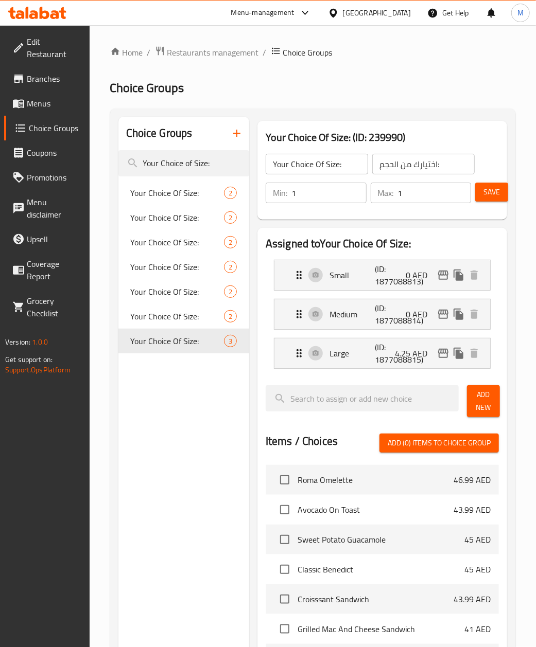
click at [169, 458] on div "Choice Groups Your Choice of Size: Your Choice Of Size: 2 Your Choice Of Size: …" at bounding box center [183, 525] width 131 height 817
click at [371, 359] on p "Large" at bounding box center [351, 353] width 45 height 12
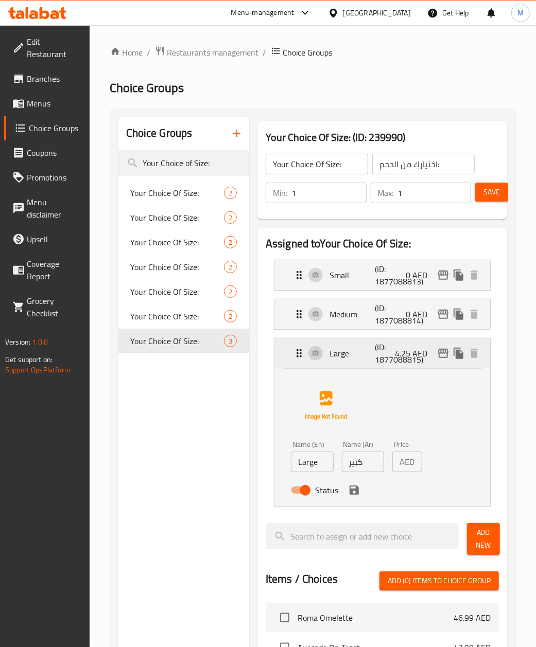
click at [353, 362] on div "Large (ID: 1877088815) 4.25 AED" at bounding box center [385, 354] width 185 height 30
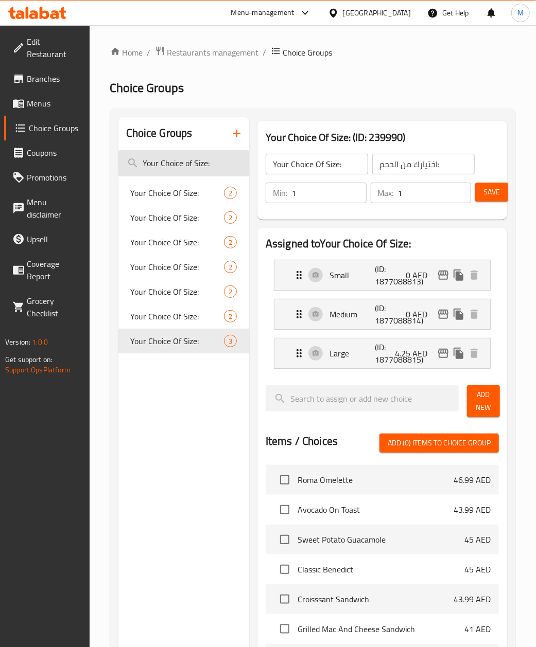
click at [188, 163] on input "Your Choice of Size:" at bounding box center [183, 163] width 131 height 26
paste input "search"
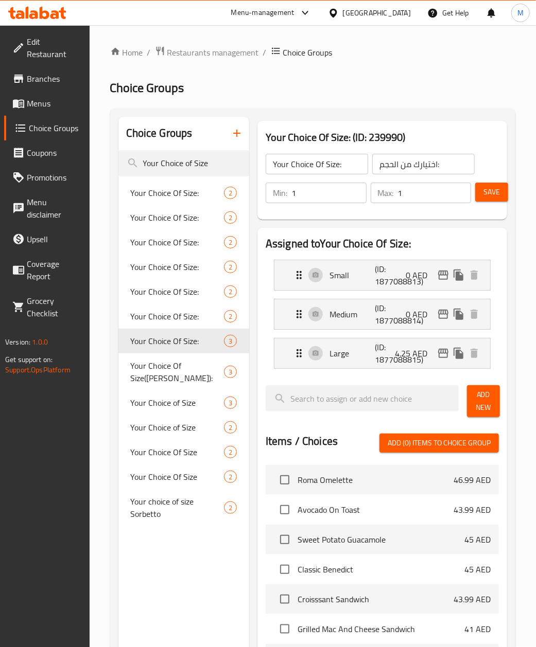
type input "Your Choice of Size"
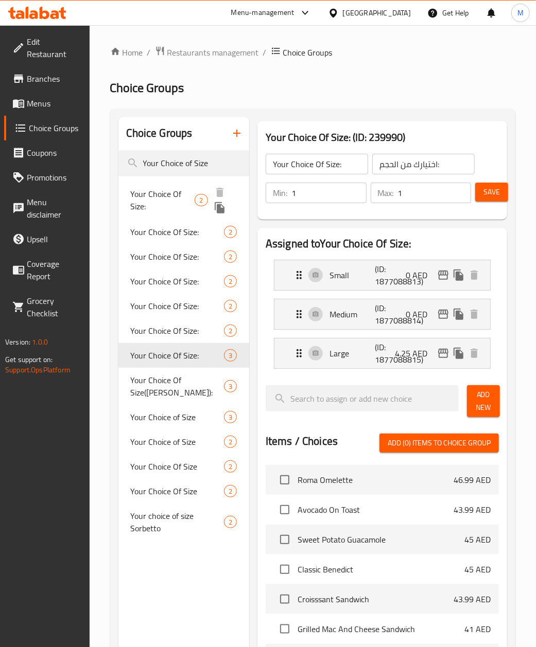
click at [171, 198] on span "Your Choice Of Size:" at bounding box center [163, 200] width 64 height 25
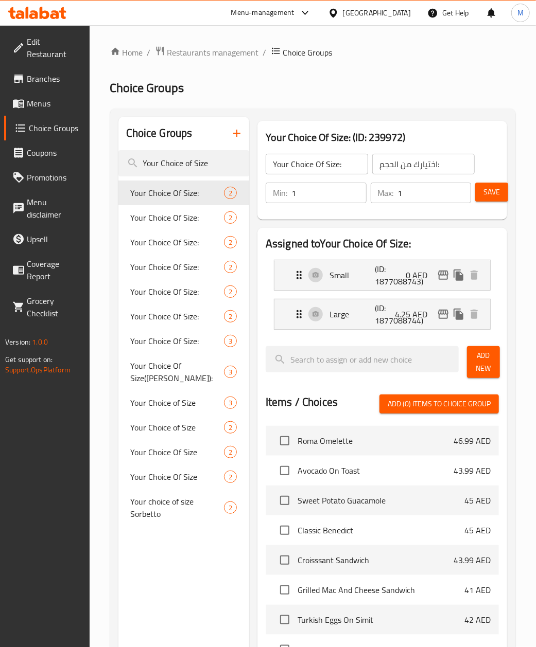
drag, startPoint x: 221, startPoint y: 570, endPoint x: 216, endPoint y: 571, distance: 5.2
click at [219, 571] on div "Choice Groups Your Choice of Size Your Choice Of Size: 2 Your Choice Of Size: 2…" at bounding box center [183, 506] width 131 height 778
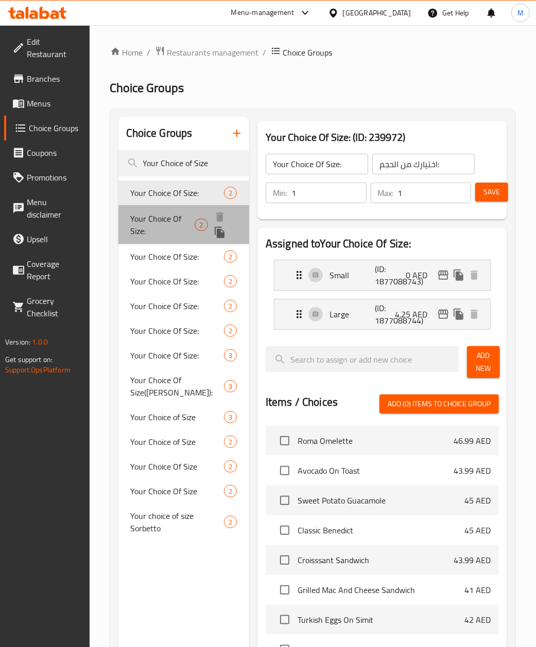
click at [155, 225] on span "Your Choice Of Size:" at bounding box center [163, 225] width 64 height 25
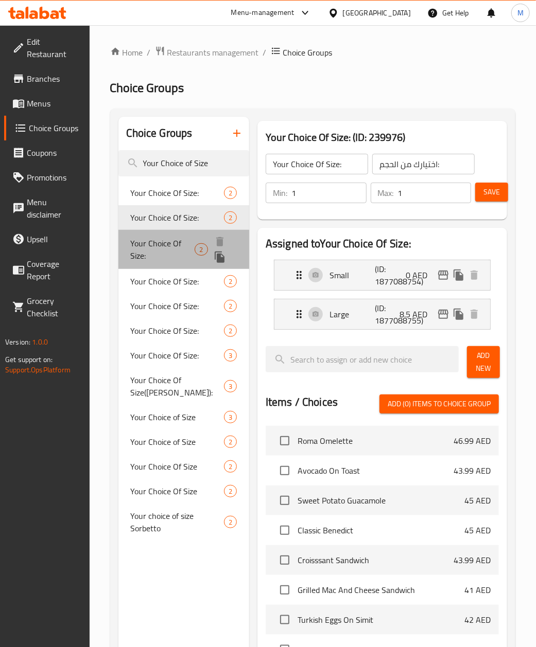
click at [169, 248] on span "Your Choice Of Size:" at bounding box center [163, 249] width 64 height 25
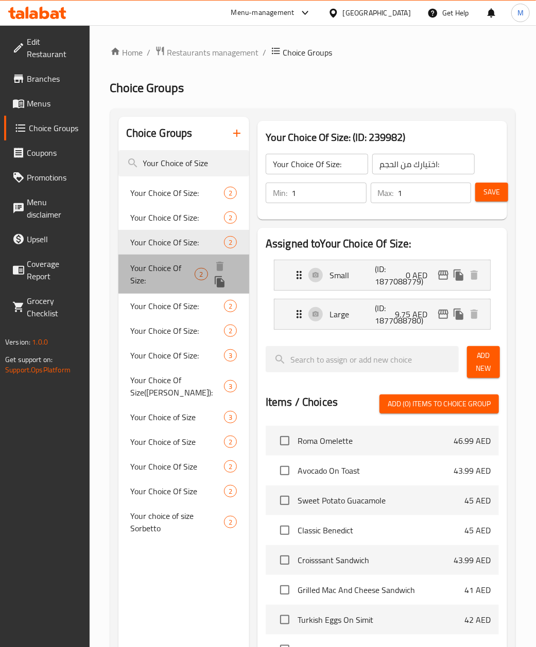
click at [169, 270] on span "Your Choice Of Size:" at bounding box center [163, 274] width 64 height 25
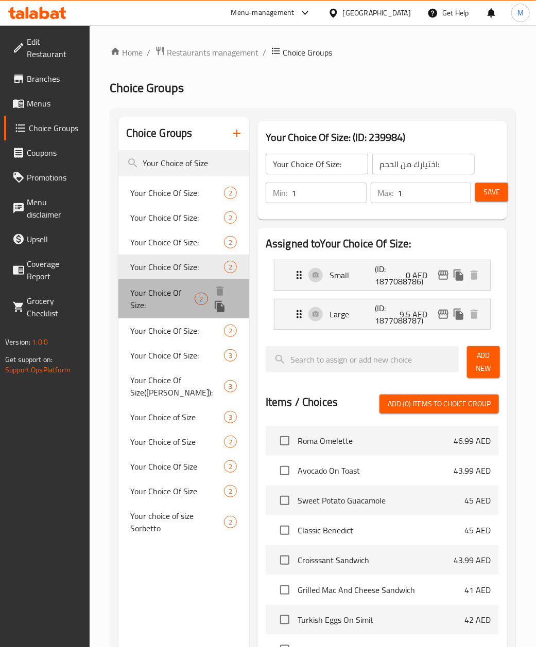
click at [163, 295] on span "Your Choice Of Size:" at bounding box center [163, 299] width 64 height 25
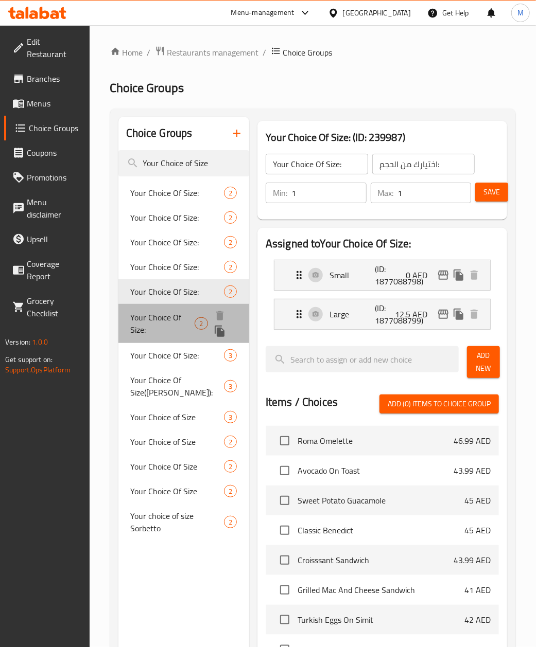
click at [150, 315] on span "Your Choice Of Size:" at bounding box center [163, 323] width 64 height 25
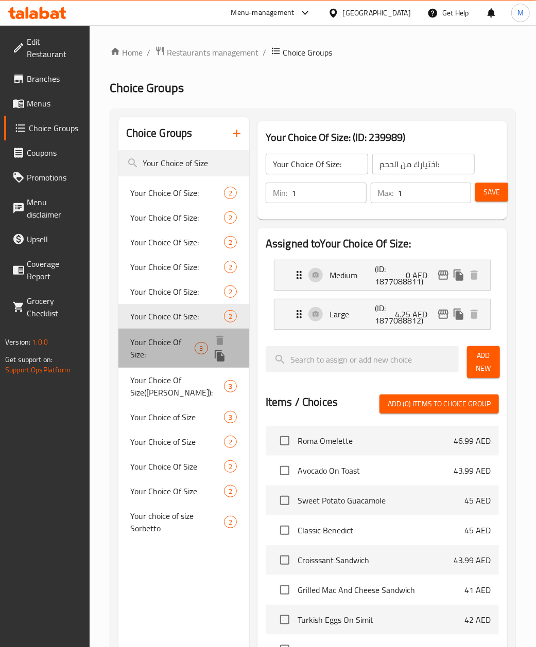
click at [169, 346] on span "Your Choice Of Size:" at bounding box center [163, 348] width 64 height 25
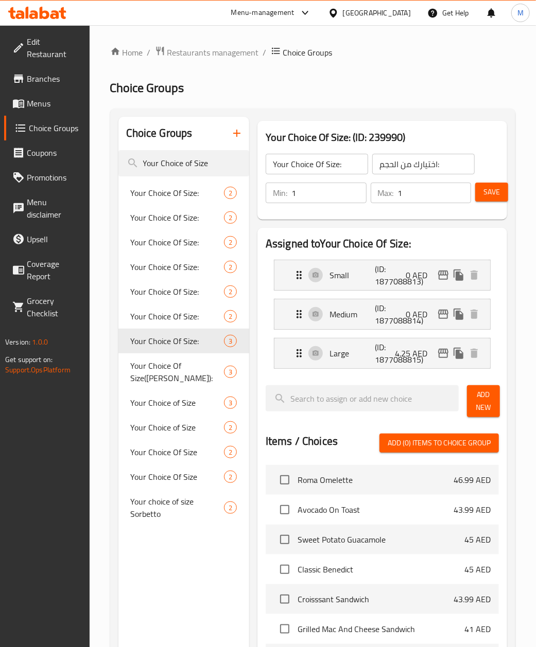
click at [201, 554] on div "Choice Groups Your Choice of Size Your Choice Of Size: 2 Your Choice Of Size: 2…" at bounding box center [183, 525] width 131 height 817
click at [163, 367] on span "Your Choice Of Size(Maya):" at bounding box center [169, 373] width 76 height 25
type input "Your Choice Of Size(Maya):"
type input "إختيارك من حجم (مايا):"
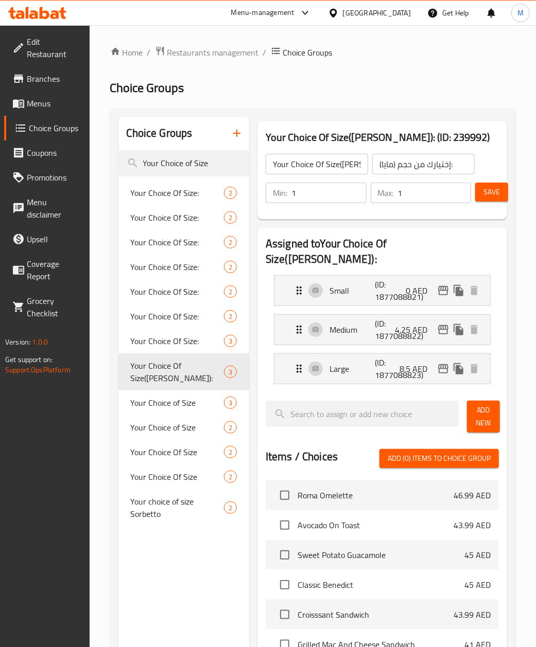
click at [172, 588] on div "Choice Groups Your Choice of Size Your Choice Of Size: 2 Your Choice Of Size: 2…" at bounding box center [183, 533] width 131 height 833
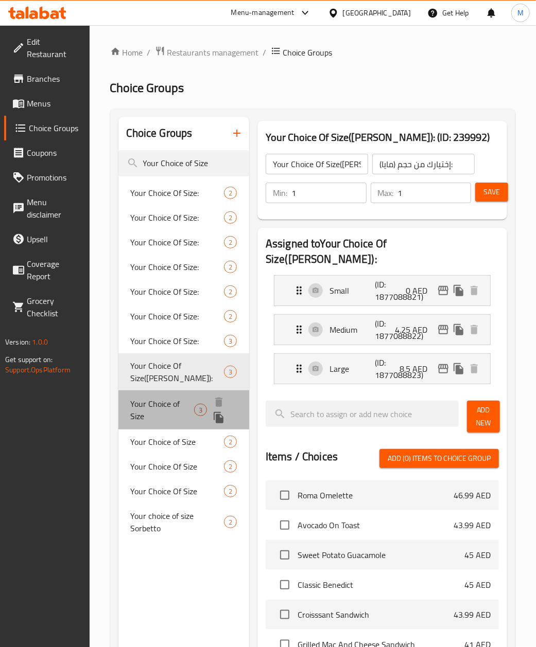
click at [163, 398] on span "Your Choice of Size" at bounding box center [162, 410] width 63 height 25
type input "Your Choice of Size"
type input "إختيارك من الحجم"
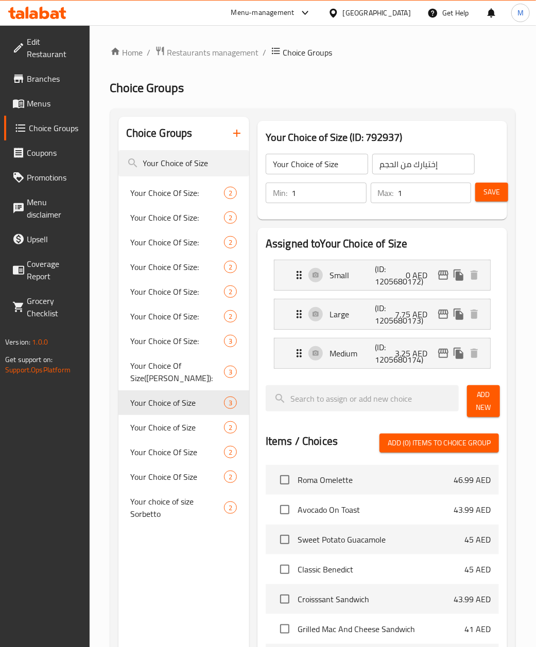
click at [185, 571] on div "Choice Groups Your Choice of Size Your Choice Of Size: 2 Your Choice Of Size: 2…" at bounding box center [183, 525] width 131 height 817
click at [446, 315] on icon "edit" at bounding box center [443, 314] width 10 height 9
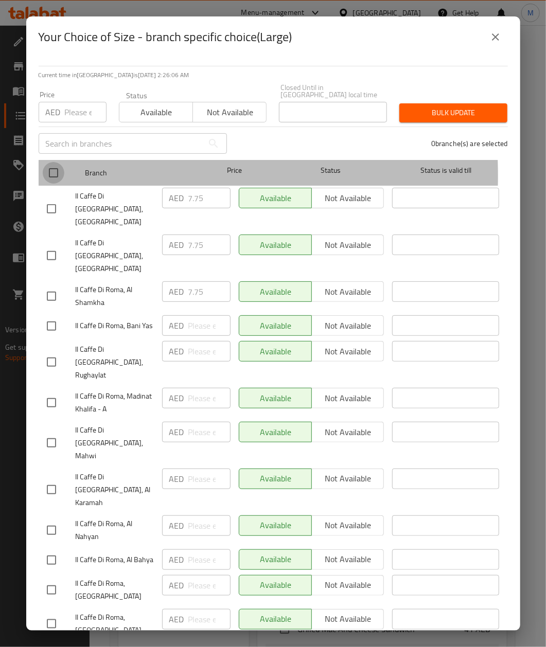
click at [52, 176] on input "checkbox" at bounding box center [54, 173] width 22 height 22
checkbox input "true"
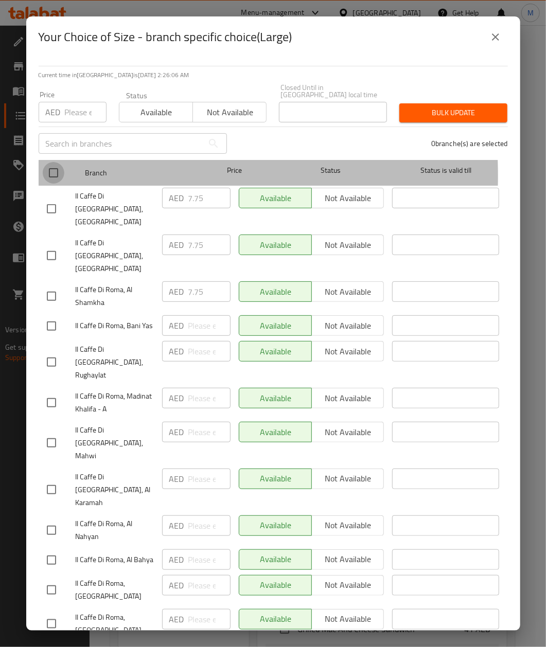
checkbox input "true"
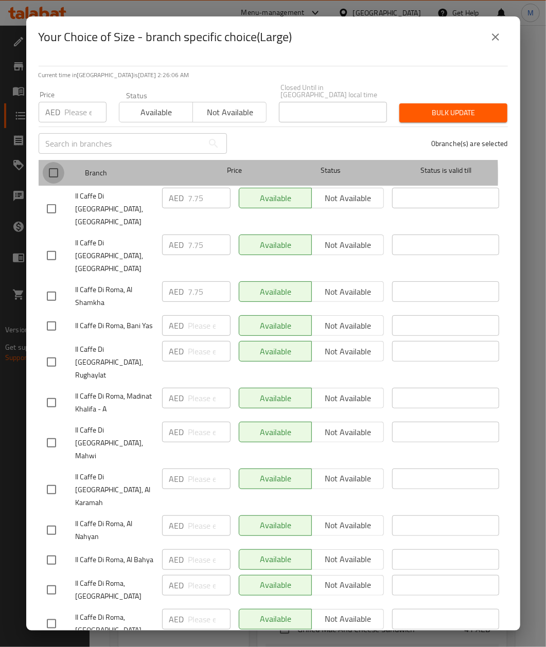
checkbox input "true"
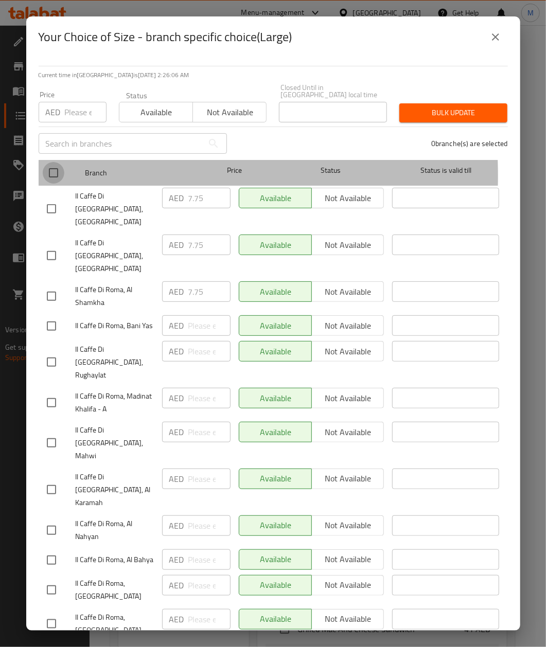
checkbox input "true"
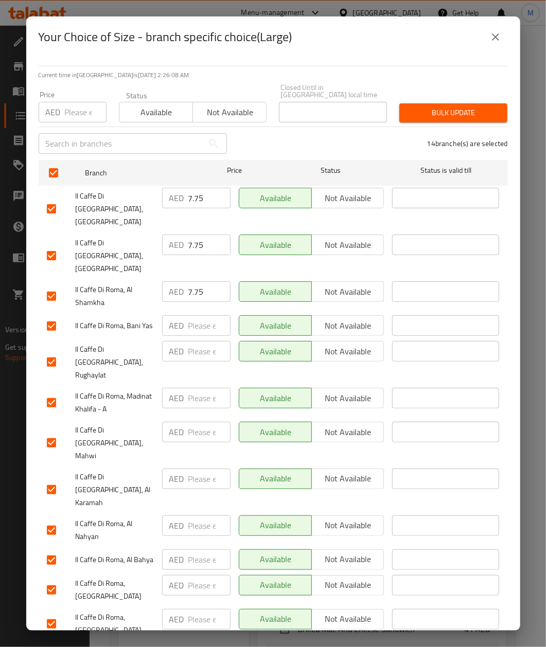
click at [70, 115] on input "number" at bounding box center [86, 112] width 42 height 21
click at [200, 200] on input "7.75" at bounding box center [209, 198] width 42 height 21
click at [77, 116] on input "number" at bounding box center [86, 112] width 42 height 21
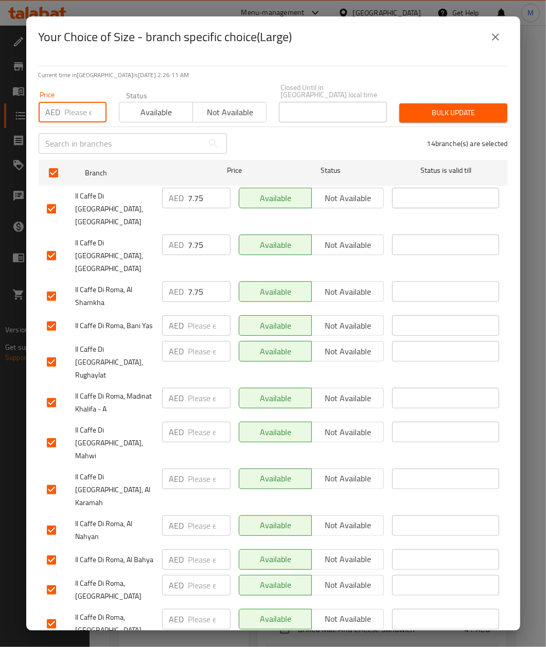
paste input "7.75"
type input "7.75"
click at [202, 54] on div "Your Choice of Size - branch specific choice(Large)" at bounding box center [273, 36] width 494 height 41
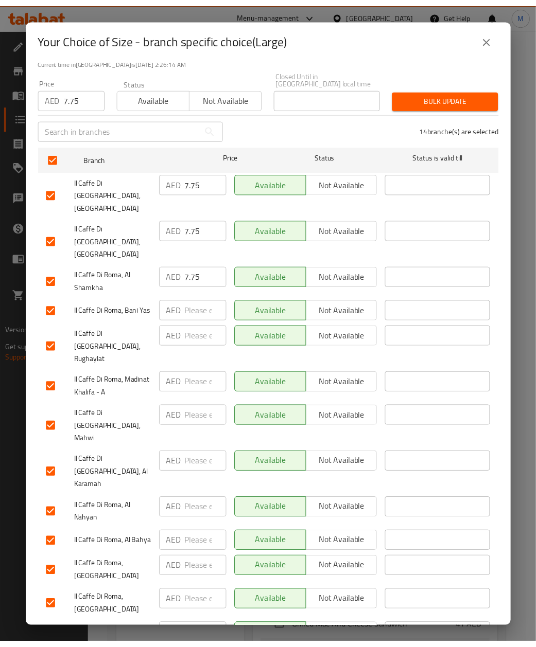
scroll to position [0, 0]
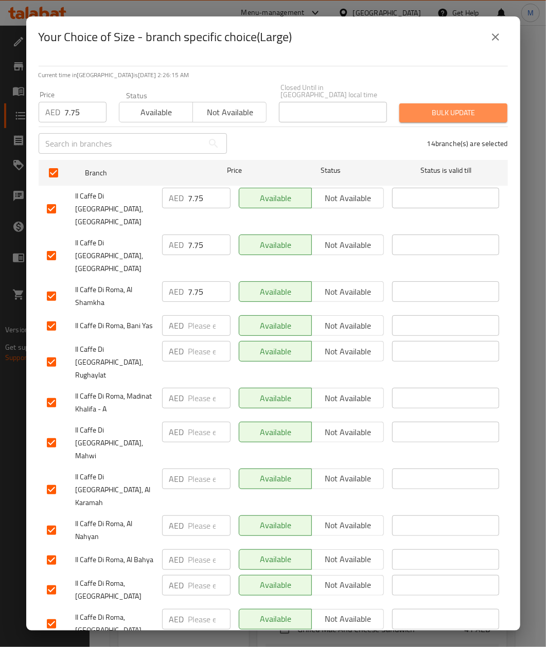
click at [459, 113] on span "Bulk update" at bounding box center [454, 113] width 92 height 13
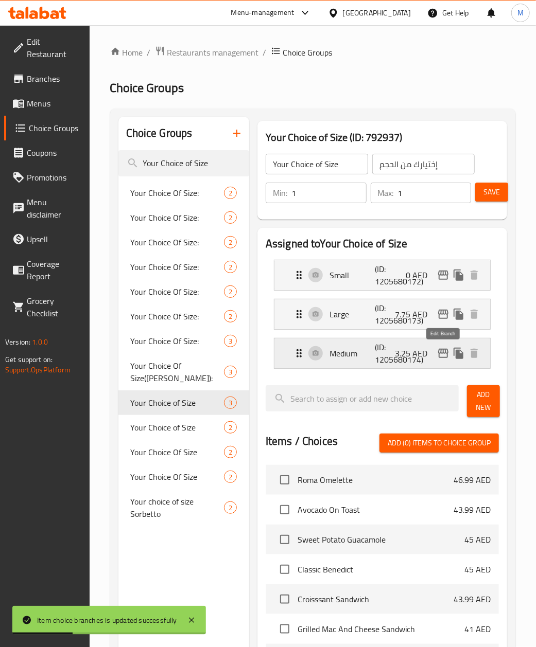
click at [438, 355] on icon "edit" at bounding box center [443, 353] width 10 height 9
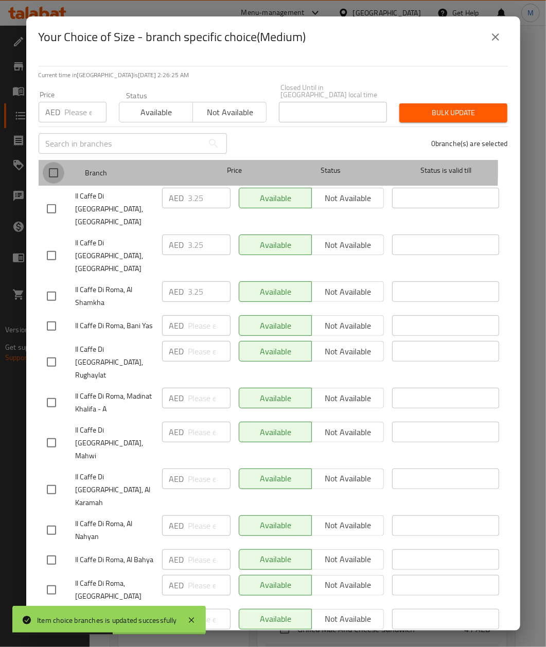
click at [50, 169] on input "checkbox" at bounding box center [54, 173] width 22 height 22
checkbox input "true"
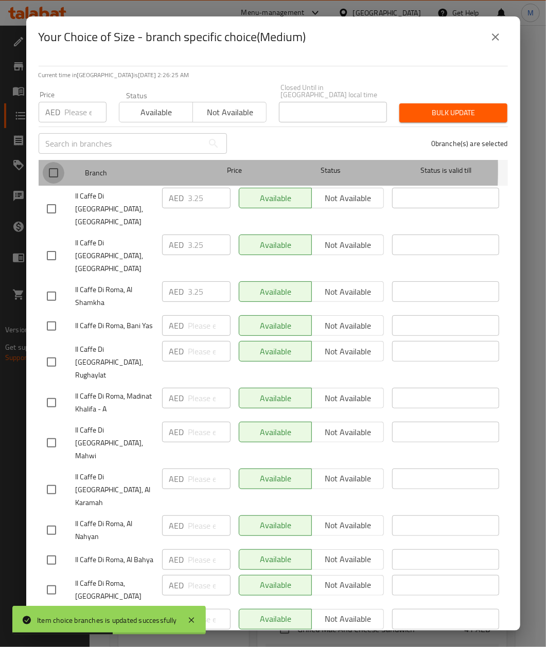
checkbox input "true"
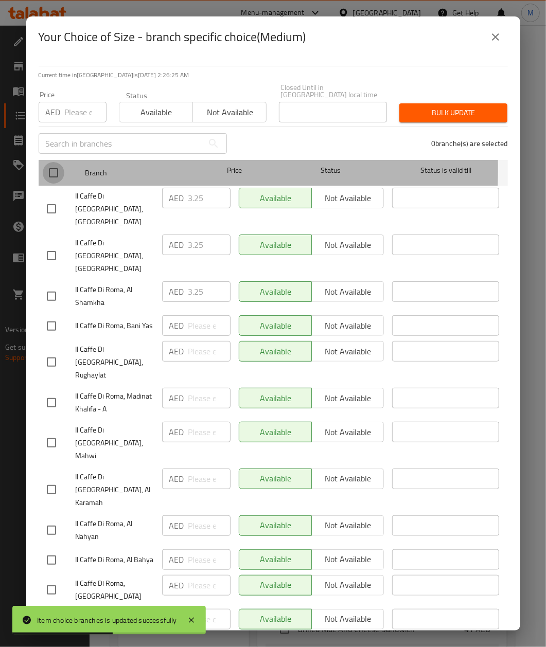
checkbox input "true"
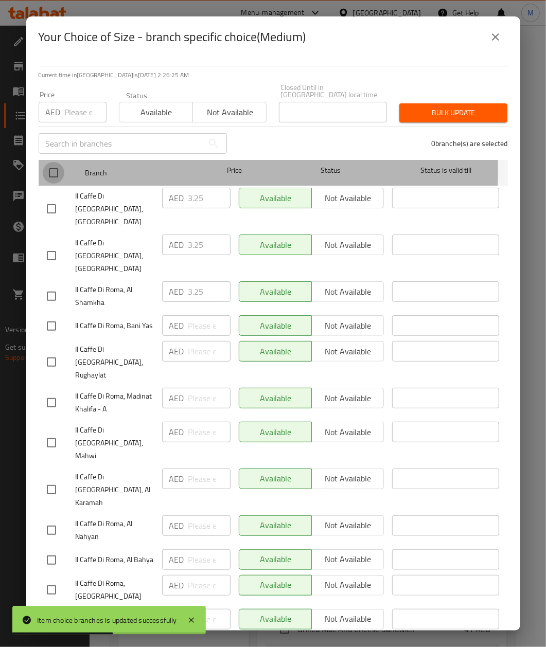
checkbox input "true"
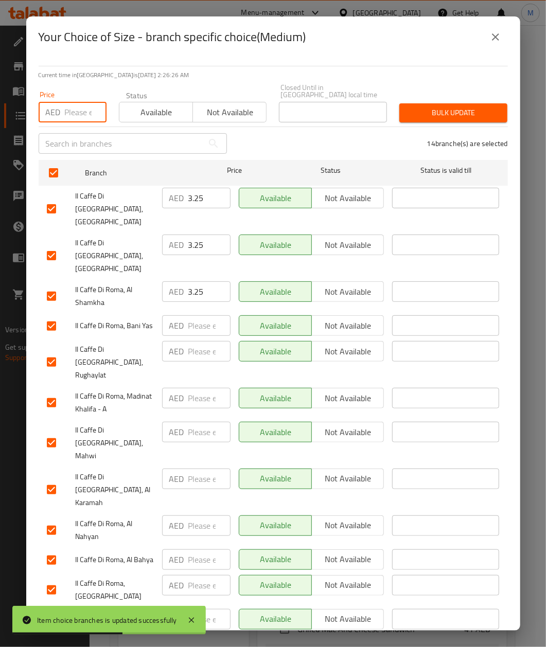
click at [79, 114] on input "number" at bounding box center [86, 112] width 42 height 21
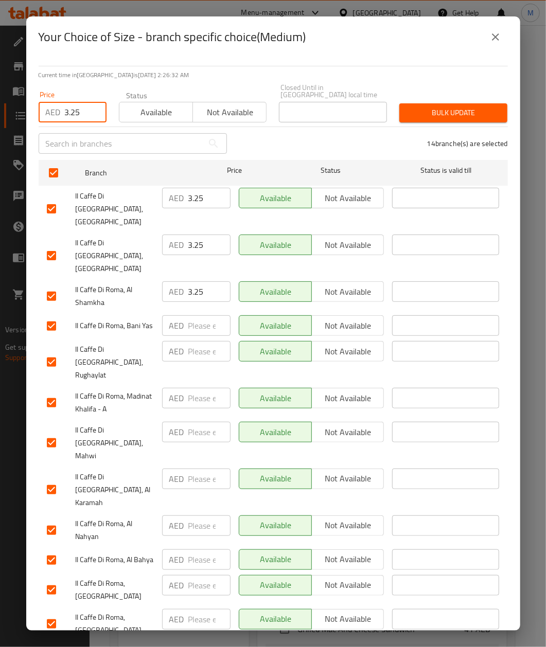
type input "3.25"
click at [445, 128] on div "14 branche(s) are selected" at bounding box center [373, 143] width 281 height 37
click at [446, 116] on span "Bulk update" at bounding box center [454, 113] width 92 height 13
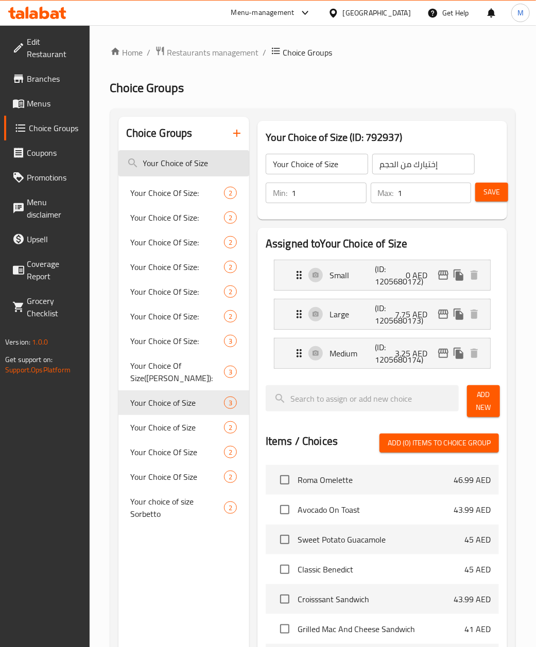
click at [185, 160] on input "Your Choice of Size" at bounding box center [183, 163] width 131 height 26
paste input ":"
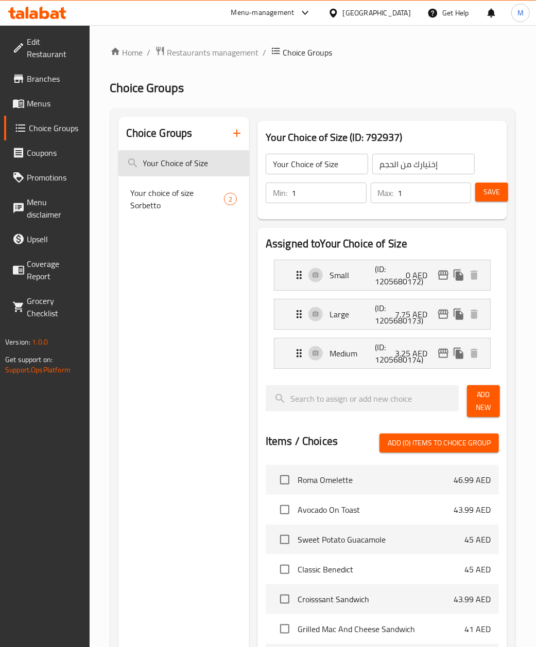
click at [210, 164] on input "Your Choice of Size" at bounding box center [183, 163] width 131 height 26
drag, startPoint x: 140, startPoint y: 161, endPoint x: 215, endPoint y: 165, distance: 74.7
click at [141, 163] on input "Your Choice of Size:" at bounding box center [183, 163] width 131 height 26
click at [196, 166] on input "Your Choice of Size:" at bounding box center [183, 163] width 131 height 26
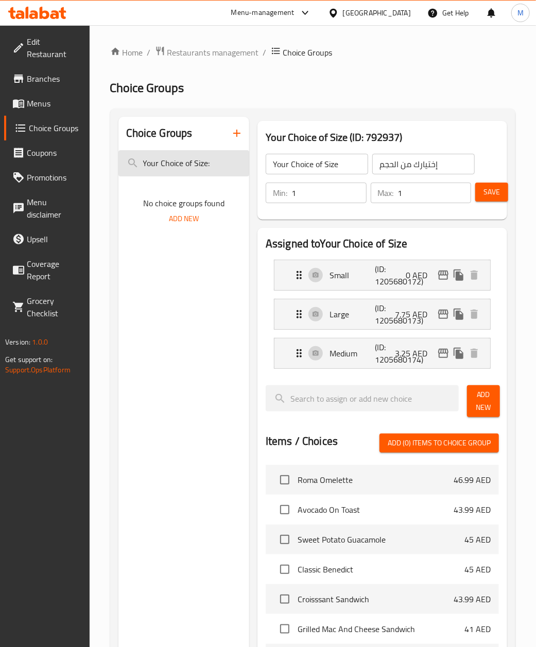
click at [196, 166] on input "Your Choice of Size:" at bounding box center [183, 163] width 131 height 26
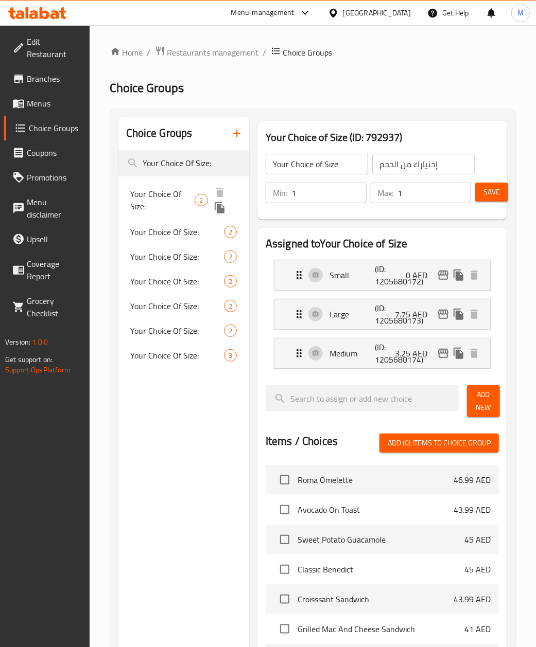
type input "Your Choice Of Size:"
drag, startPoint x: 164, startPoint y: 192, endPoint x: 3, endPoint y: 239, distance: 167.9
click at [164, 192] on span "Your Choice Of Size:" at bounding box center [163, 200] width 64 height 25
type input "Your Choice Of Size:"
type input "اختيارك من الحجم:"
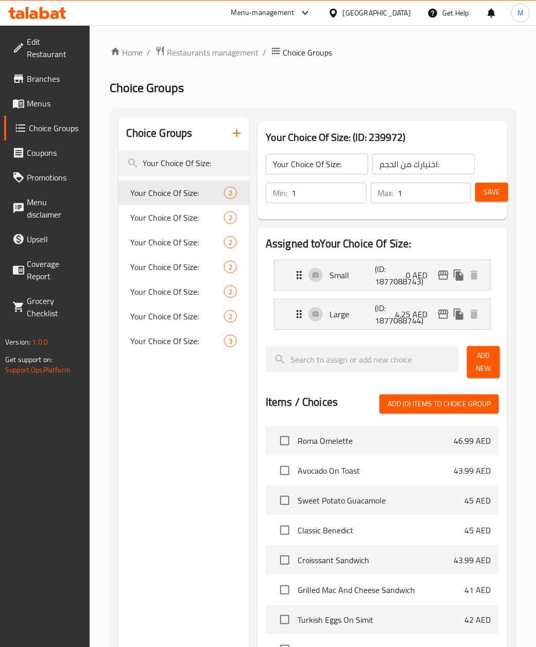
click at [429, 239] on h2 "Assigned to Your Choice Of Size:" at bounding box center [382, 243] width 233 height 15
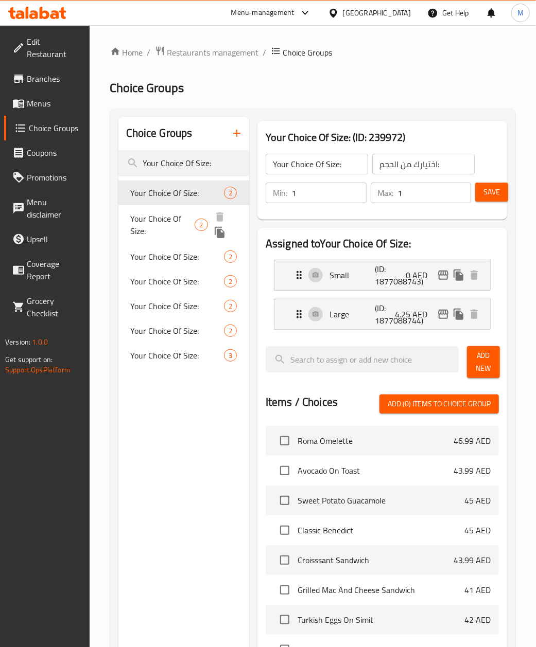
click at [159, 219] on span "Your Choice Of Size:" at bounding box center [163, 225] width 64 height 25
click at [175, 460] on div "Choice Groups Your Choice Of Size: Your Choice Of Size: 2 Your Choice Of Size: …" at bounding box center [183, 506] width 131 height 778
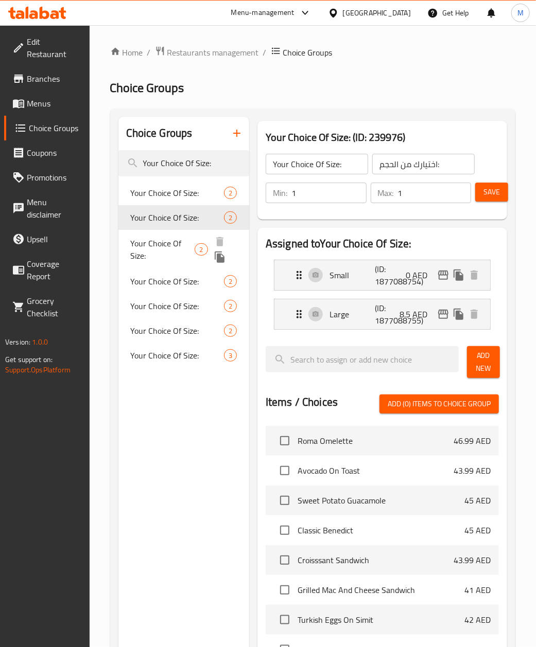
click at [161, 246] on span "Your Choice Of Size:" at bounding box center [163, 249] width 64 height 25
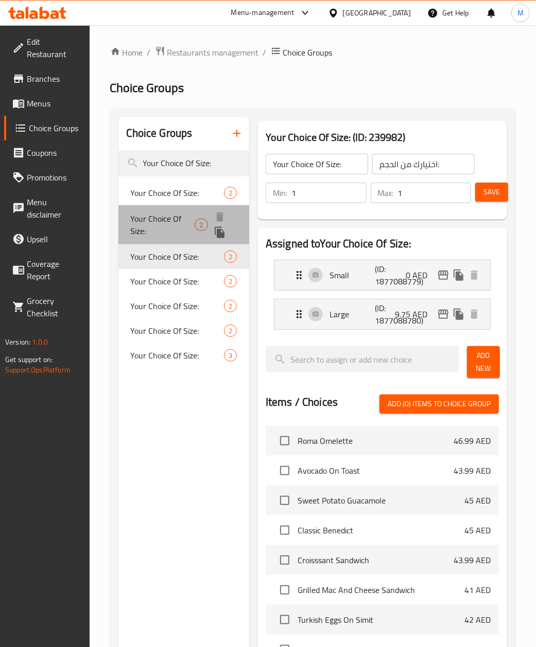
click at [168, 218] on span "Your Choice Of Size:" at bounding box center [163, 225] width 64 height 25
click at [202, 534] on div "Choice Groups Your Choice Of Size: Your Choice Of Size: 2 Your Choice Of Size: …" at bounding box center [183, 506] width 131 height 778
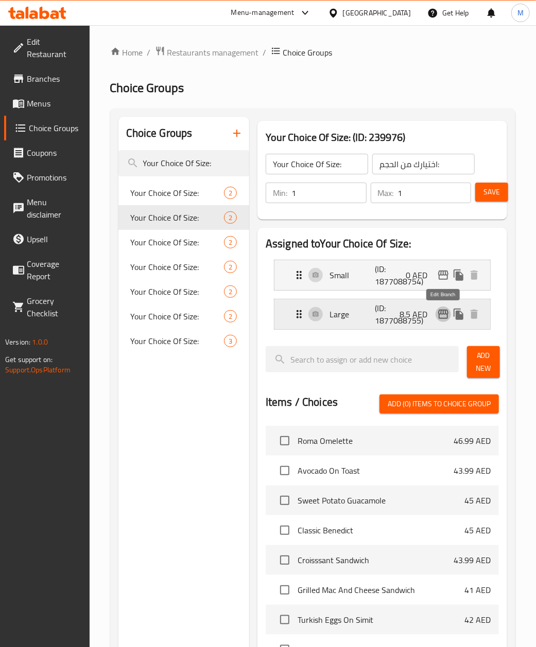
click at [437, 318] on icon "edit" at bounding box center [443, 314] width 12 height 12
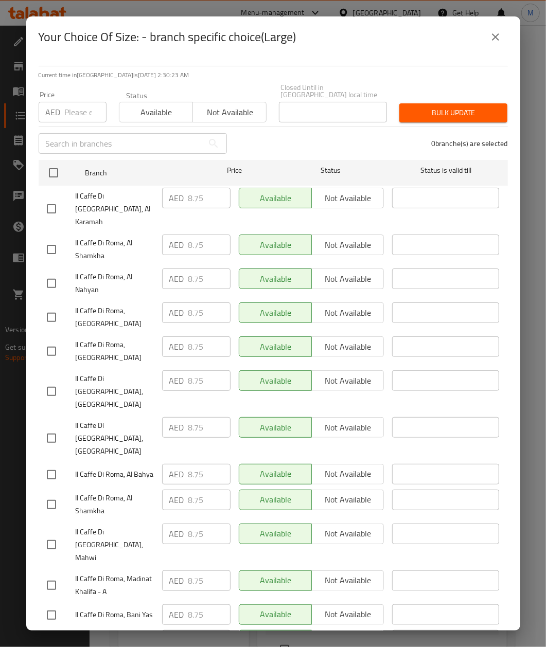
click at [504, 27] on div "Your Choice Of Size: - branch specific choice(Large)" at bounding box center [273, 37] width 469 height 25
click at [504, 38] on button "close" at bounding box center [495, 37] width 25 height 25
